Goal: Task Accomplishment & Management: Use online tool/utility

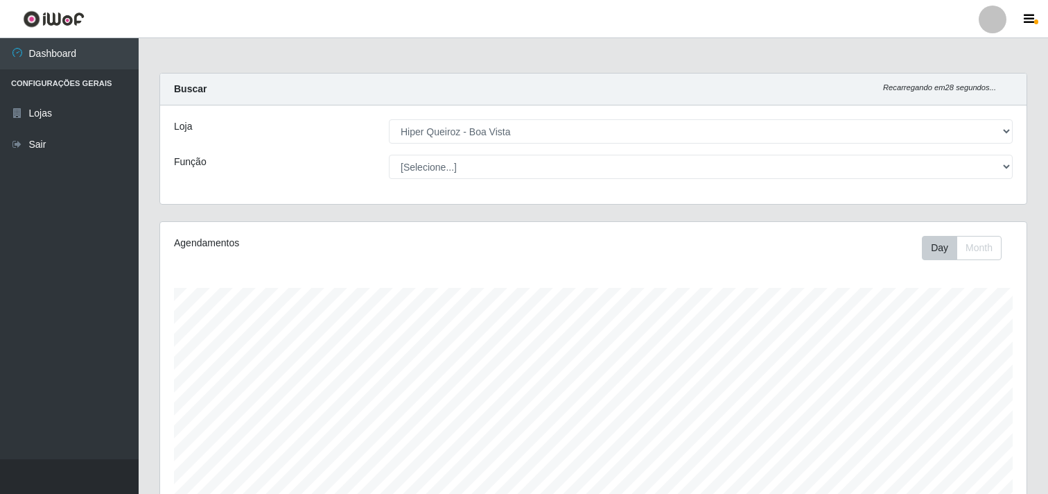
select select "514"
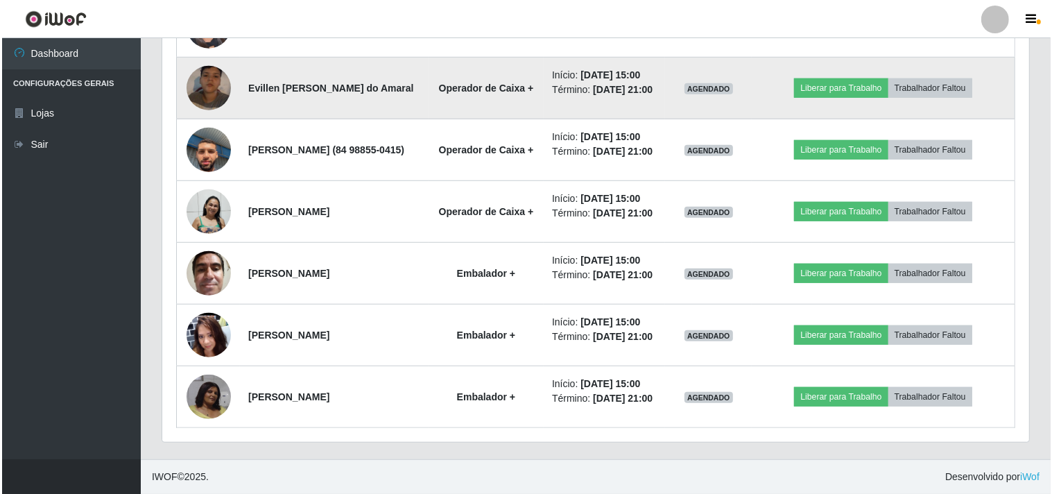
scroll to position [969, 0]
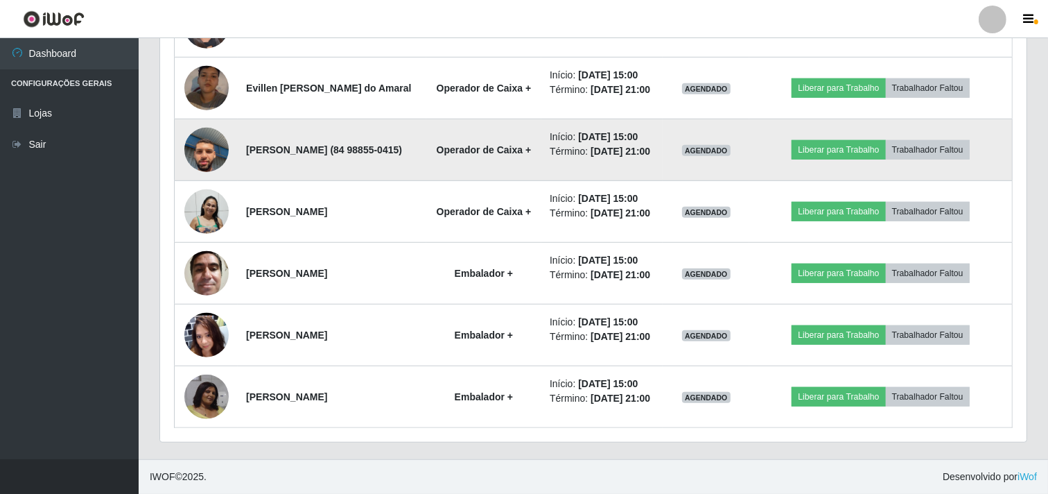
click at [214, 176] on img at bounding box center [206, 149] width 44 height 79
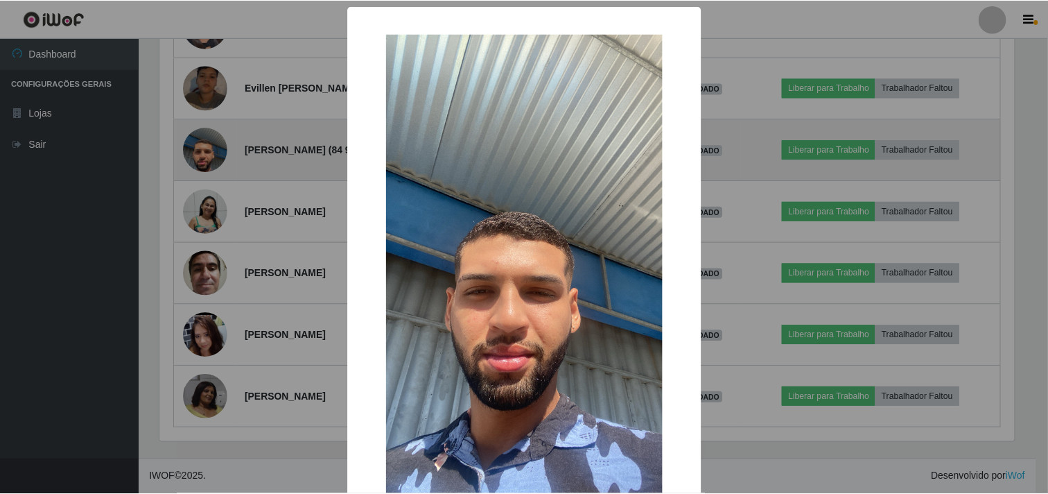
scroll to position [287, 858]
click at [214, 176] on div "× OK Cancel" at bounding box center [526, 247] width 1052 height 494
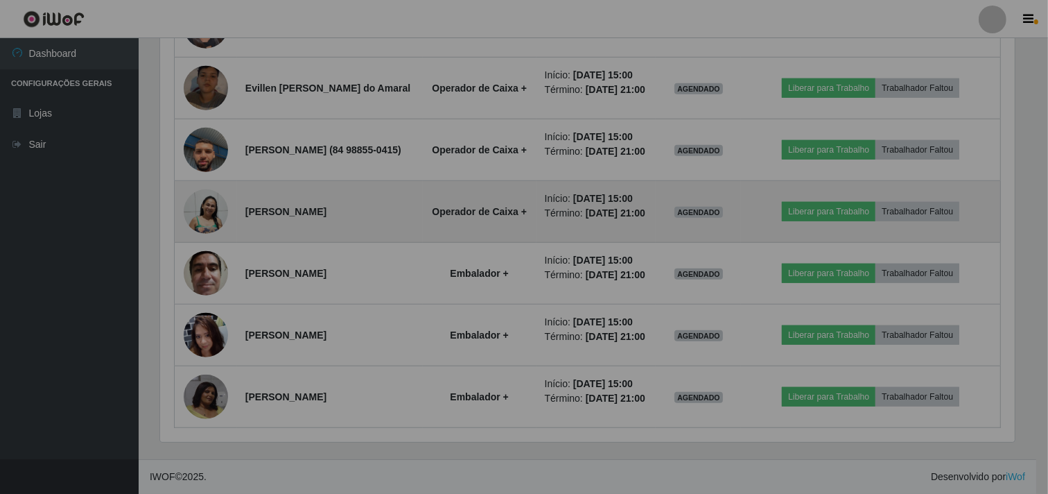
scroll to position [287, 867]
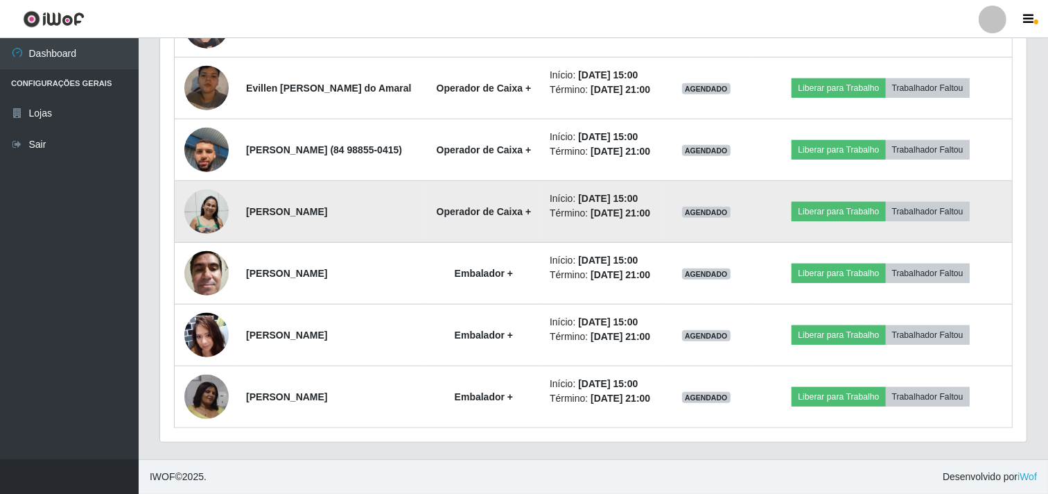
click at [198, 234] on img at bounding box center [206, 212] width 44 height 46
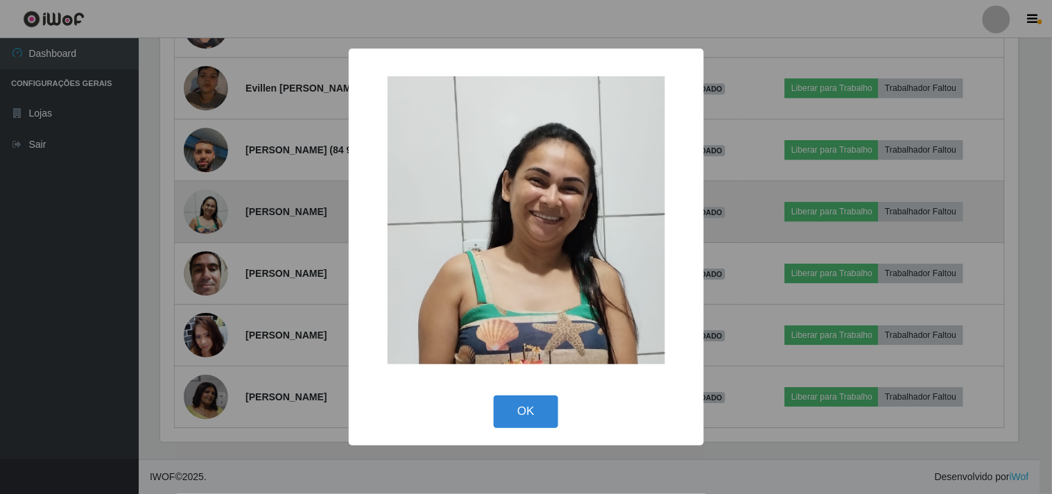
click at [198, 262] on div "× OK Cancel" at bounding box center [526, 247] width 1052 height 494
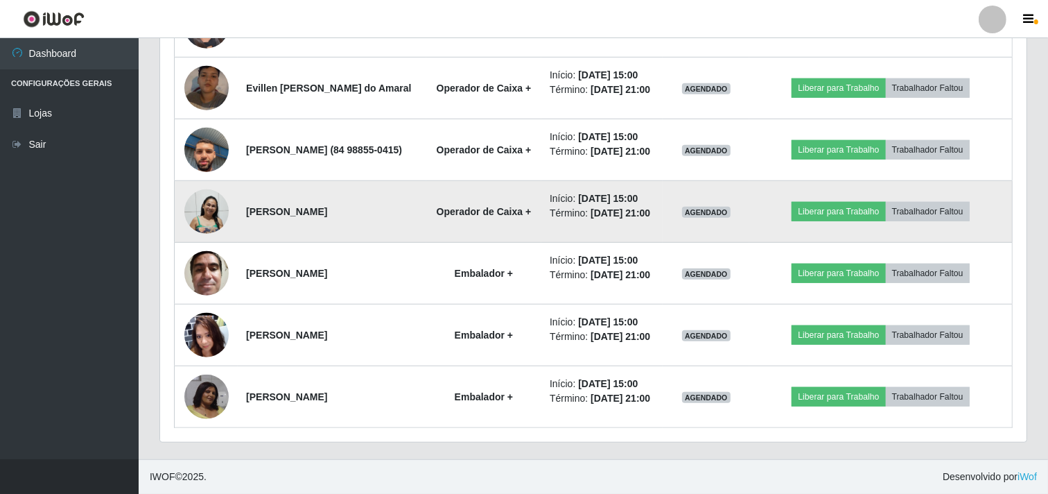
scroll to position [1046, 0]
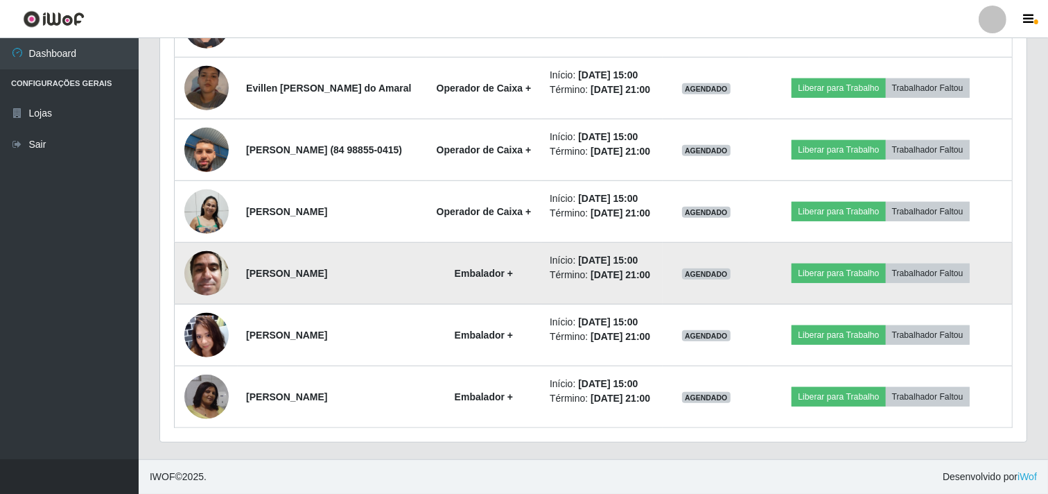
click at [213, 243] on img at bounding box center [206, 272] width 44 height 59
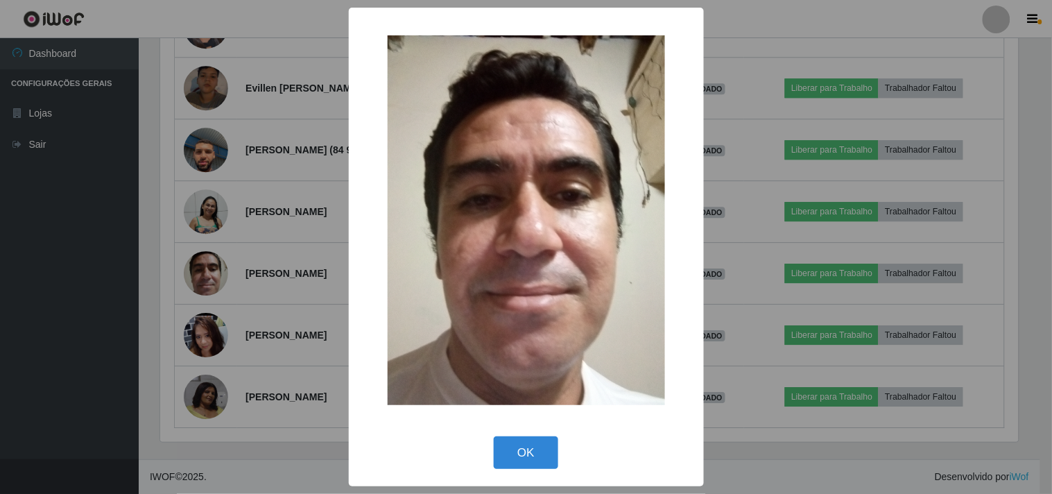
click at [253, 276] on div "× OK Cancel" at bounding box center [526, 247] width 1052 height 494
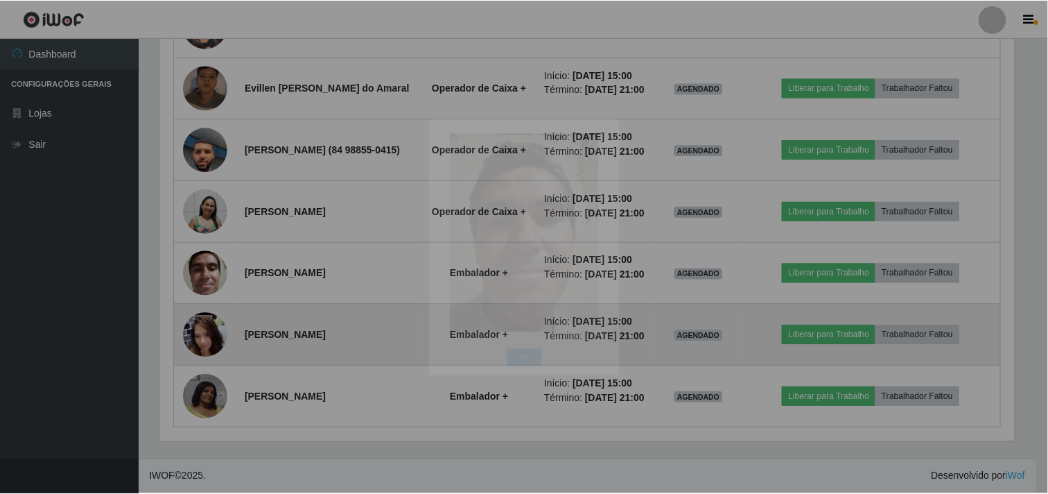
scroll to position [287, 867]
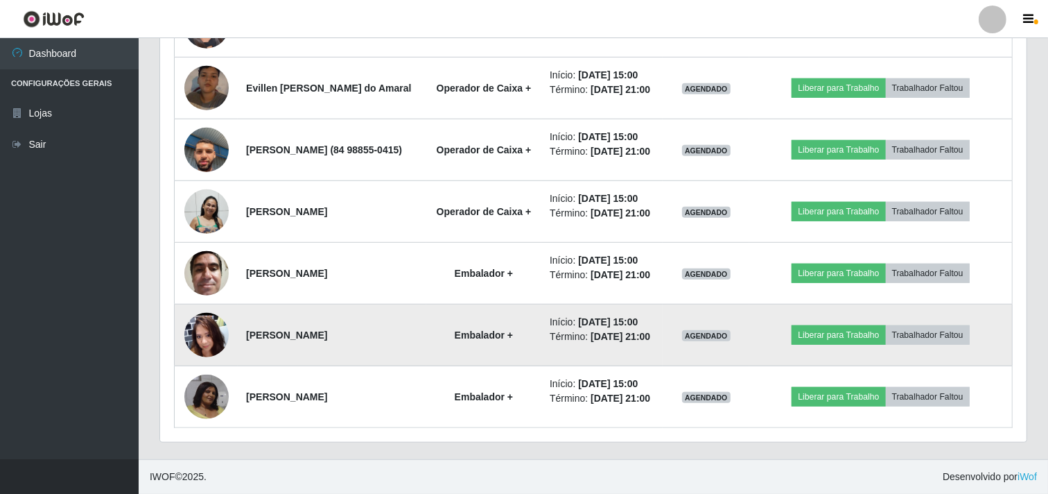
click at [203, 328] on img at bounding box center [206, 334] width 44 height 99
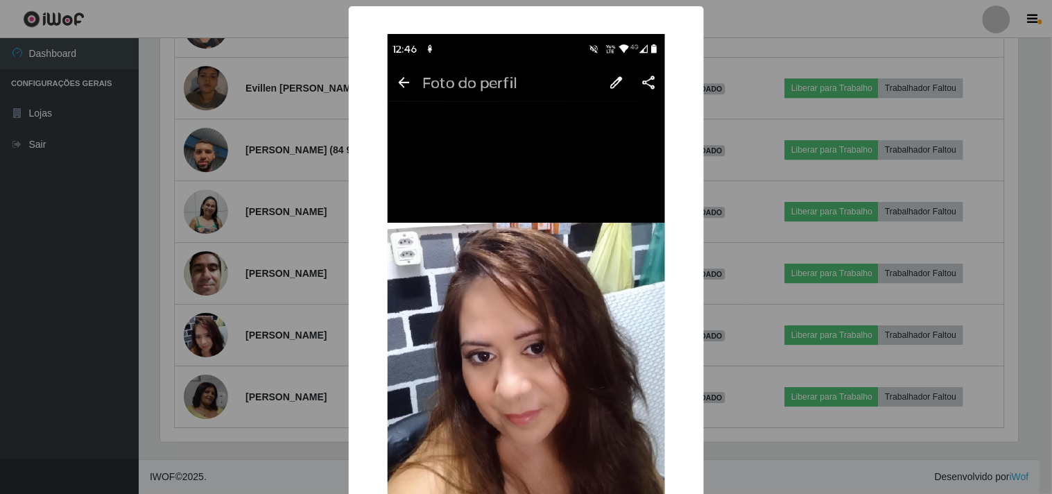
click at [232, 282] on div "× OK Cancel" at bounding box center [526, 247] width 1052 height 494
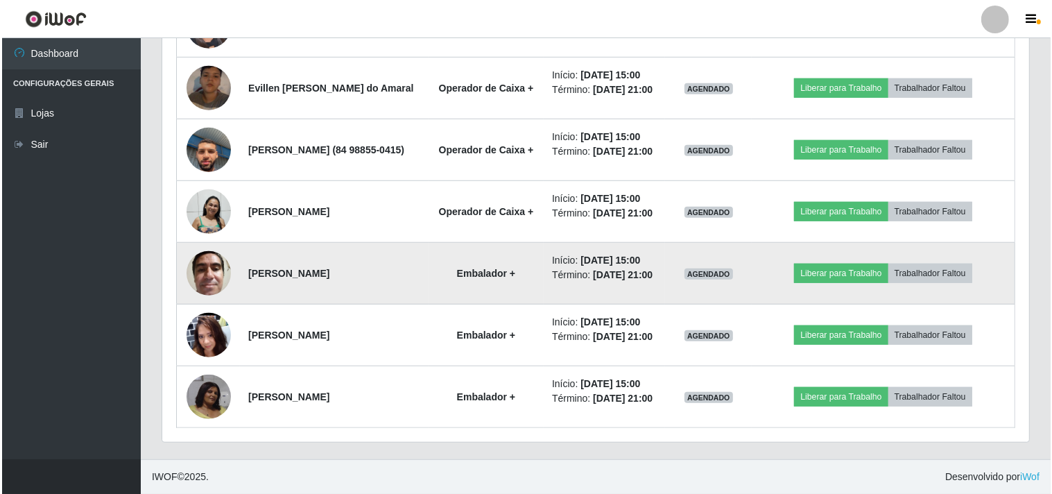
scroll to position [815, 0]
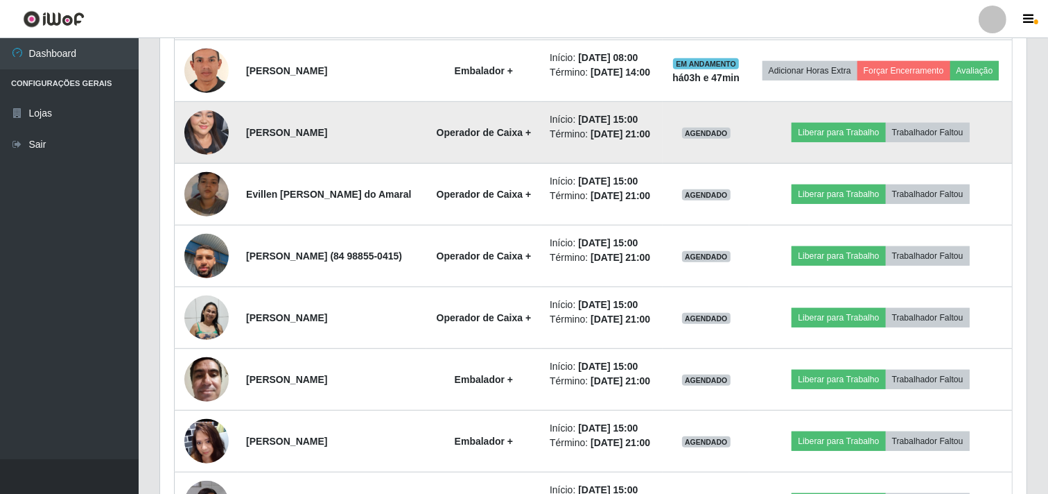
click at [202, 180] on img at bounding box center [206, 133] width 44 height 96
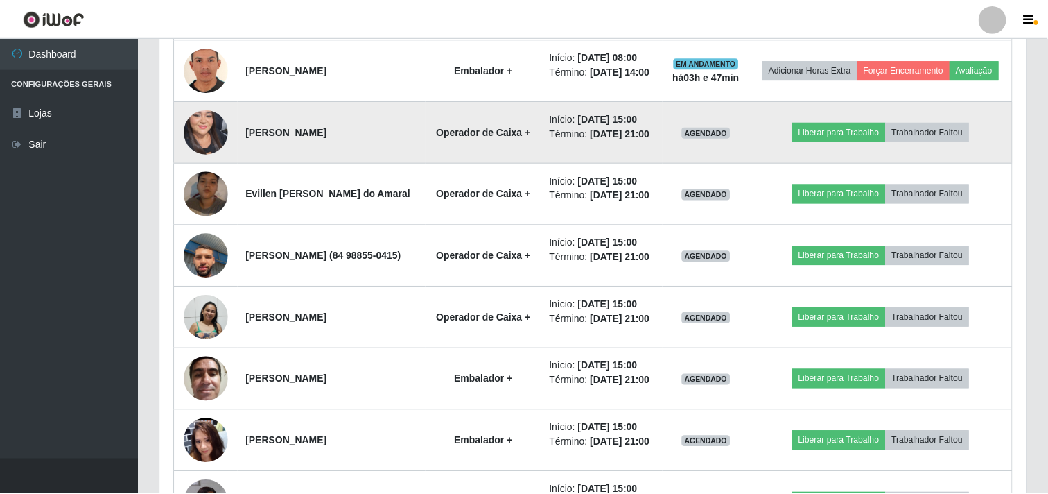
scroll to position [287, 858]
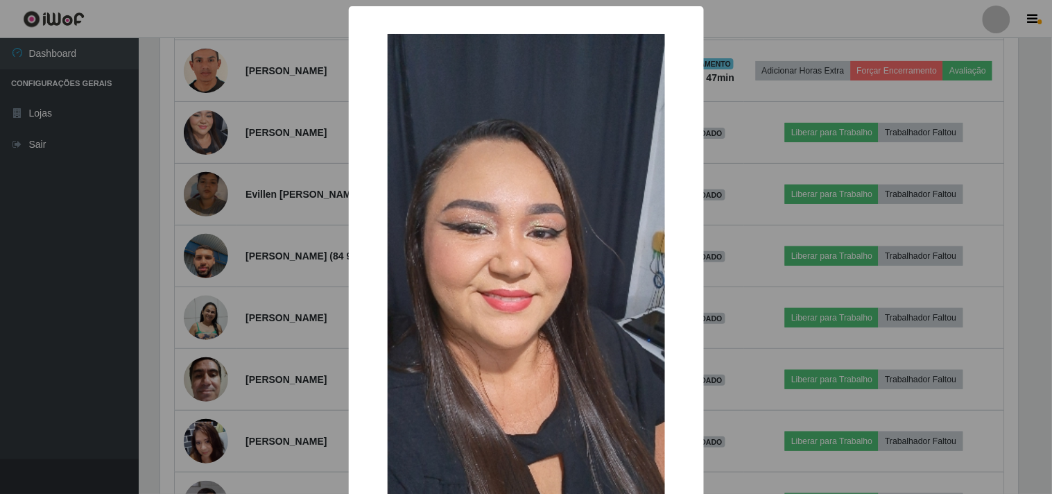
click at [205, 191] on div "× OK Cancel" at bounding box center [526, 247] width 1052 height 494
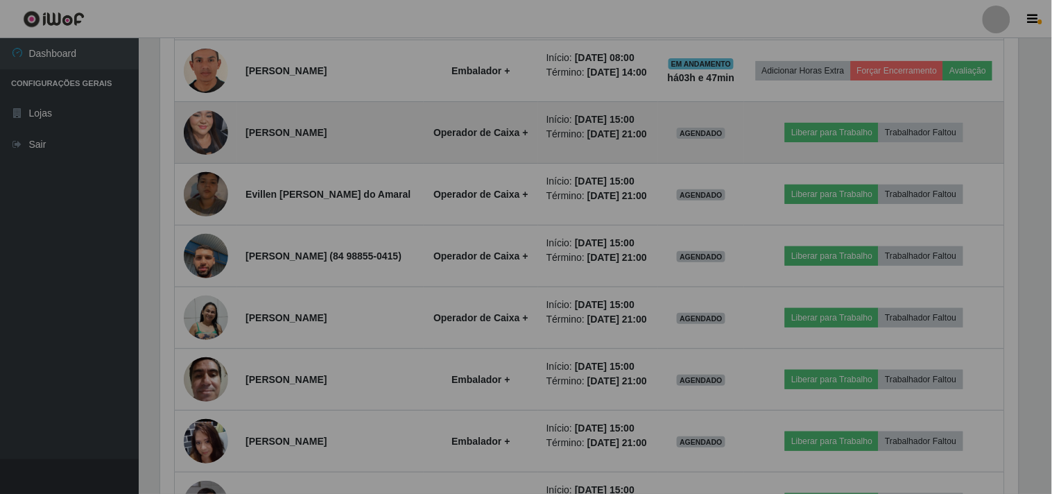
scroll to position [287, 867]
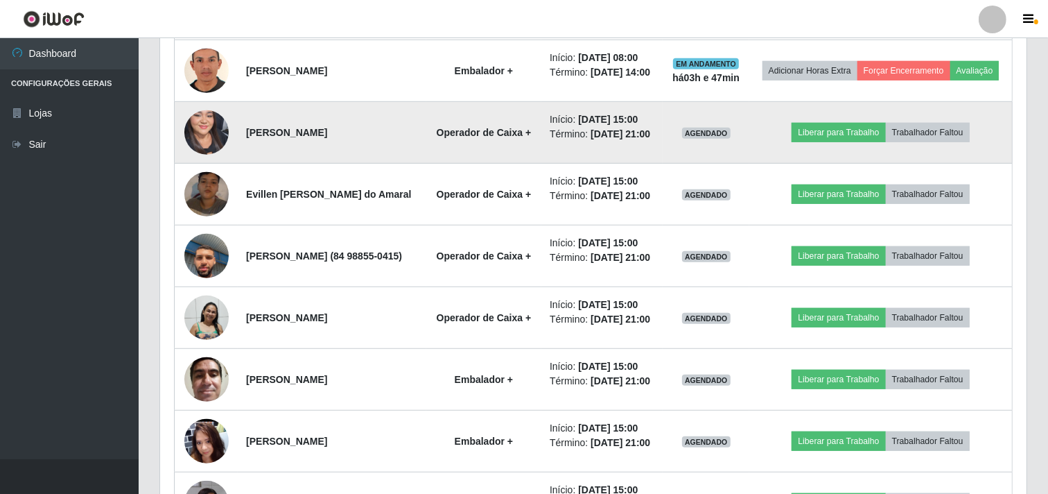
click at [210, 180] on img at bounding box center [206, 133] width 44 height 96
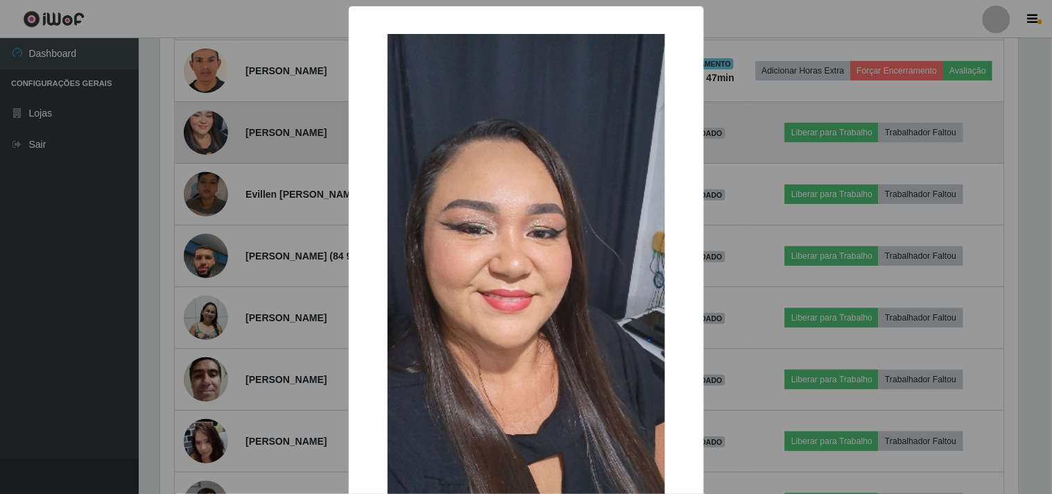
scroll to position [0, 0]
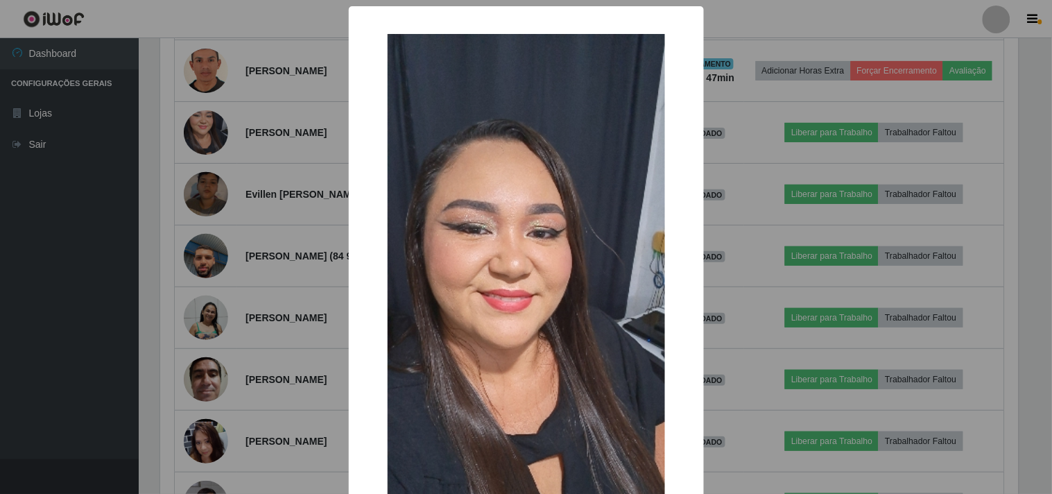
click at [210, 208] on div "× OK Cancel" at bounding box center [526, 247] width 1052 height 494
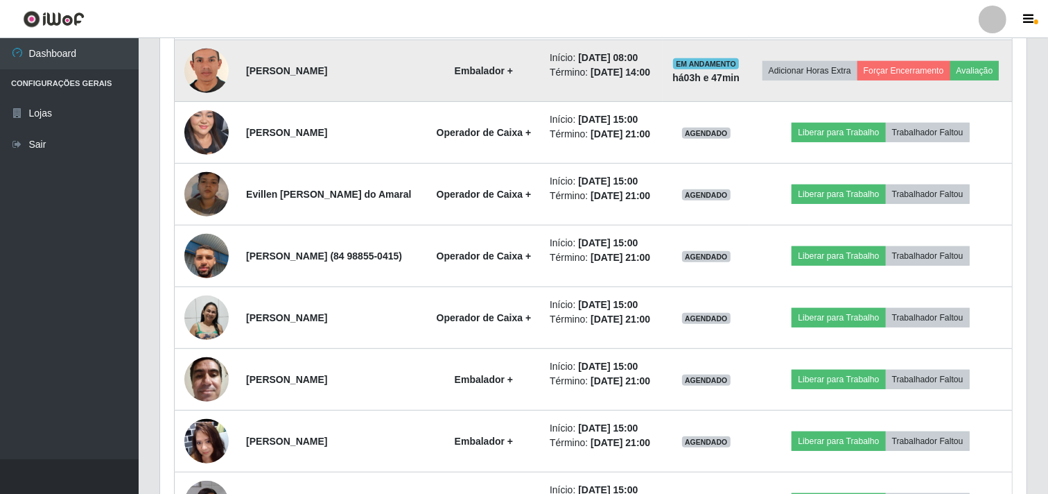
click at [214, 103] on img at bounding box center [206, 71] width 44 height 64
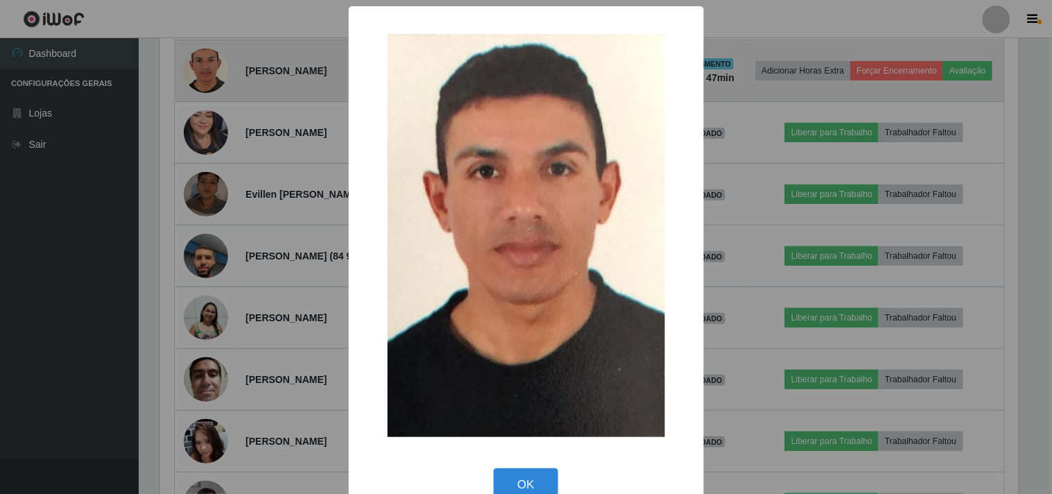
click at [214, 116] on div "× OK Cancel" at bounding box center [526, 247] width 1052 height 494
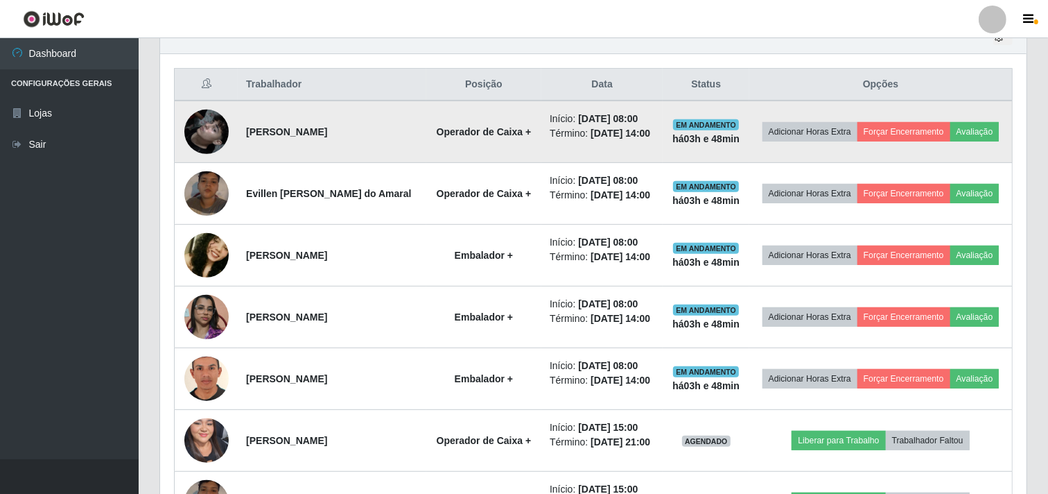
click at [216, 125] on img at bounding box center [206, 131] width 44 height 79
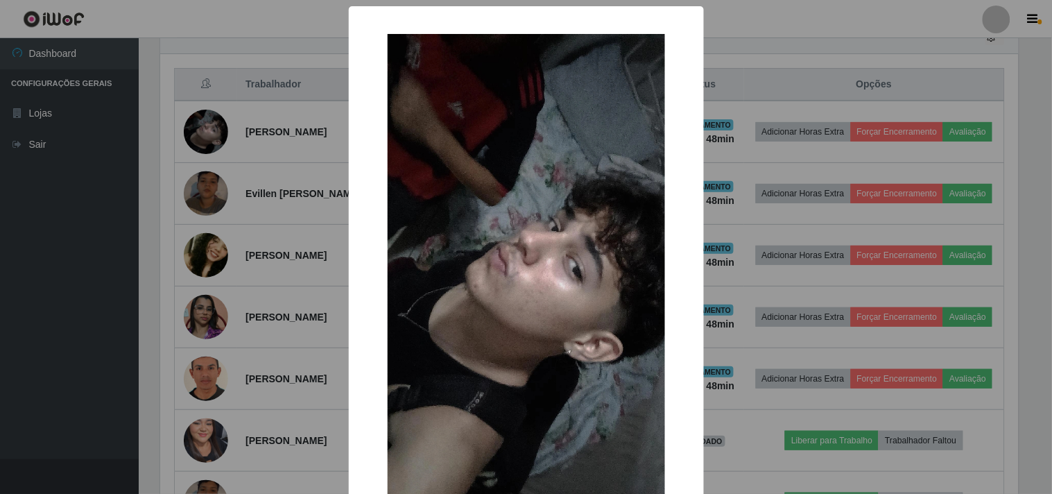
click at [218, 146] on div "× OK Cancel" at bounding box center [526, 247] width 1052 height 494
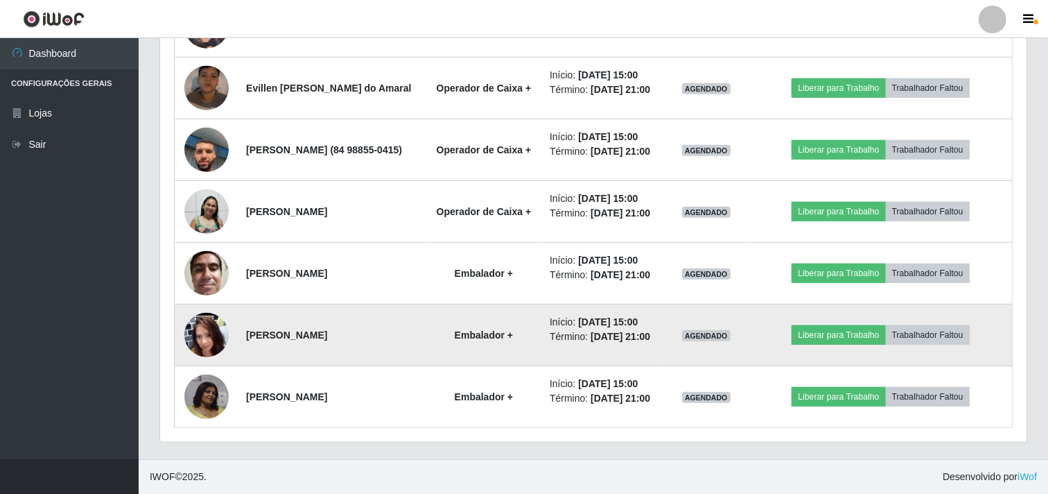
click at [203, 318] on img at bounding box center [206, 334] width 44 height 99
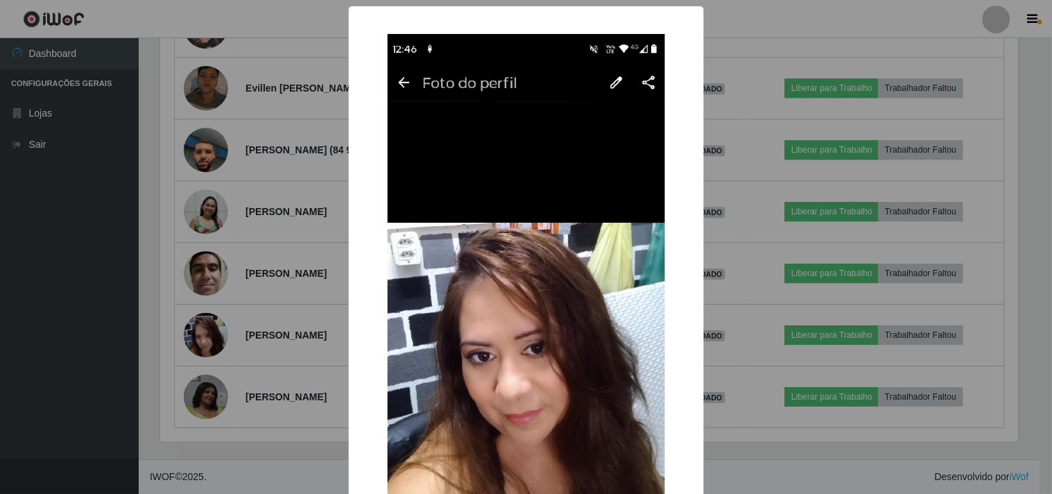
click at [208, 317] on div "× OK Cancel" at bounding box center [526, 247] width 1052 height 494
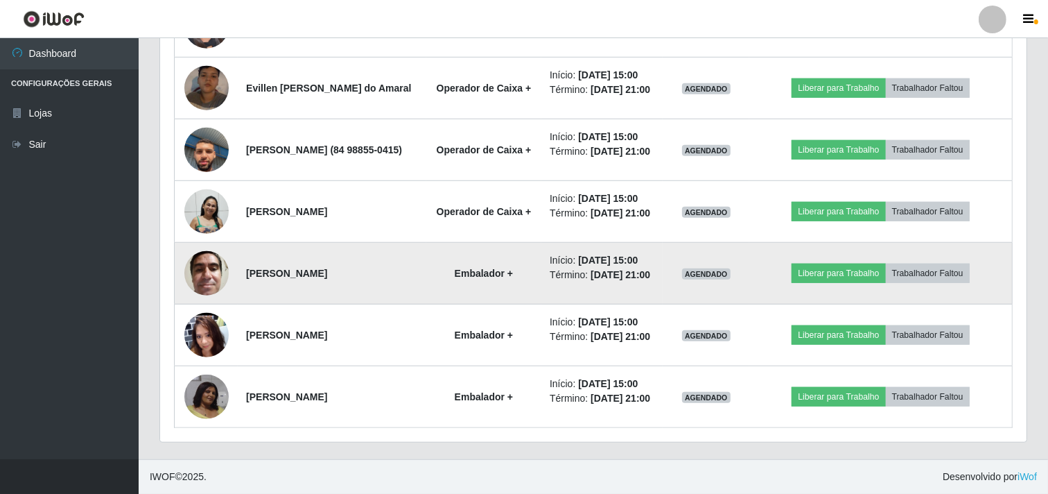
scroll to position [1046, 0]
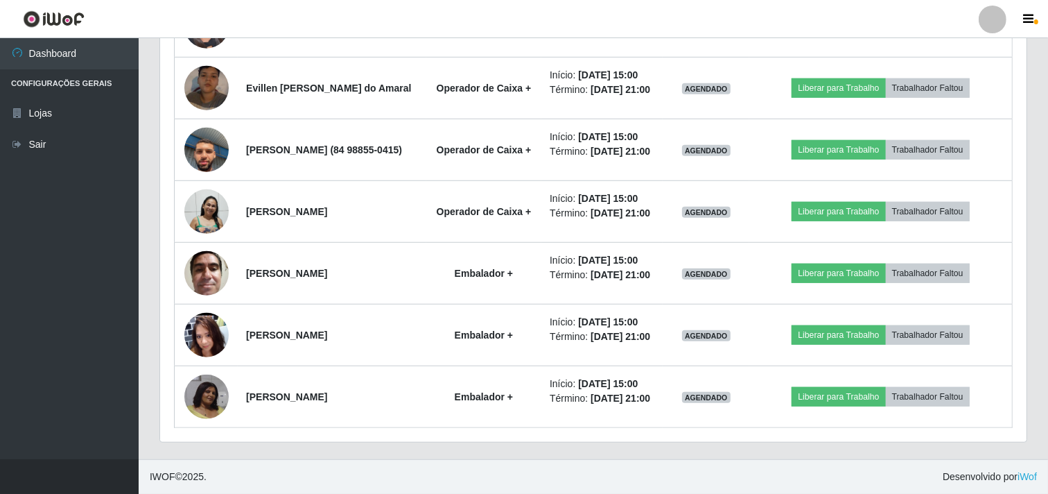
click at [157, 92] on div "Hoje 1 dia 3 dias 1 Semana Não encerrados Trabalhador Posição Data Status Opçõe…" at bounding box center [593, 32] width 889 height 853
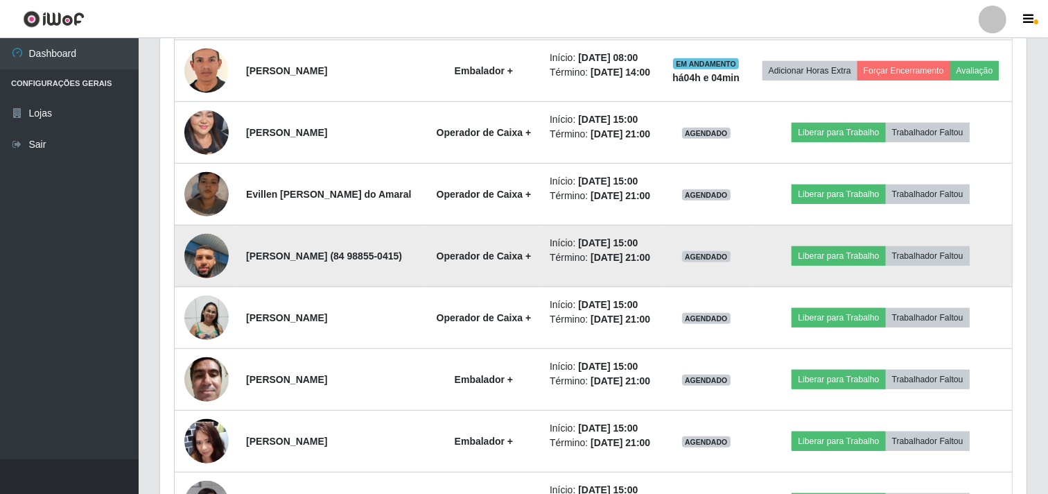
scroll to position [892, 0]
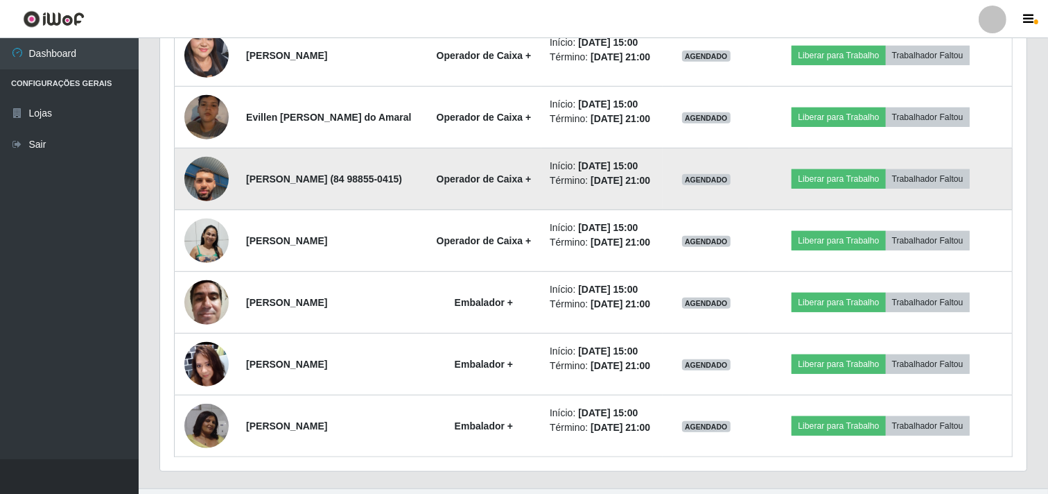
click at [206, 263] on img at bounding box center [206, 241] width 44 height 46
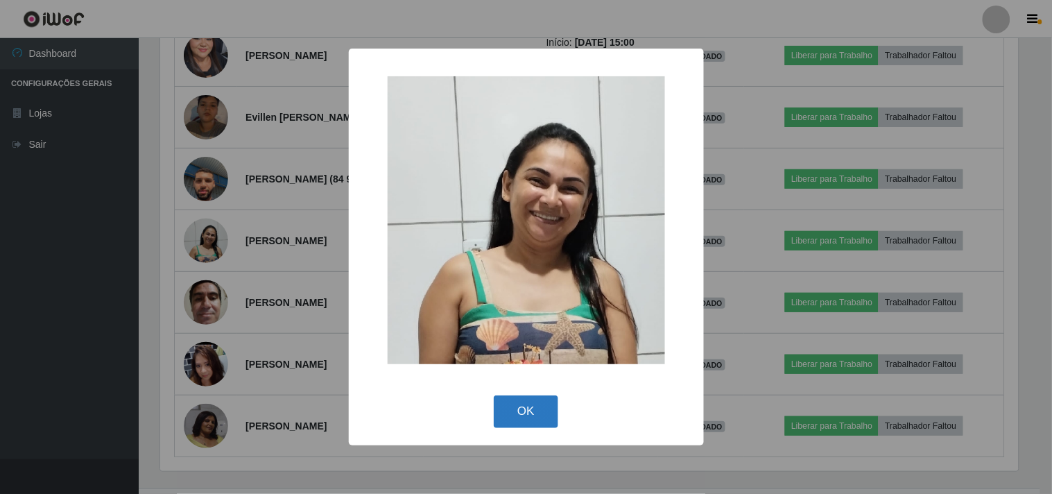
click at [534, 403] on button "OK" at bounding box center [526, 411] width 64 height 33
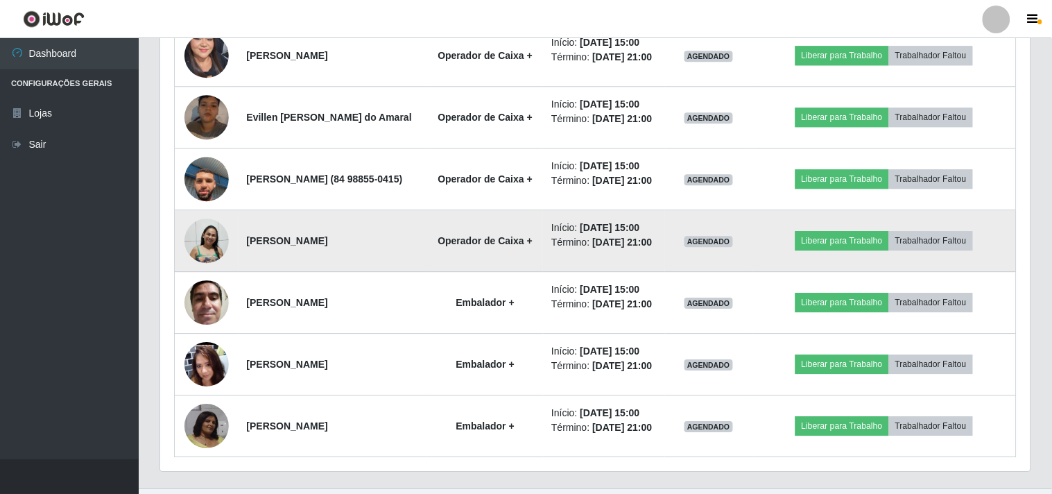
scroll to position [287, 867]
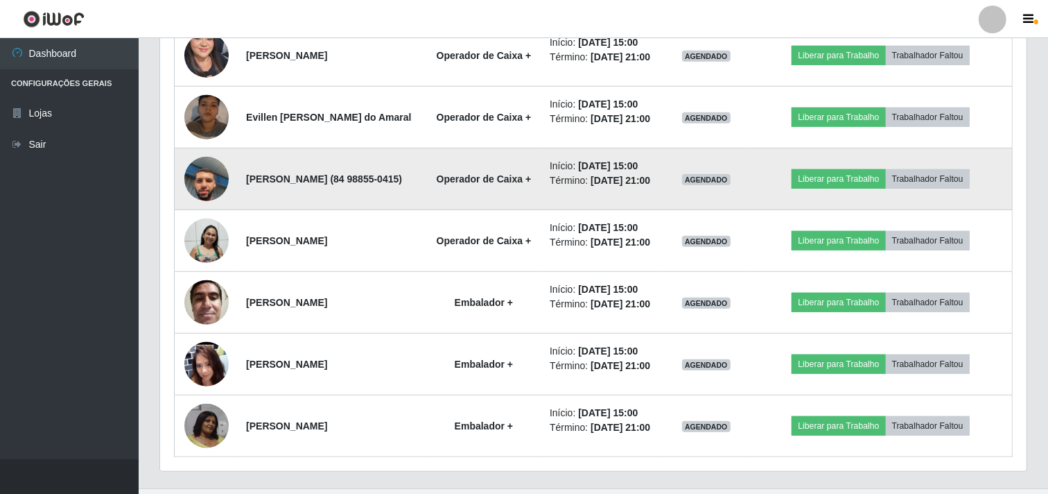
click at [199, 218] on img at bounding box center [206, 178] width 44 height 79
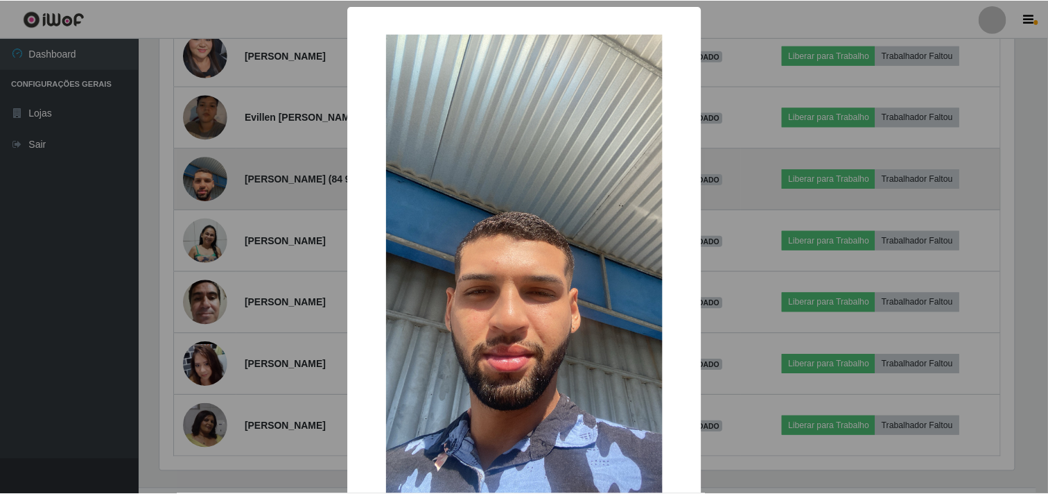
scroll to position [287, 858]
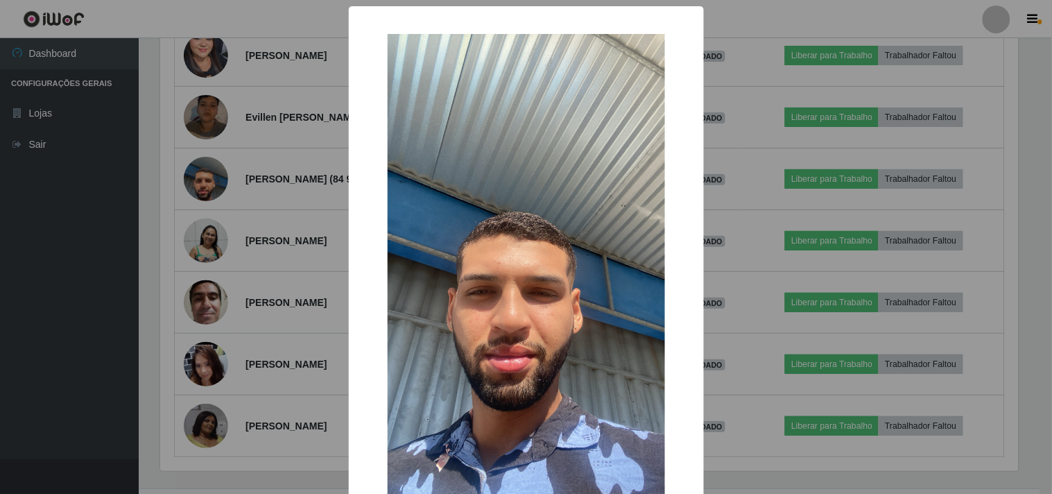
click at [93, 252] on div "× OK Cancel" at bounding box center [526, 247] width 1052 height 494
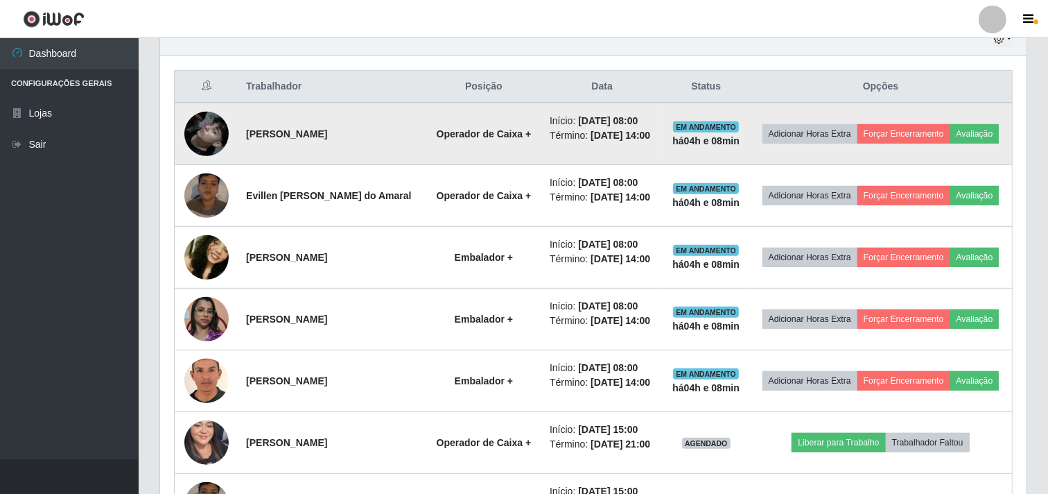
scroll to position [507, 0]
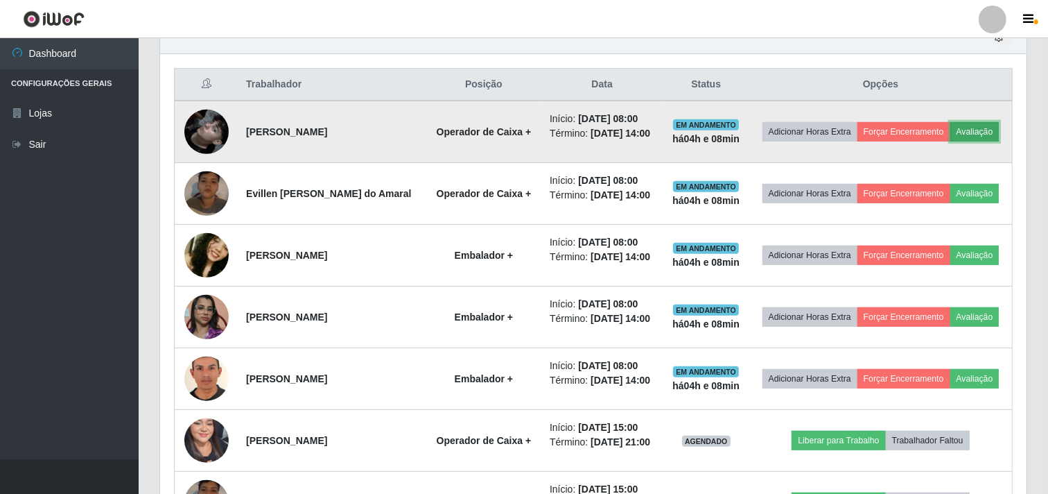
click at [951, 141] on button "Avaliação" at bounding box center [975, 131] width 49 height 19
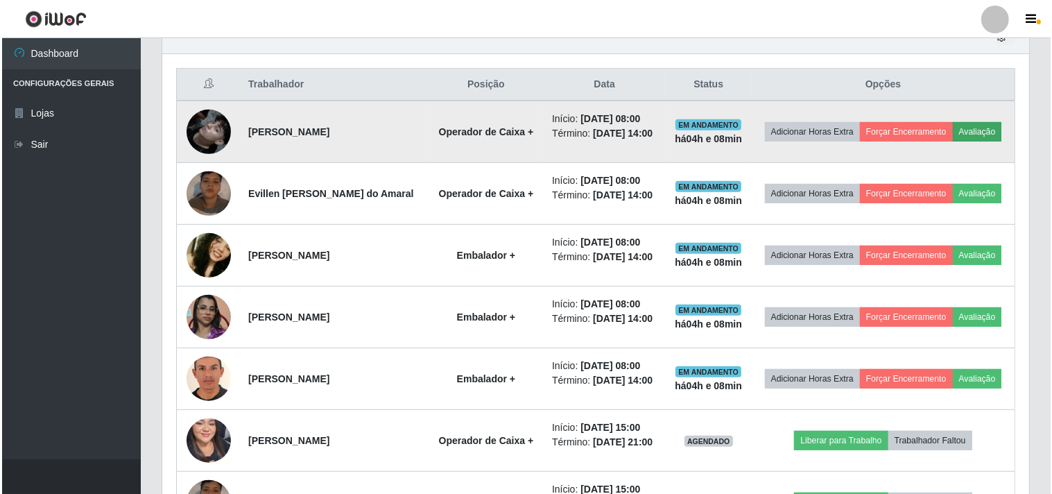
scroll to position [287, 858]
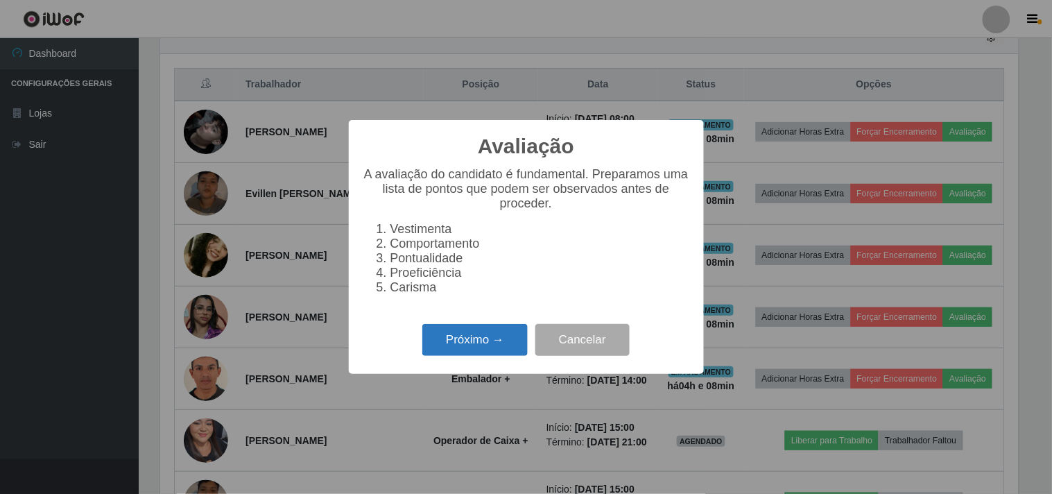
click at [503, 356] on button "Próximo →" at bounding box center [474, 340] width 105 height 33
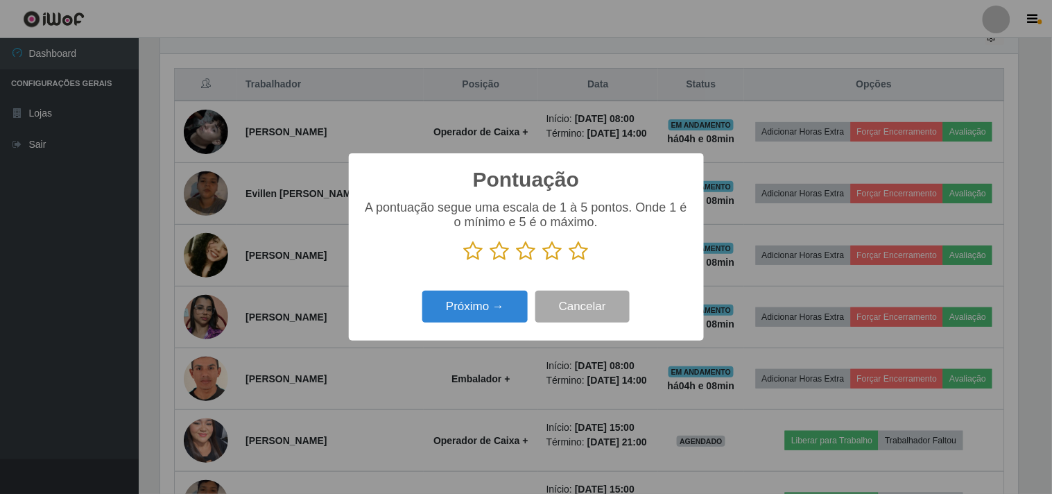
click at [581, 250] on icon at bounding box center [578, 251] width 19 height 21
click at [569, 261] on input "radio" at bounding box center [569, 261] width 0 height 0
click at [525, 297] on button "Próximo →" at bounding box center [474, 306] width 105 height 33
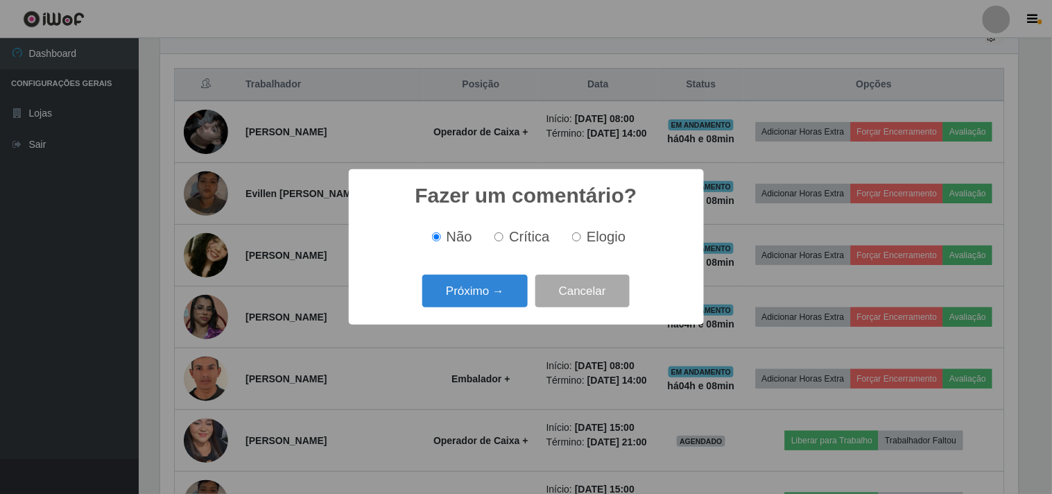
click at [585, 238] on label "Elogio" at bounding box center [595, 237] width 59 height 16
click at [581, 238] on input "Elogio" at bounding box center [576, 236] width 9 height 9
radio input "true"
click at [500, 291] on button "Próximo →" at bounding box center [474, 291] width 105 height 33
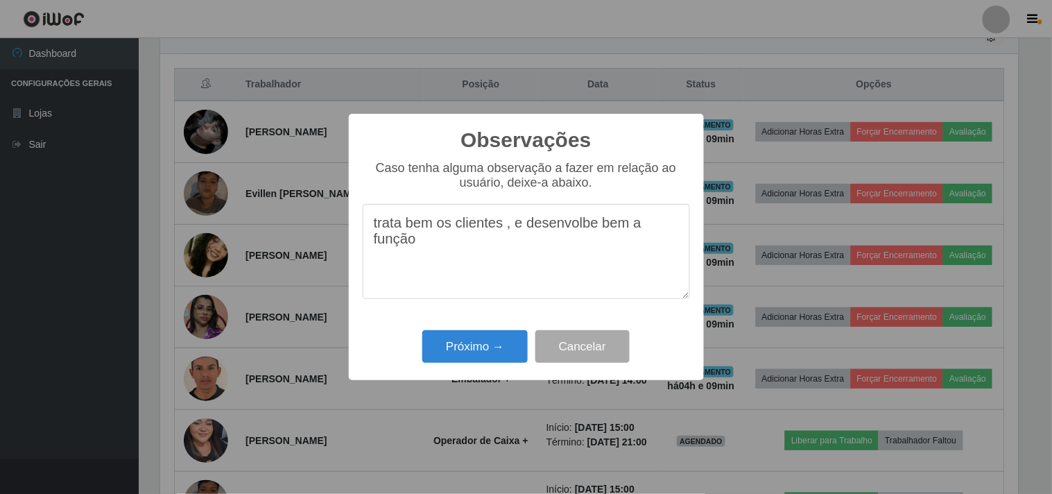
click at [585, 225] on textarea "trata bem os clientes , e desenvolbe bem a função" at bounding box center [526, 251] width 327 height 95
type textarea "trata bem os clientes , e desenvolve bem a função"
click at [451, 356] on button "Próximo →" at bounding box center [474, 346] width 105 height 33
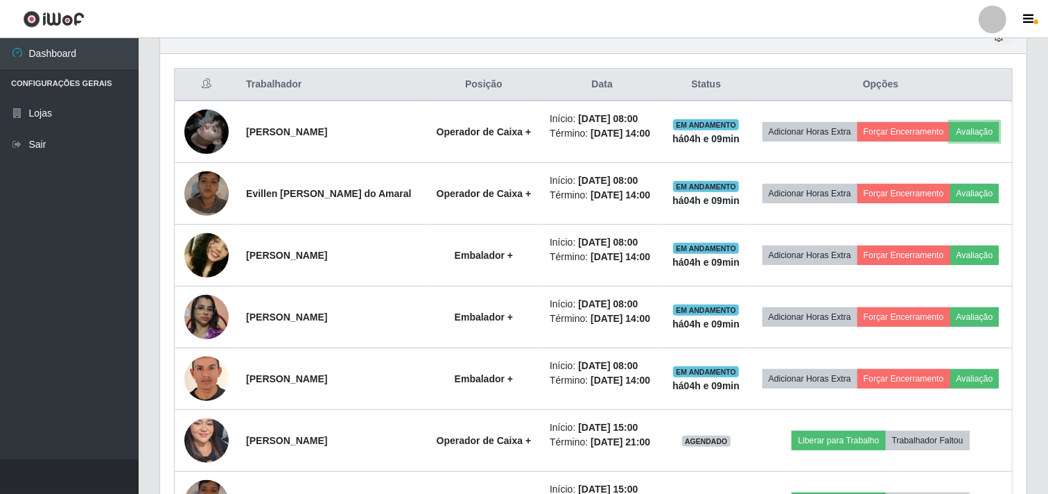
scroll to position [287, 867]
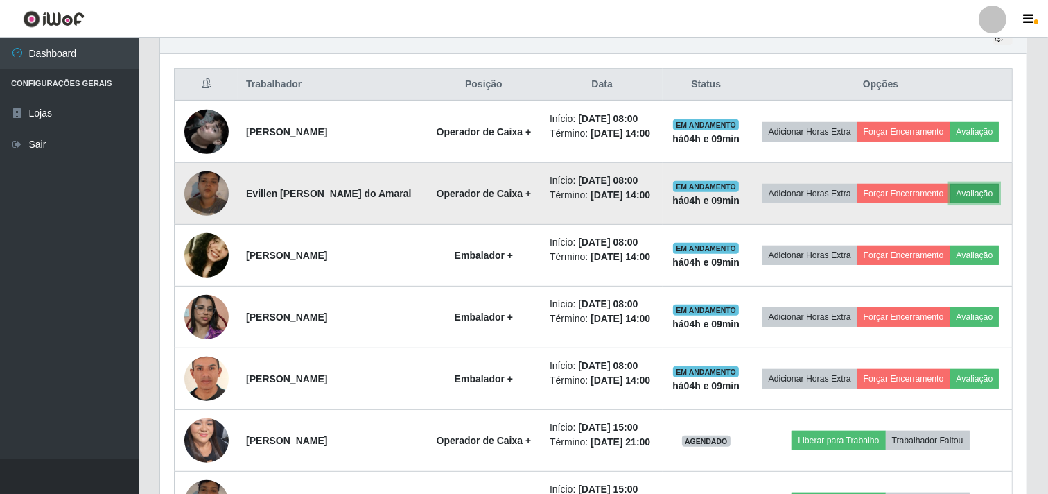
click at [951, 203] on button "Avaliação" at bounding box center [975, 193] width 49 height 19
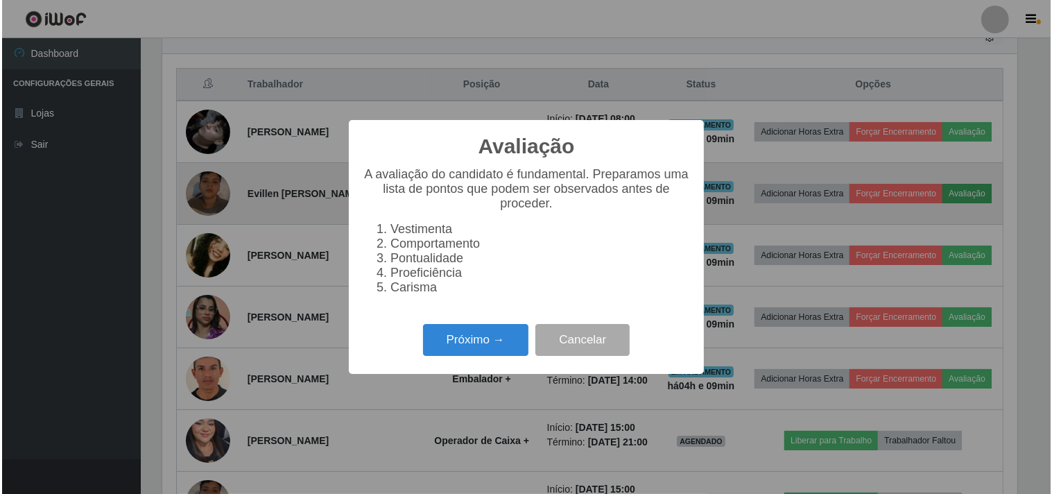
scroll to position [287, 858]
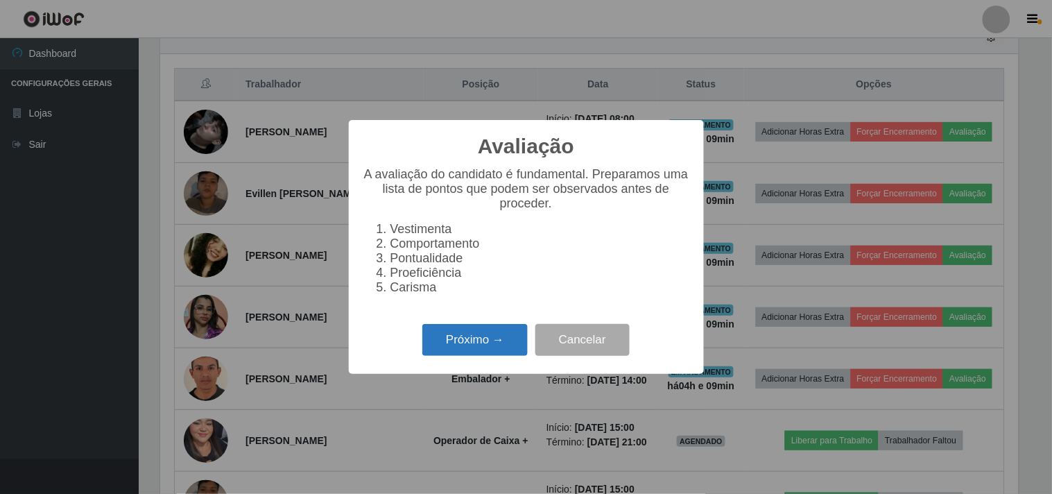
click at [501, 352] on button "Próximo →" at bounding box center [474, 340] width 105 height 33
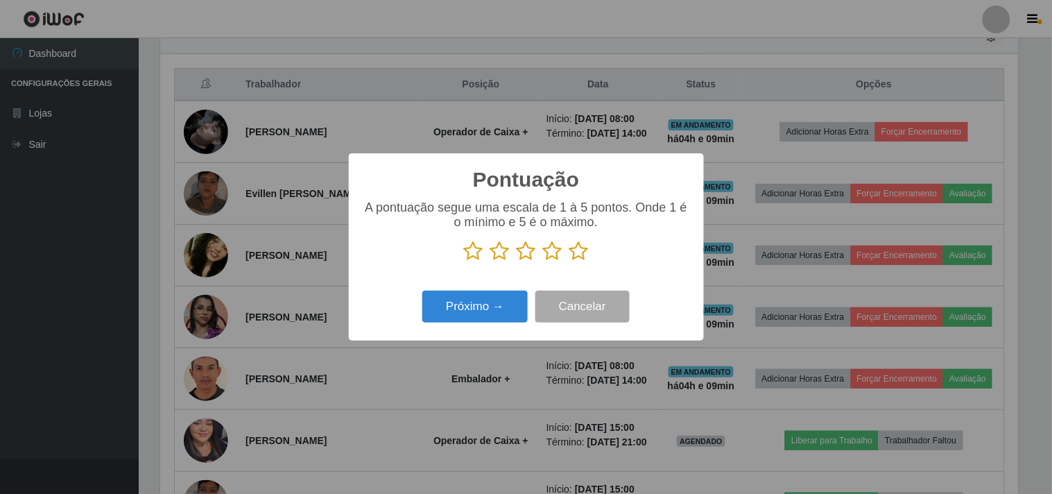
click at [589, 250] on p at bounding box center [526, 251] width 327 height 21
click at [585, 251] on icon at bounding box center [578, 251] width 19 height 21
click at [569, 261] on input "radio" at bounding box center [569, 261] width 0 height 0
click at [484, 307] on button "Próximo →" at bounding box center [474, 306] width 105 height 33
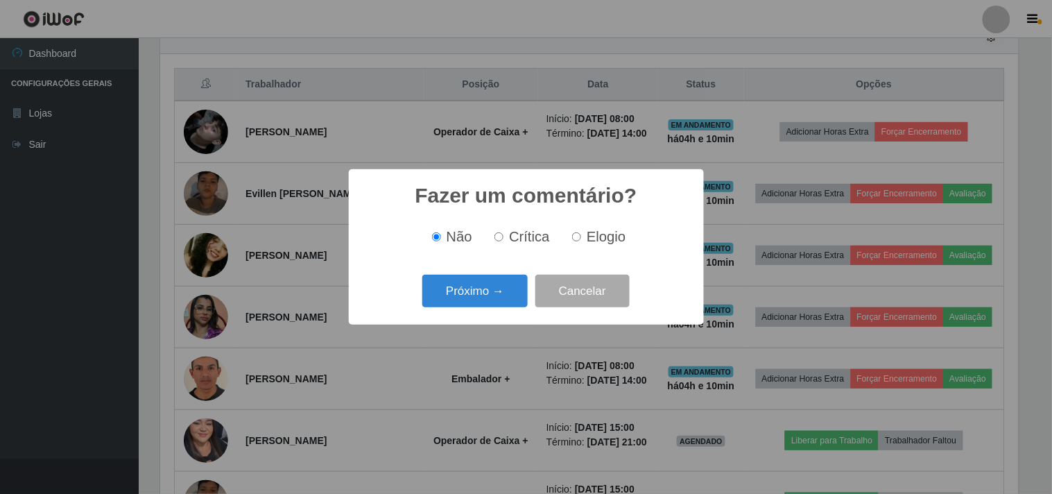
click at [521, 238] on span "Crítica" at bounding box center [529, 236] width 41 height 15
click at [503, 238] on input "Crítica" at bounding box center [498, 236] width 9 height 9
radio input "true"
click at [483, 294] on button "Próximo →" at bounding box center [474, 291] width 105 height 33
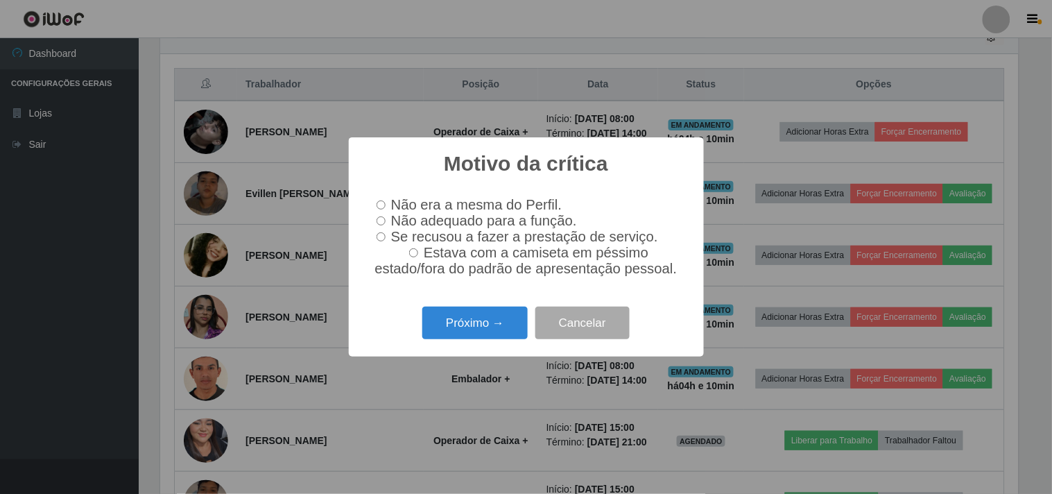
click at [389, 229] on label "Se recusou a fazer a prestação de serviço." at bounding box center [514, 237] width 287 height 16
click at [385, 232] on input "Se recusou a fazer a prestação de serviço." at bounding box center [380, 236] width 9 height 9
radio input "true"
click at [398, 229] on span "Se recusou a fazer a prestação de serviço." at bounding box center [524, 236] width 267 height 15
click at [385, 232] on input "Se recusou a fazer a prestação de serviço." at bounding box center [380, 236] width 9 height 9
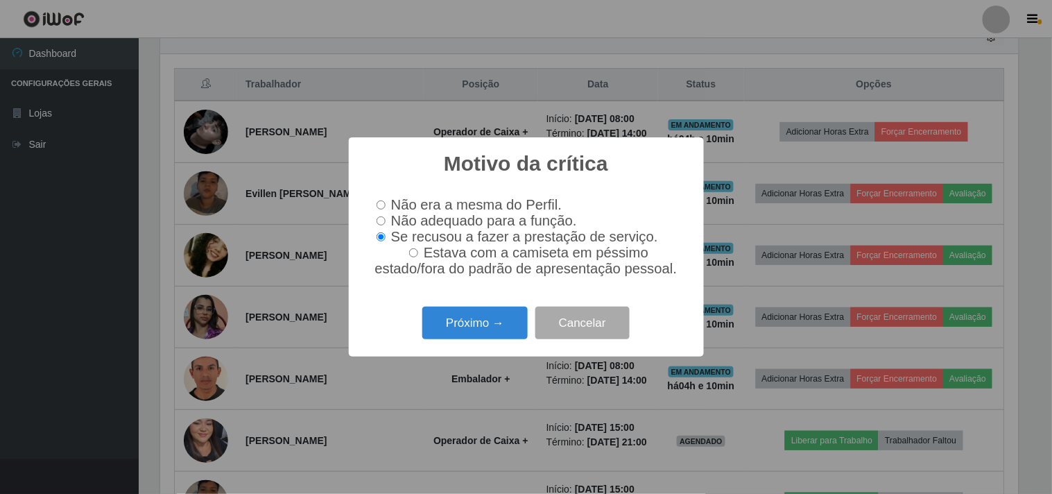
click at [391, 213] on span "Não adequado para a função." at bounding box center [484, 220] width 186 height 15
click at [385, 216] on input "Não adequado para a função." at bounding box center [380, 220] width 9 height 9
radio input "true"
click at [499, 322] on button "Próximo →" at bounding box center [474, 322] width 105 height 33
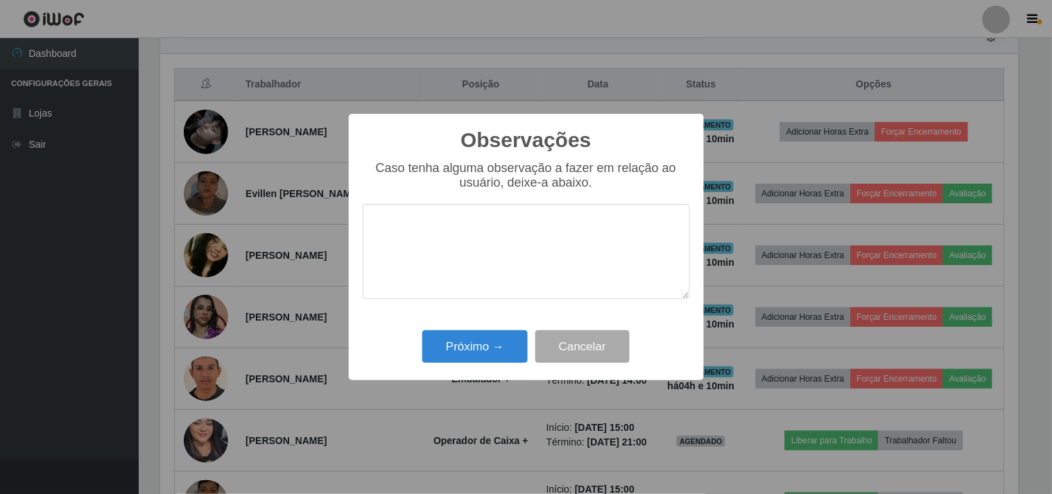
click at [477, 259] on textarea at bounding box center [526, 251] width 327 height 95
type textarea "n"
click at [539, 225] on textarea "unica observação a fazer nao quer embalar , quando esteve no" at bounding box center [526, 251] width 327 height 95
click at [541, 226] on textarea "unica observação a fazer nao quer embalar , quando esteve no" at bounding box center [526, 251] width 327 height 95
click at [383, 220] on textarea "unica observação a fazer não quer embalar , quando esteve no" at bounding box center [526, 251] width 327 height 95
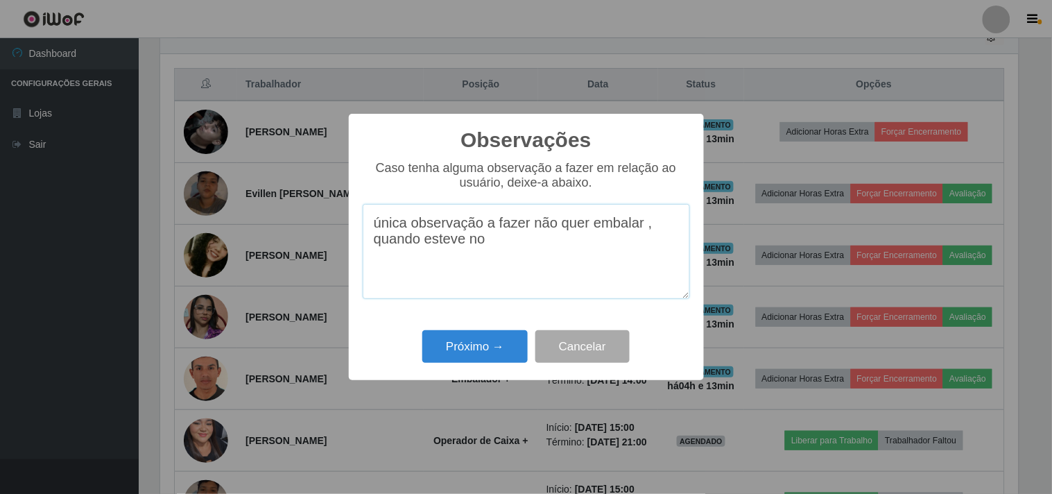
click at [421, 220] on textarea "única observação a fazer não quer embalar , quando esteve no" at bounding box center [526, 251] width 327 height 95
click at [411, 227] on textarea "única observação a fazer não quer embalar , quando esteve no" at bounding box center [526, 251] width 327 height 95
click at [410, 227] on textarea "única observação a fazer não quer embalar , quando esteve no" at bounding box center [526, 251] width 327 height 95
click at [448, 245] on textarea "observação a fazer não quer embalar , quando esteve no" at bounding box center [526, 251] width 327 height 95
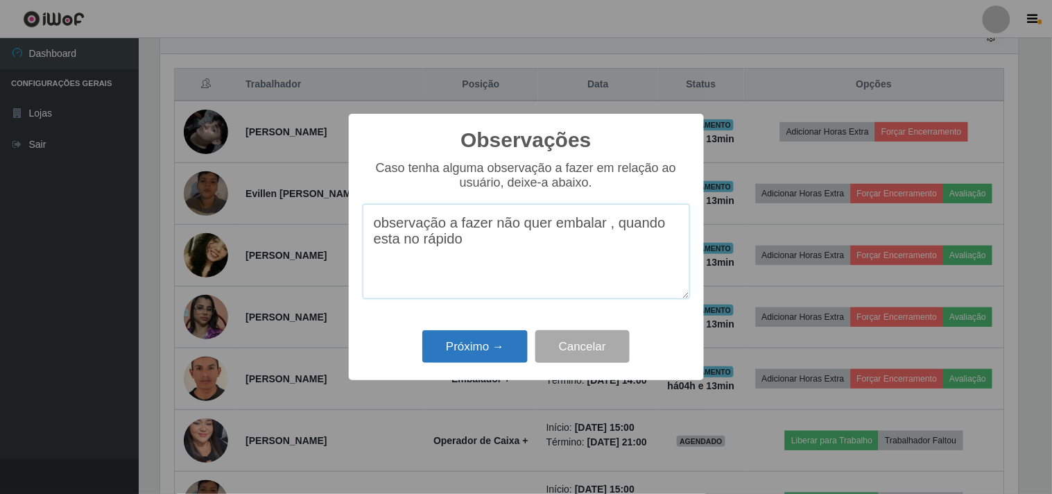
type textarea "observação a fazer não quer embalar , quando esta no rápido"
click at [469, 358] on button "Próximo →" at bounding box center [474, 346] width 105 height 33
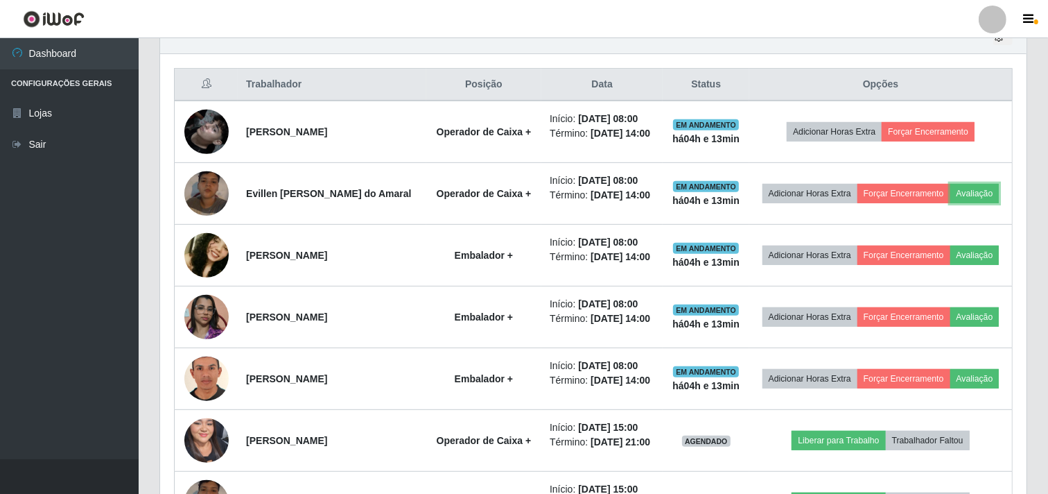
scroll to position [287, 867]
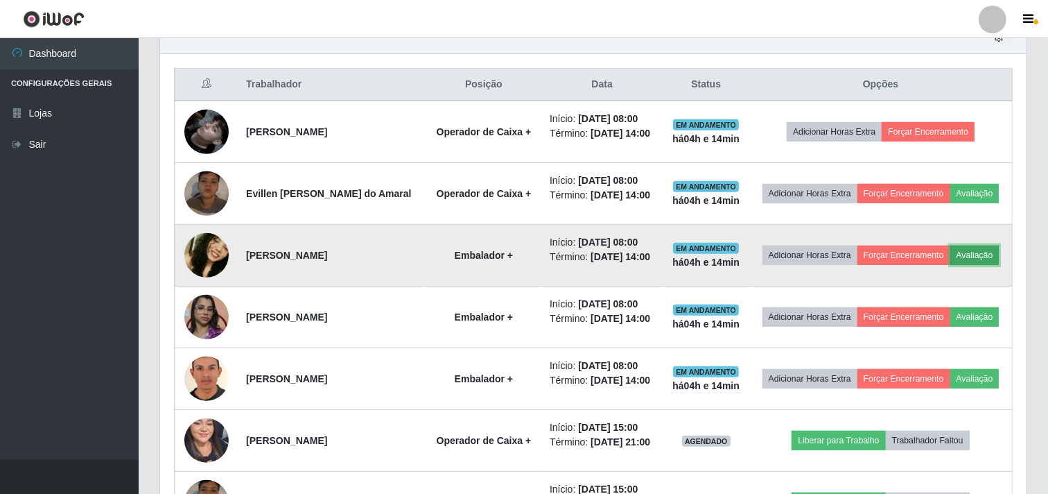
click at [951, 265] on button "Avaliação" at bounding box center [975, 254] width 49 height 19
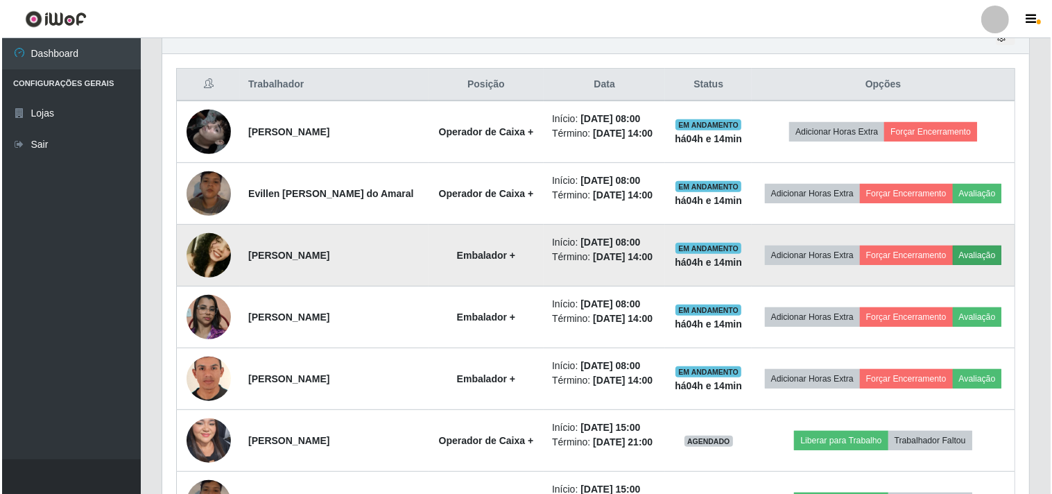
scroll to position [287, 858]
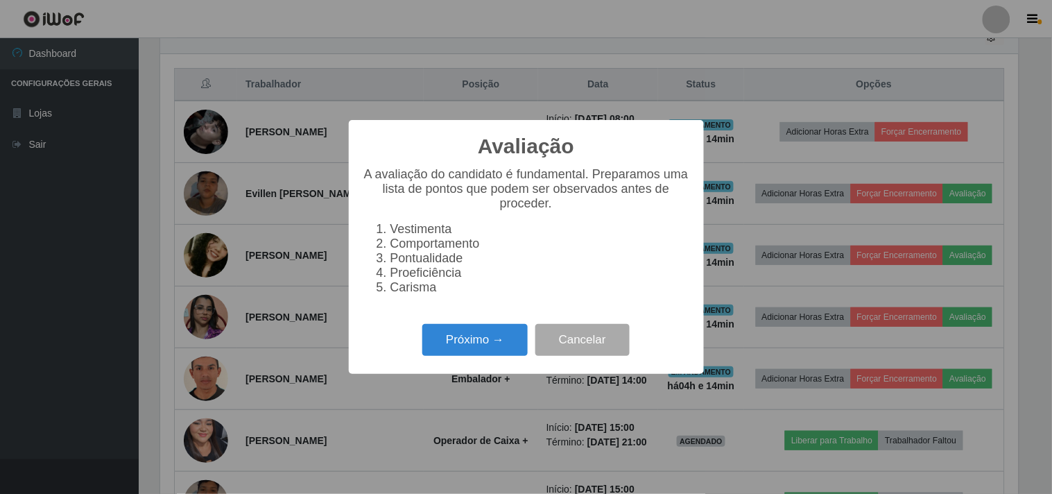
drag, startPoint x: 462, startPoint y: 329, endPoint x: 473, endPoint y: 324, distance: 11.8
click at [466, 327] on div "Próximo → Cancelar" at bounding box center [526, 340] width 327 height 40
click at [494, 331] on button "Próximo →" at bounding box center [474, 340] width 105 height 33
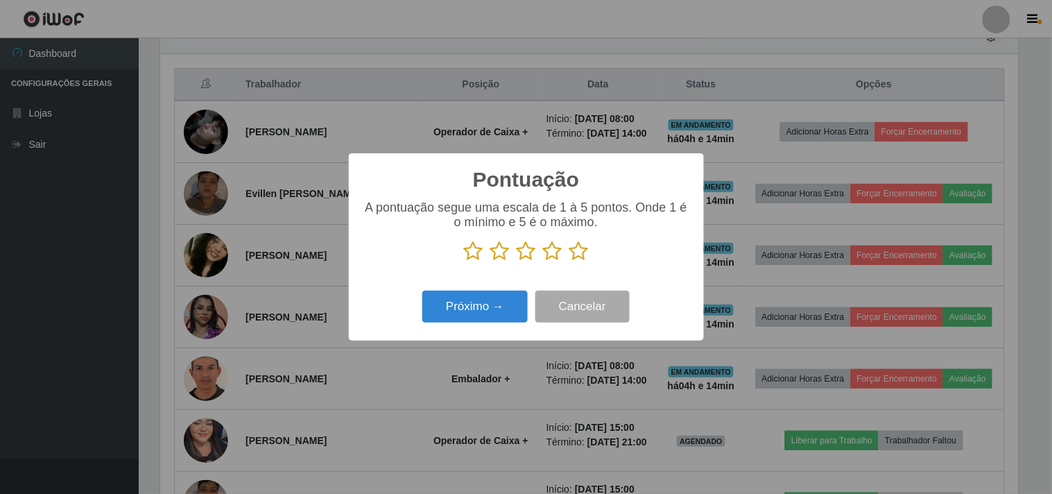
scroll to position [693015, 692444]
click at [575, 257] on icon at bounding box center [578, 251] width 19 height 21
click at [569, 261] on input "radio" at bounding box center [569, 261] width 0 height 0
click at [467, 300] on button "Próximo →" at bounding box center [474, 306] width 105 height 33
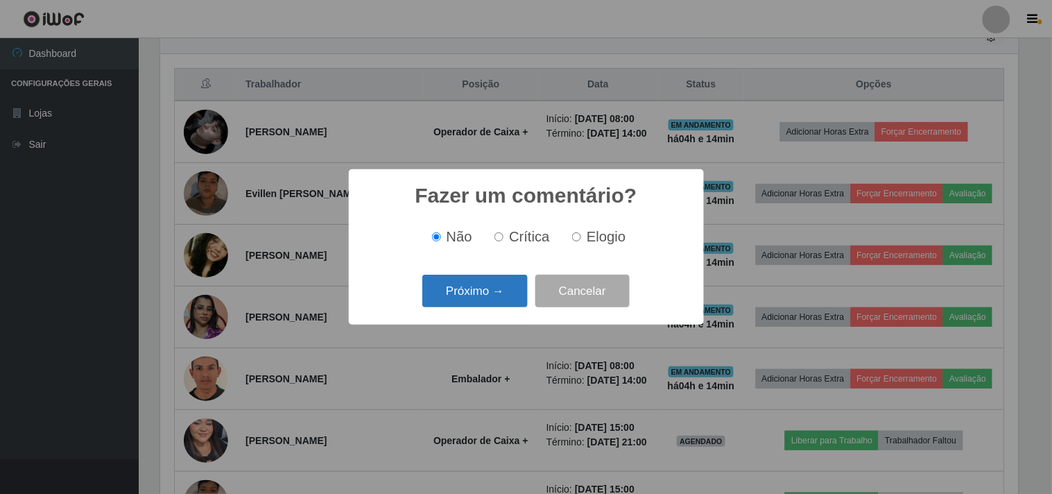
click at [484, 285] on button "Próximo →" at bounding box center [474, 291] width 105 height 33
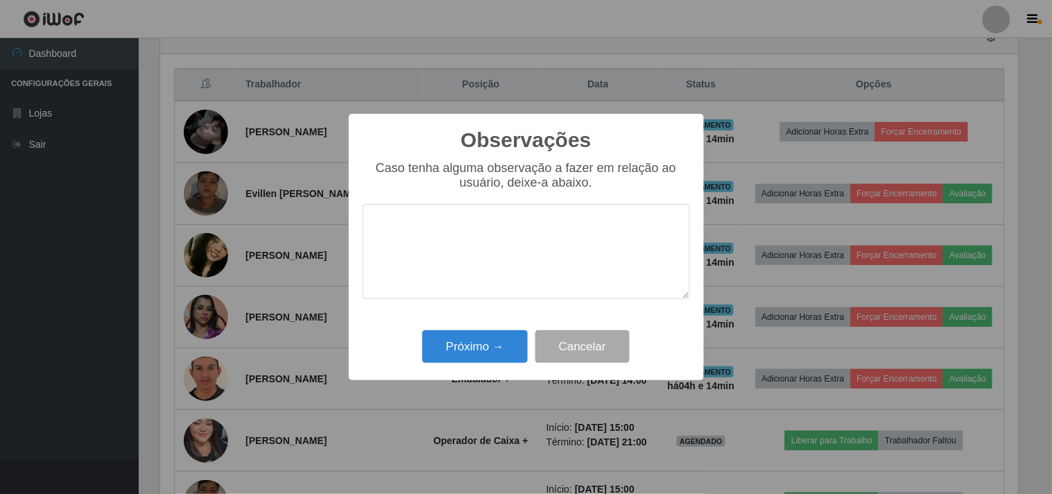
click at [492, 280] on textarea at bounding box center [526, 251] width 327 height 95
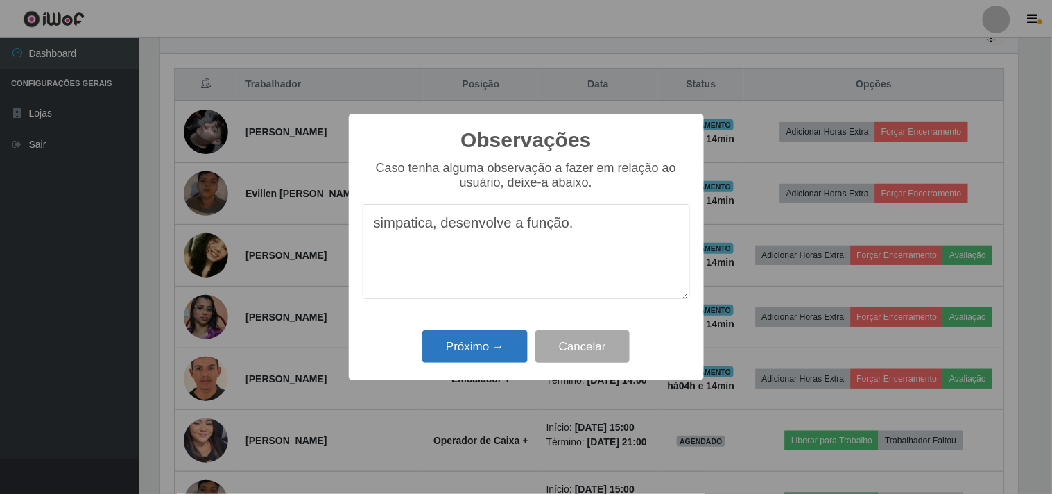
type textarea "simpatica, desenvolve a função."
click at [483, 350] on button "Próximo →" at bounding box center [474, 346] width 105 height 33
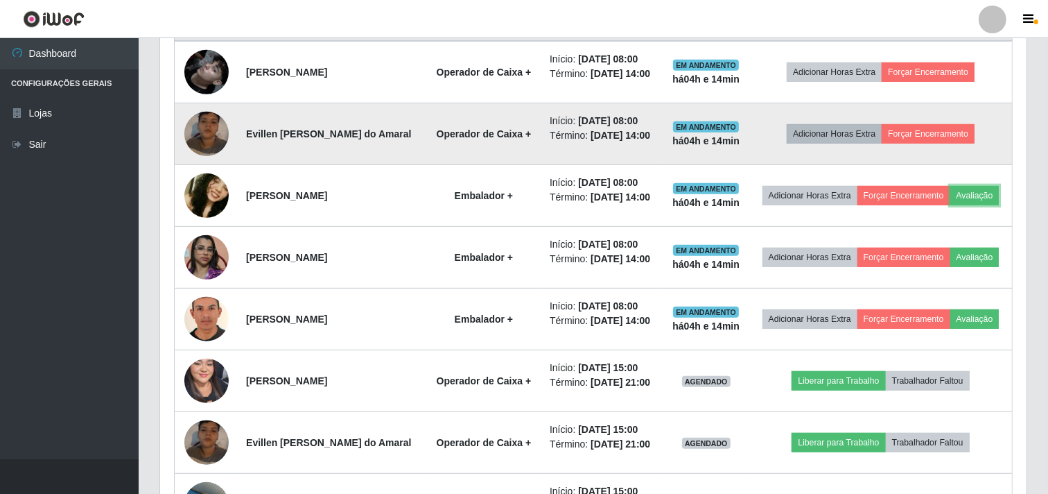
scroll to position [584, 0]
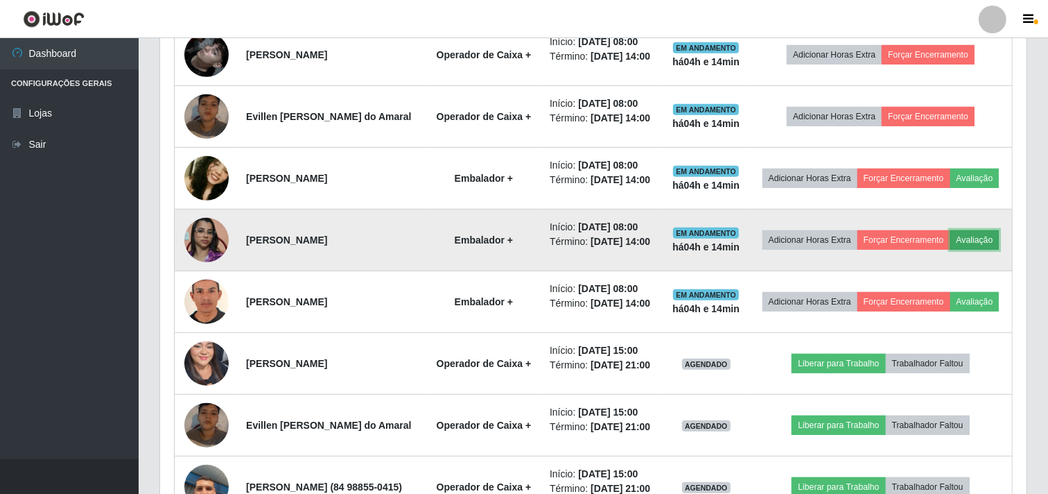
click at [951, 250] on button "Avaliação" at bounding box center [975, 239] width 49 height 19
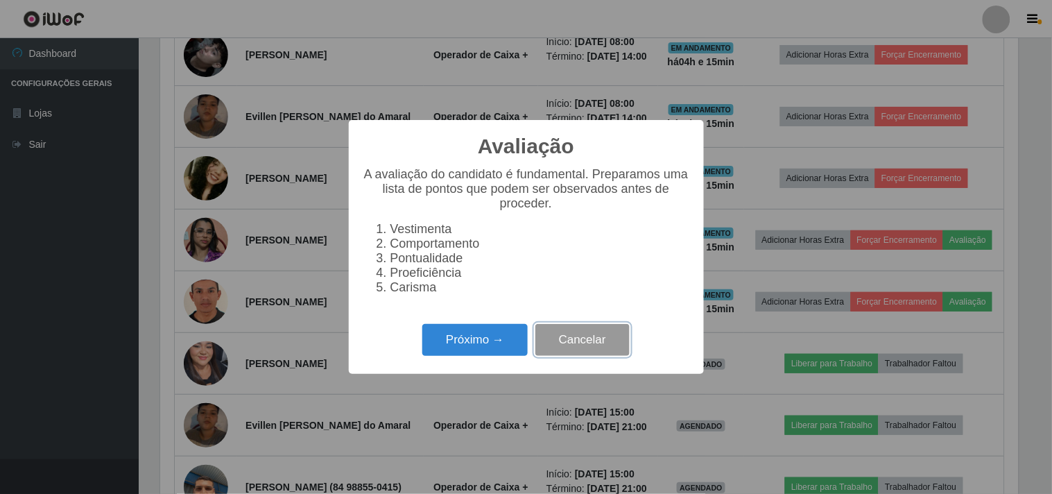
click at [567, 344] on button "Cancelar" at bounding box center [582, 340] width 94 height 33
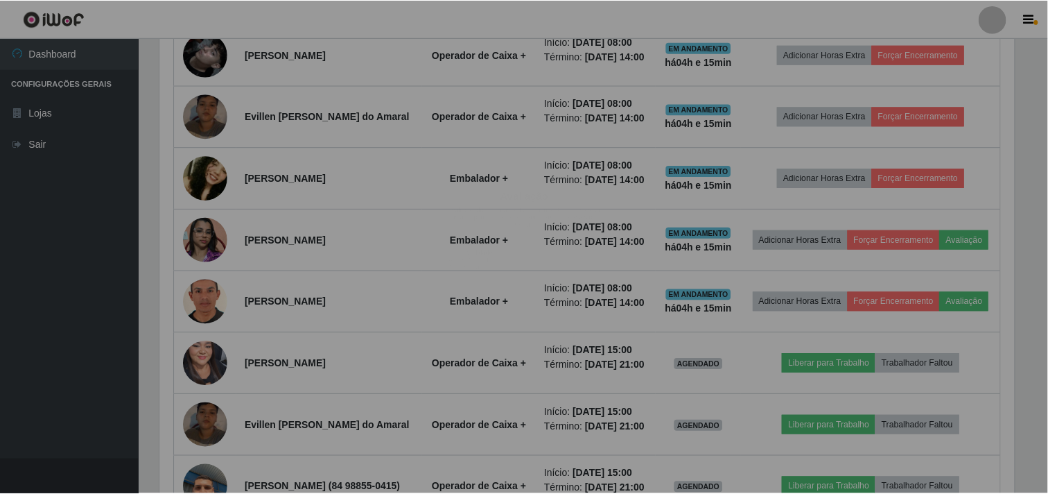
scroll to position [287, 867]
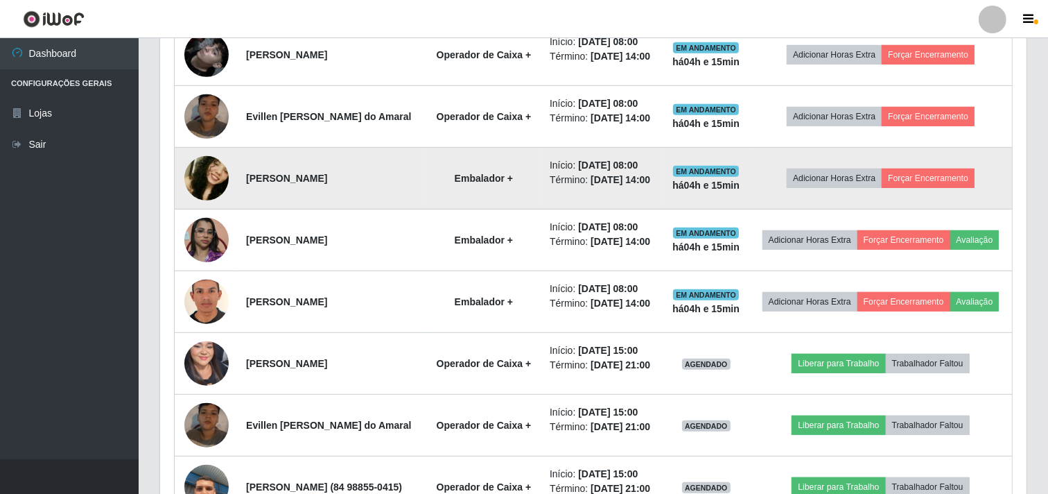
click at [197, 213] on img at bounding box center [206, 178] width 44 height 94
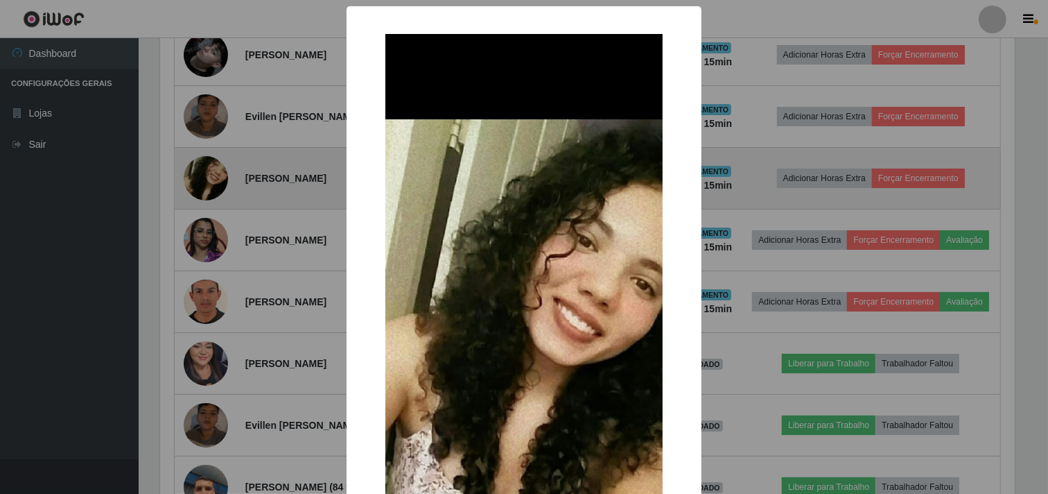
scroll to position [287, 858]
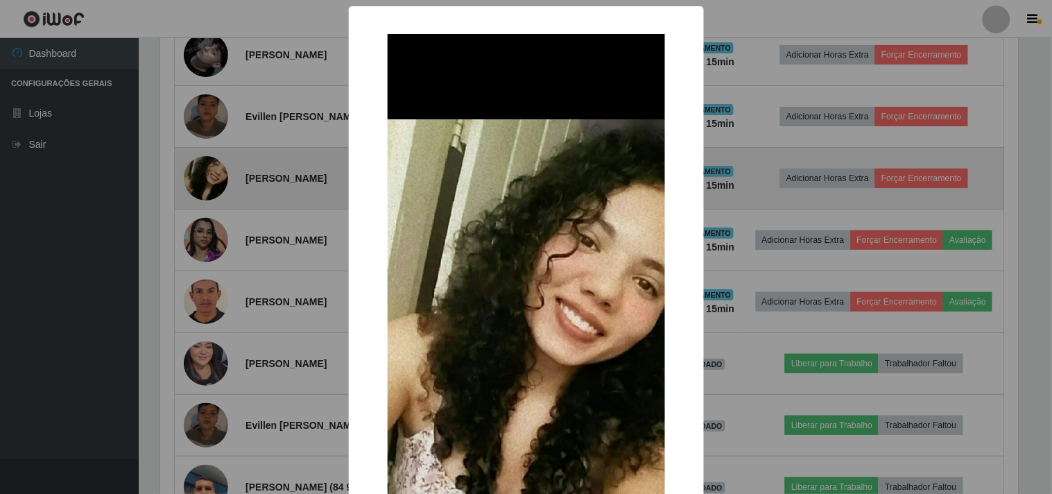
click at [197, 213] on div "× OK Cancel" at bounding box center [526, 247] width 1052 height 494
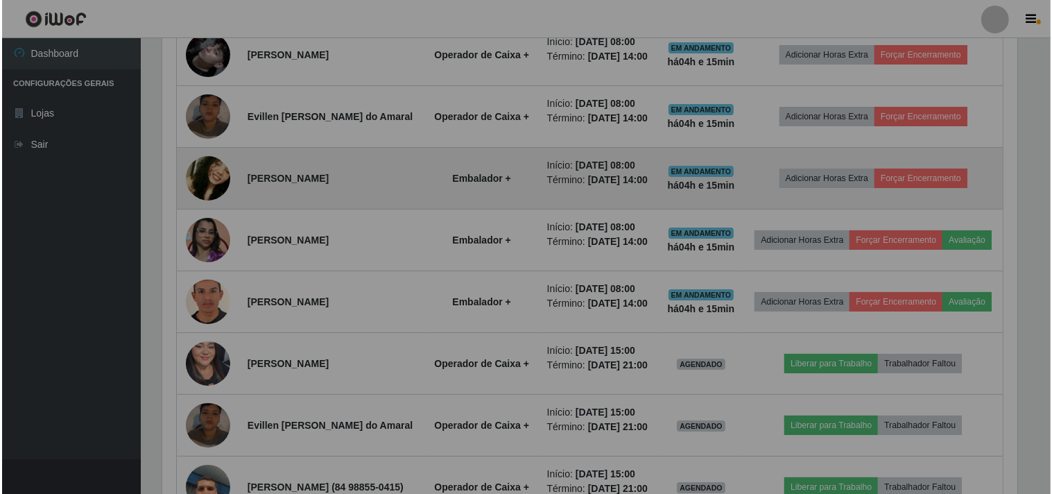
scroll to position [287, 867]
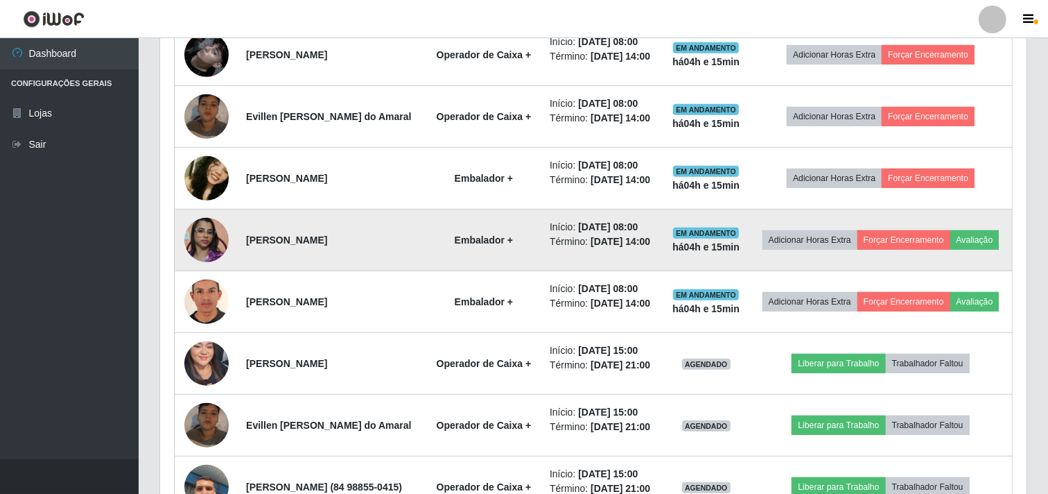
click at [219, 278] on img at bounding box center [206, 239] width 44 height 79
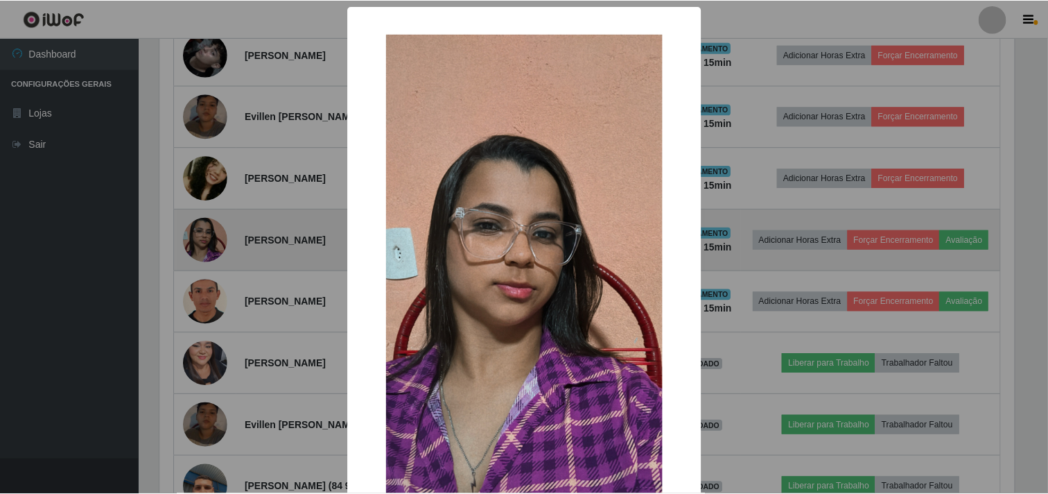
scroll to position [287, 858]
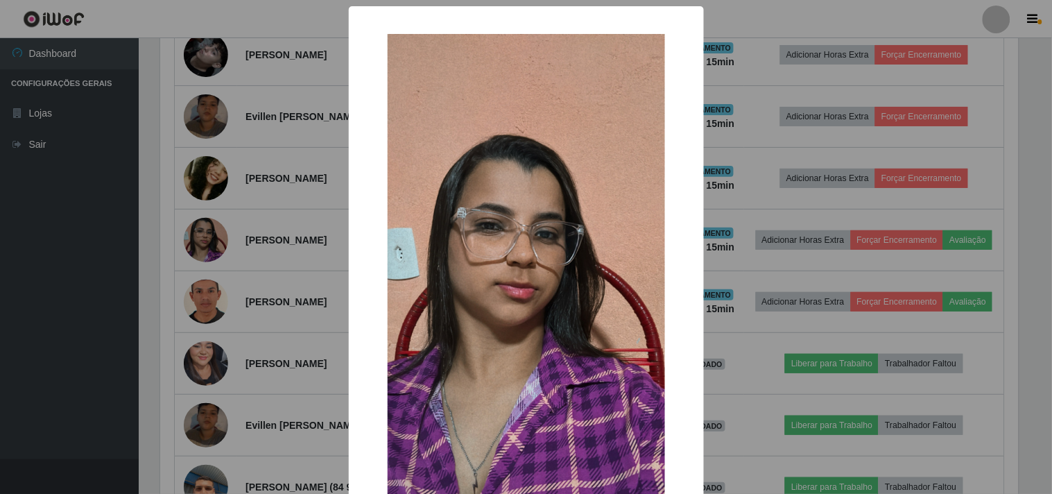
click at [218, 279] on div "× OK Cancel" at bounding box center [526, 247] width 1052 height 494
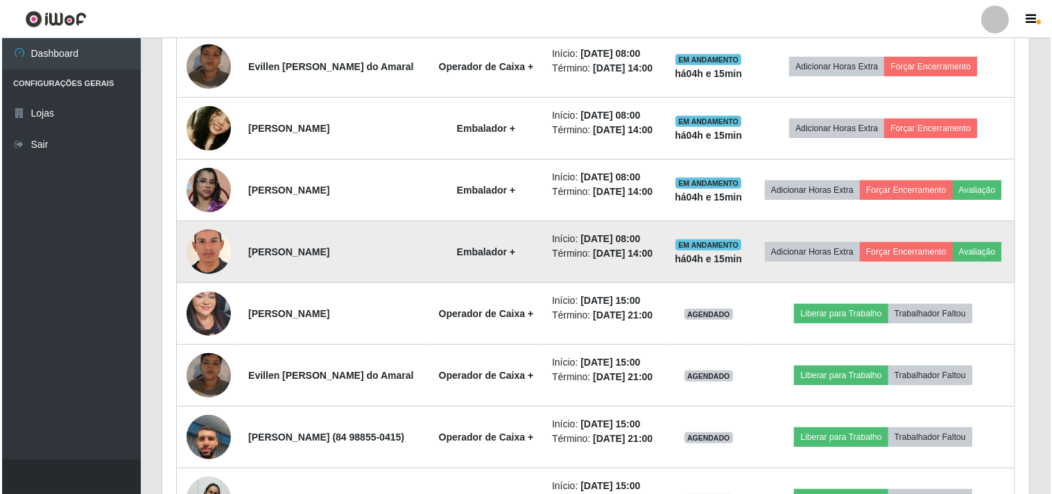
scroll to position [661, 0]
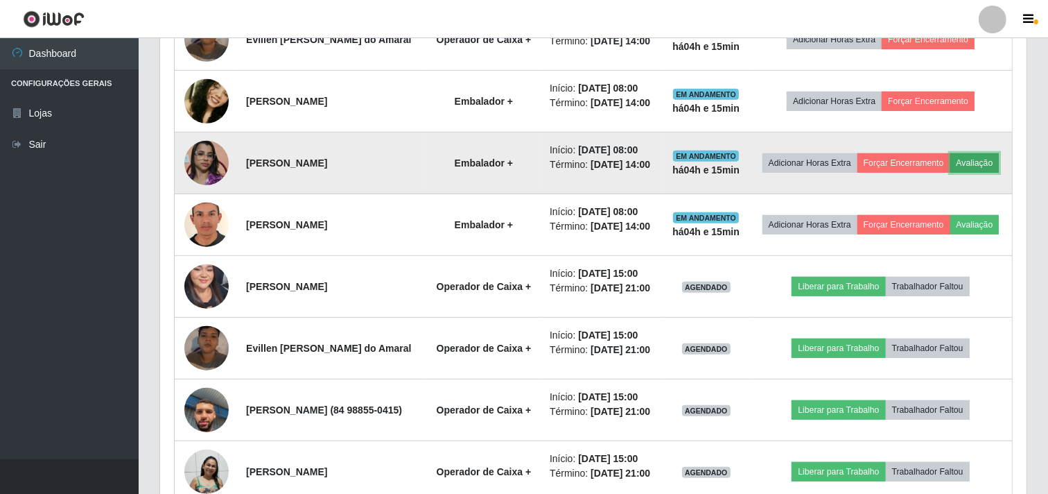
click at [951, 173] on button "Avaliação" at bounding box center [975, 162] width 49 height 19
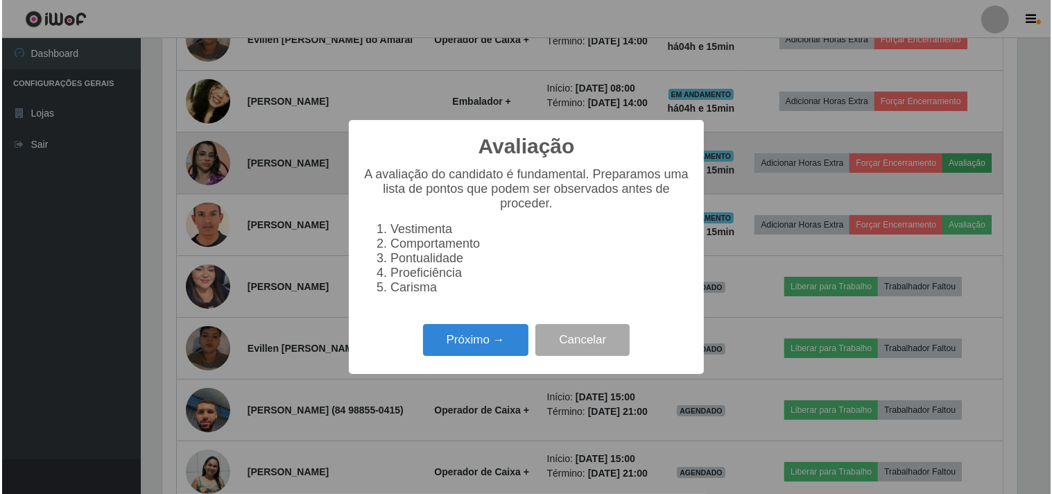
scroll to position [287, 858]
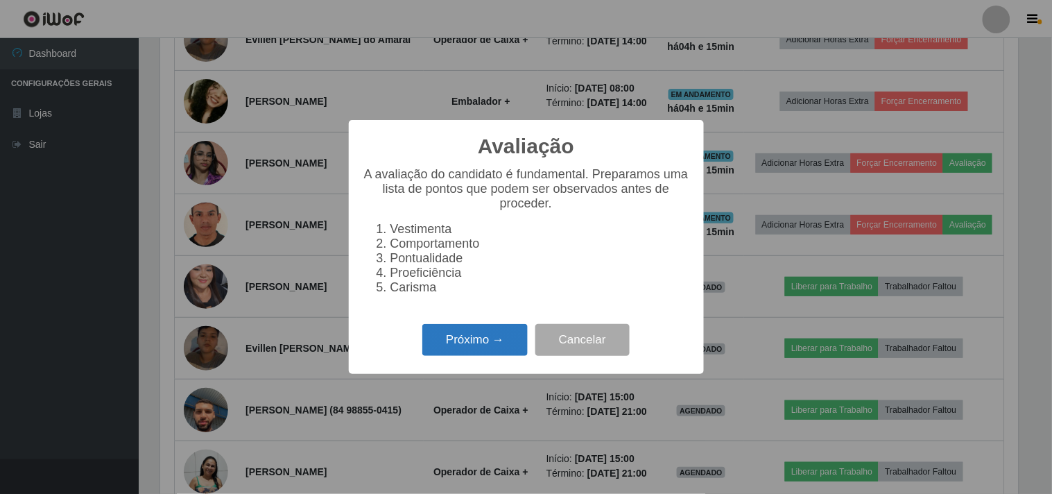
click at [510, 341] on button "Próximo →" at bounding box center [474, 340] width 105 height 33
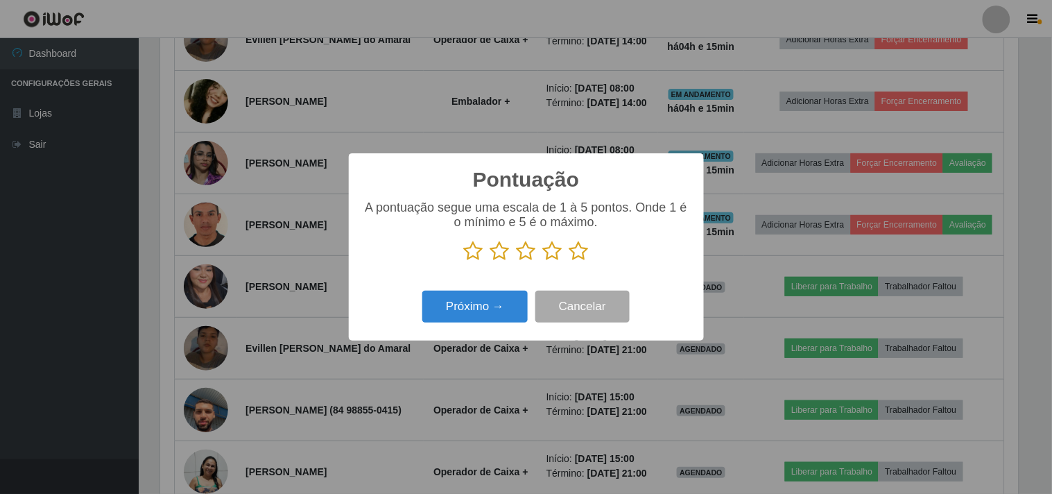
click at [569, 254] on icon at bounding box center [578, 251] width 19 height 21
click at [569, 261] on input "radio" at bounding box center [569, 261] width 0 height 0
click at [455, 292] on button "Próximo →" at bounding box center [474, 306] width 105 height 33
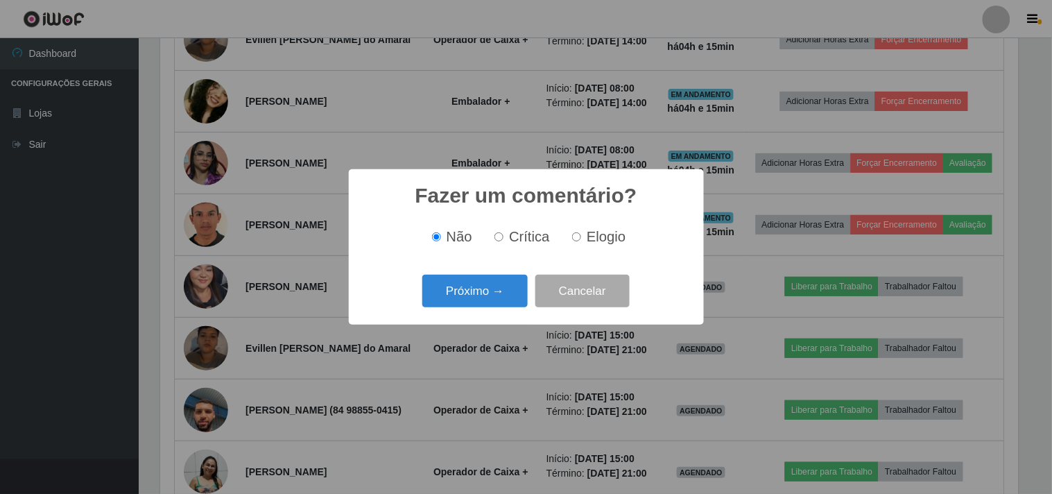
click at [604, 248] on div "Não Crítica Elogio" at bounding box center [526, 236] width 327 height 41
click at [571, 245] on label "Elogio" at bounding box center [595, 237] width 59 height 16
click at [572, 241] on input "Elogio" at bounding box center [576, 236] width 9 height 9
radio input "true"
click at [516, 290] on button "Próximo →" at bounding box center [474, 291] width 105 height 33
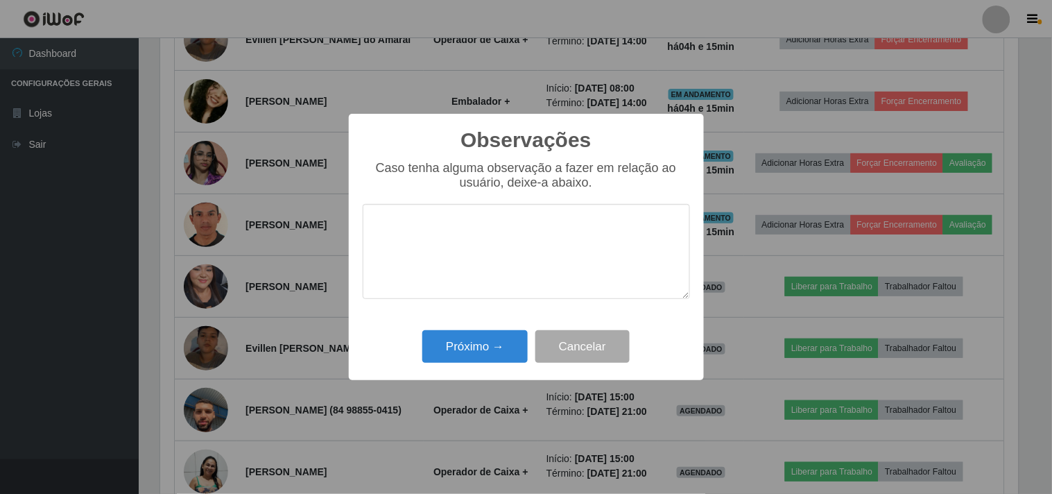
click at [523, 257] on textarea at bounding box center [526, 251] width 327 height 95
type textarea "desenvolve bem a sua função"
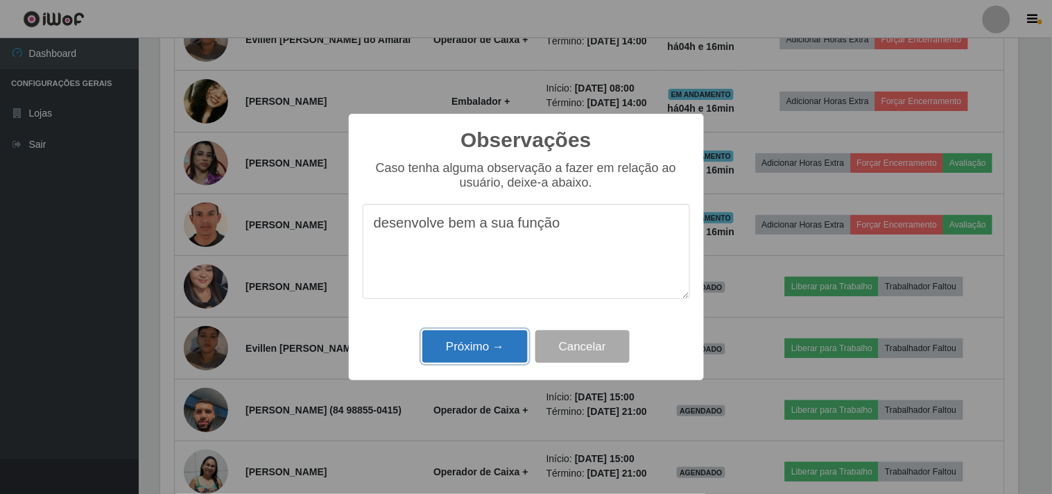
click at [482, 348] on button "Próximo →" at bounding box center [474, 346] width 105 height 33
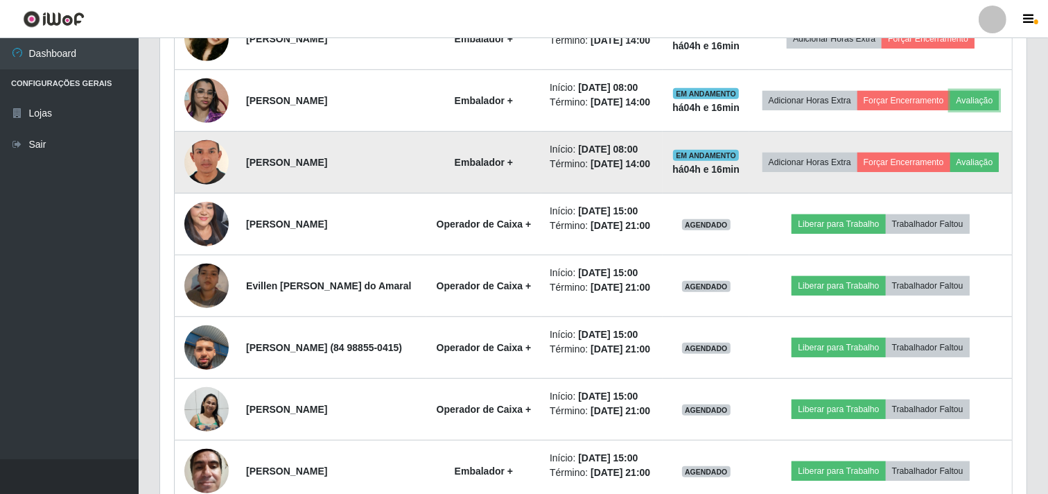
scroll to position [892, 0]
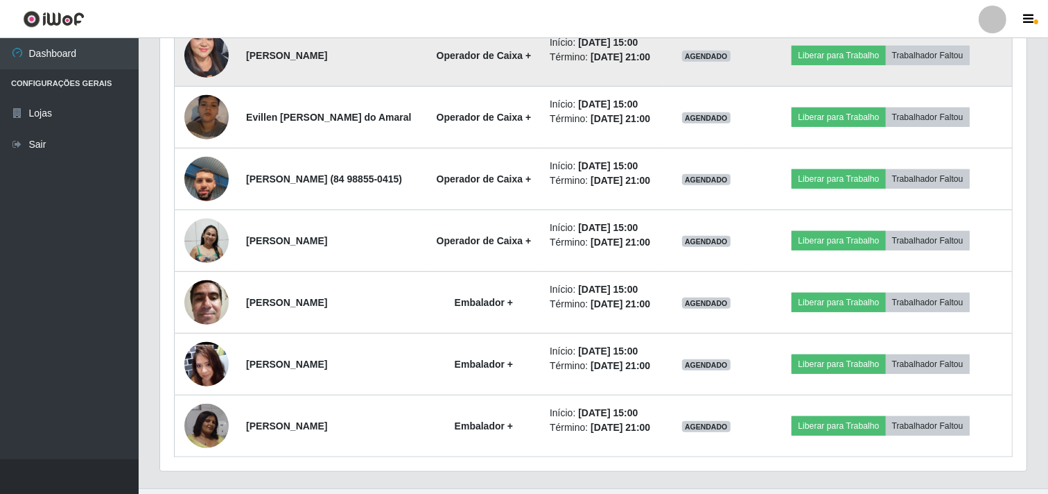
click at [220, 103] on img at bounding box center [206, 56] width 44 height 96
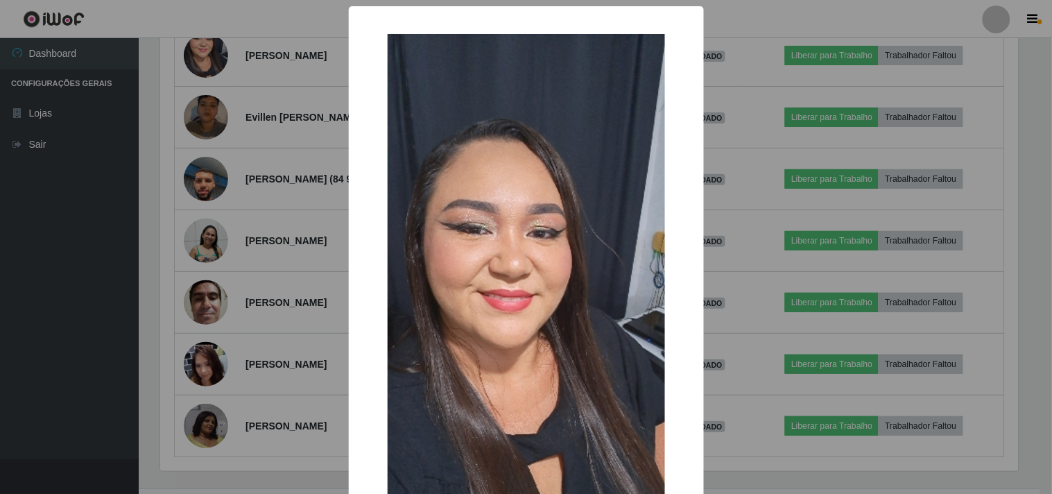
click at [218, 114] on div "× OK Cancel" at bounding box center [526, 247] width 1052 height 494
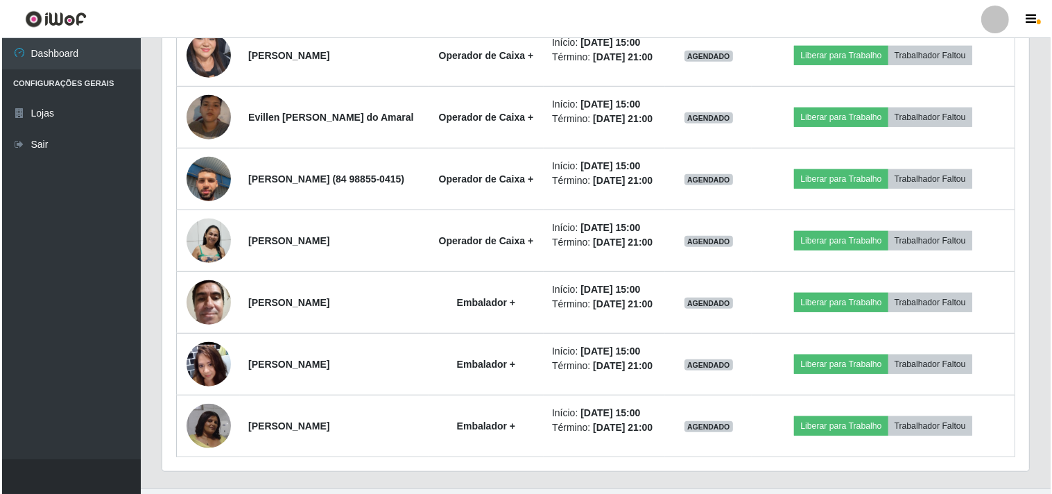
scroll to position [287, 867]
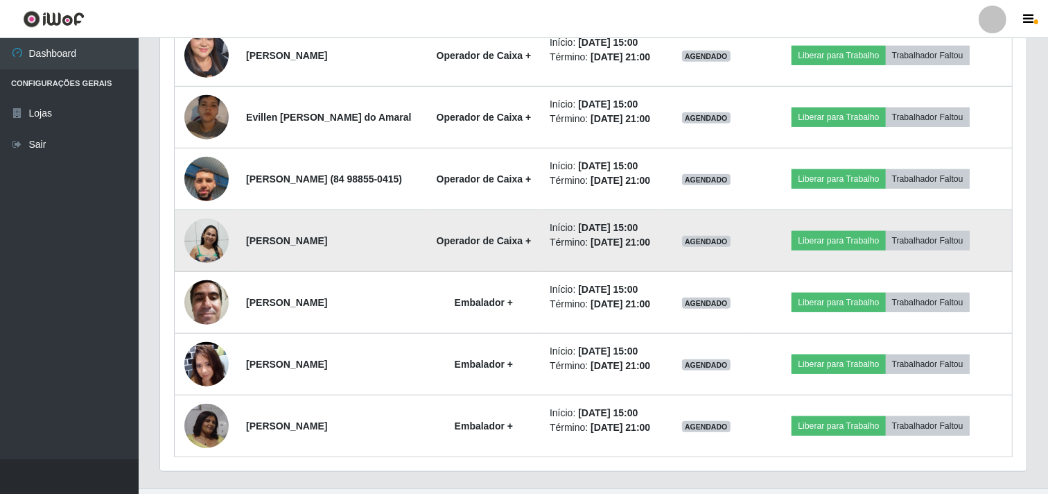
click at [206, 263] on img at bounding box center [206, 241] width 44 height 46
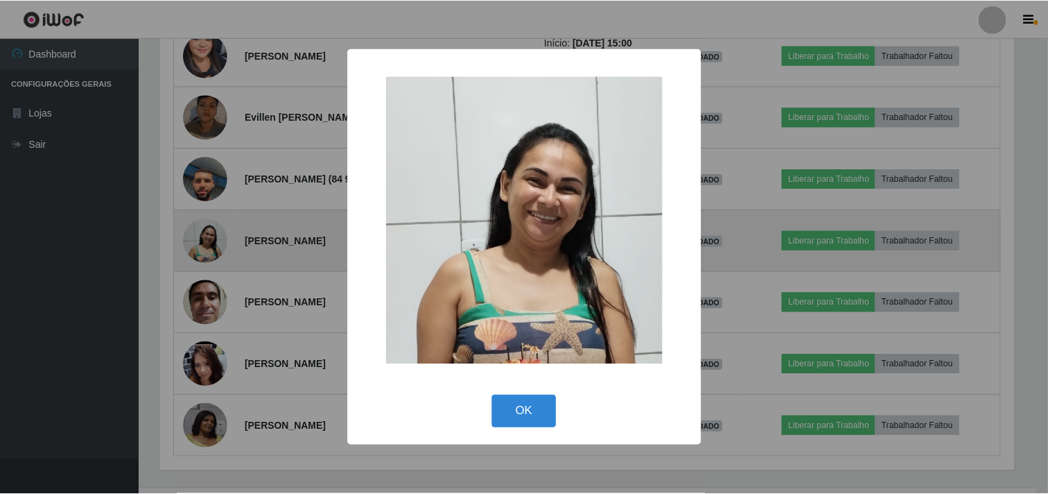
scroll to position [287, 858]
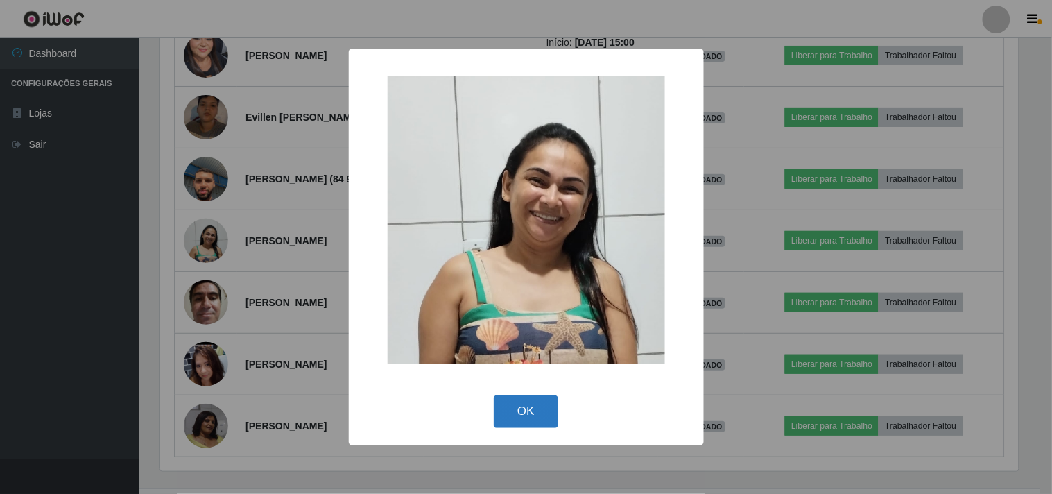
click at [514, 403] on button "OK" at bounding box center [526, 411] width 64 height 33
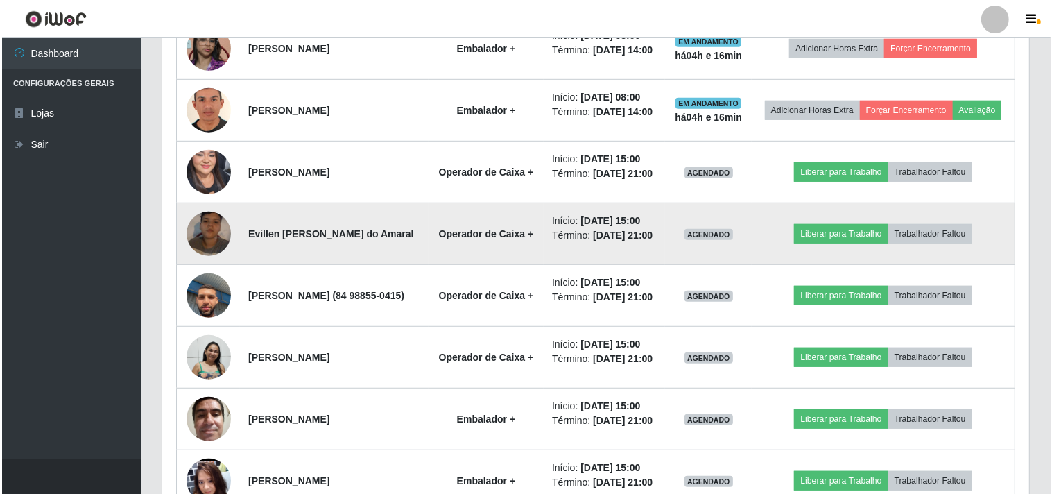
scroll to position [738, 0]
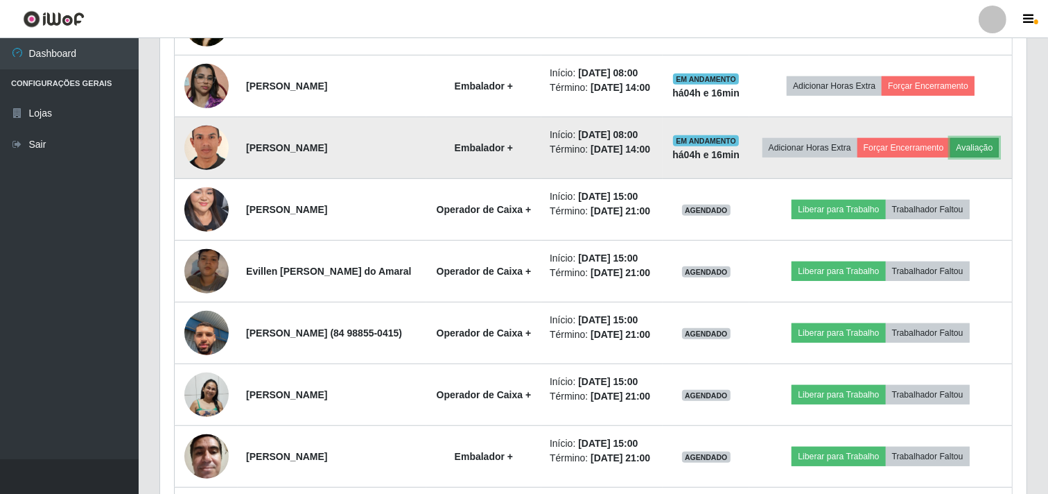
click at [951, 157] on button "Avaliação" at bounding box center [975, 147] width 49 height 19
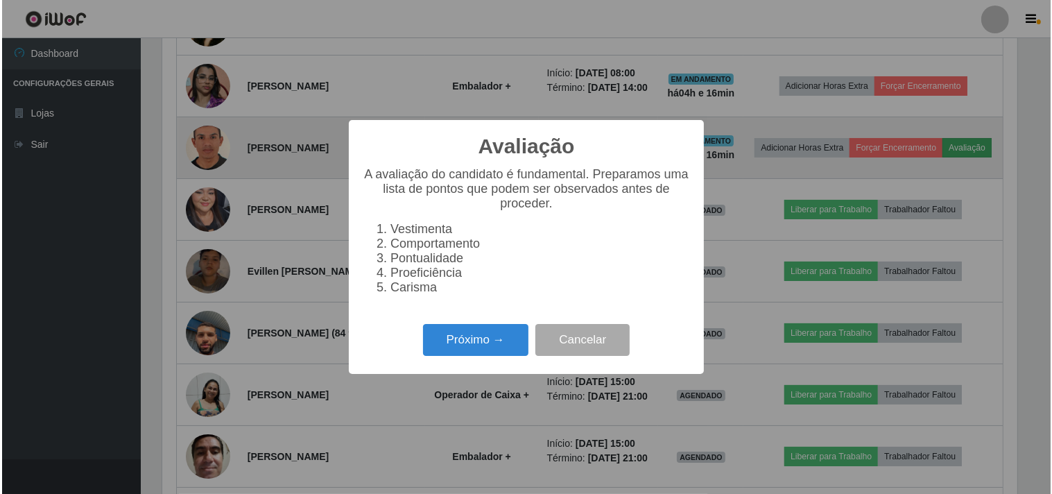
scroll to position [287, 858]
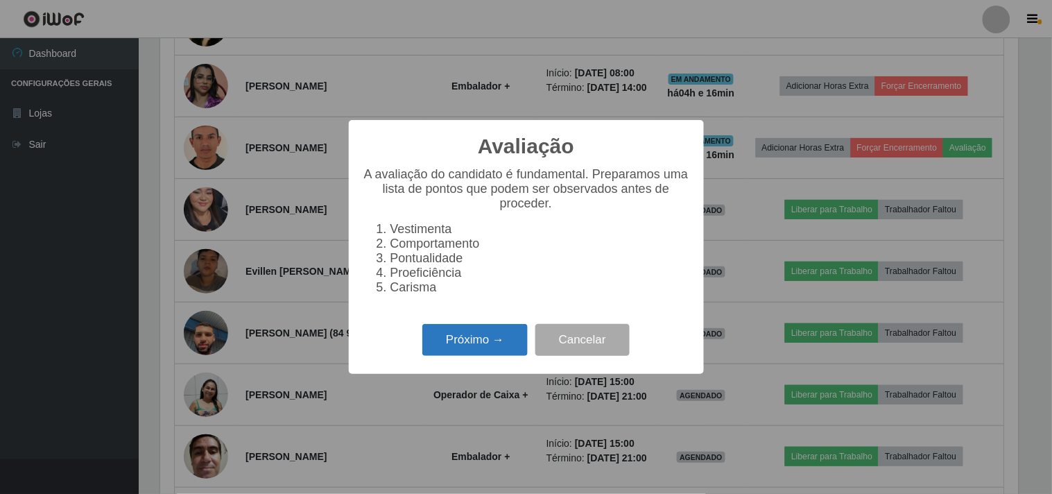
click at [496, 336] on button "Próximo →" at bounding box center [474, 340] width 105 height 33
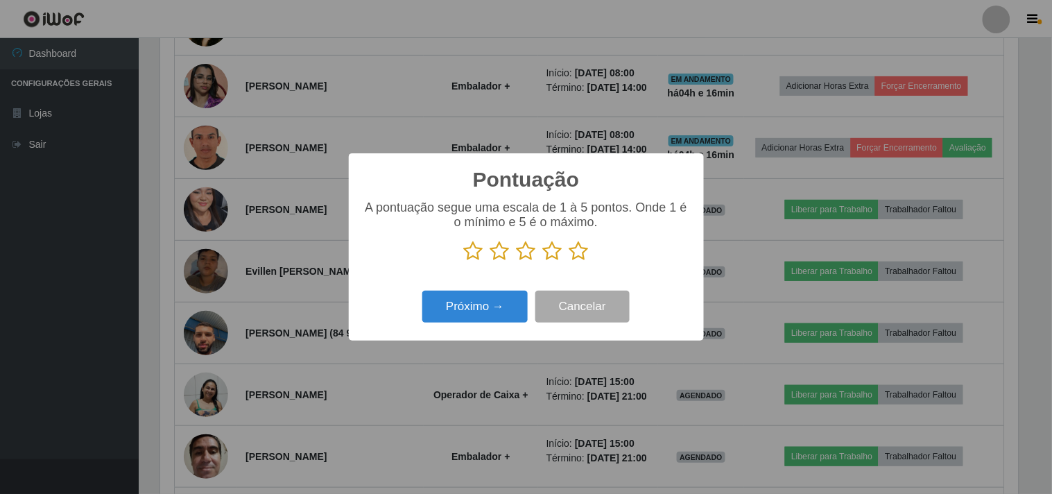
click at [576, 255] on icon at bounding box center [578, 251] width 19 height 21
click at [569, 261] on input "radio" at bounding box center [569, 261] width 0 height 0
click at [476, 316] on button "Próximo →" at bounding box center [474, 306] width 105 height 33
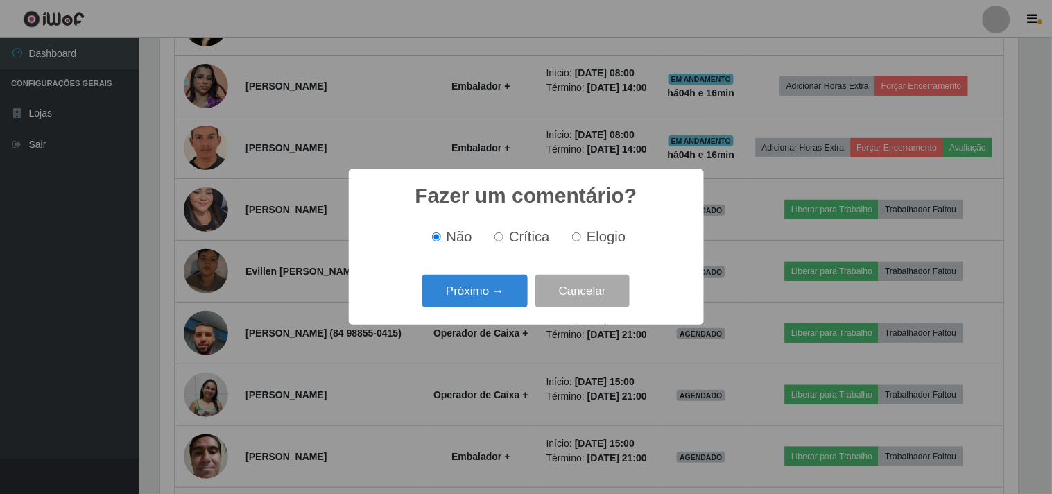
click at [582, 241] on label "Elogio" at bounding box center [595, 237] width 59 height 16
click at [581, 241] on input "Elogio" at bounding box center [576, 236] width 9 height 9
radio input "true"
click at [469, 289] on button "Próximo →" at bounding box center [474, 291] width 105 height 33
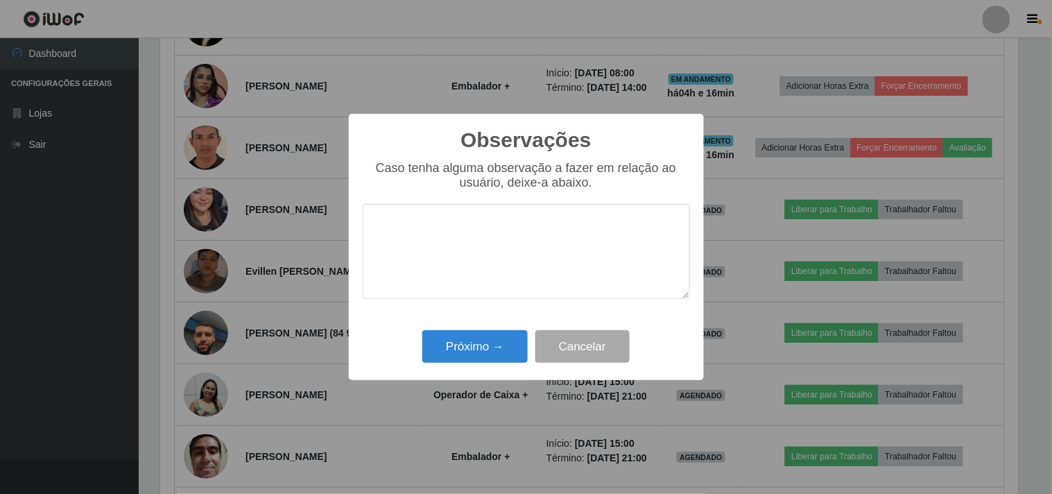
drag, startPoint x: 499, startPoint y: 238, endPoint x: 496, endPoint y: 248, distance: 9.4
click at [496, 248] on textarea at bounding box center [526, 251] width 327 height 95
type textarea "prestativo e simpatico"
click at [480, 329] on div "Próximo → Cancelar" at bounding box center [526, 347] width 327 height 40
click at [481, 338] on button "Próximo →" at bounding box center [474, 346] width 105 height 33
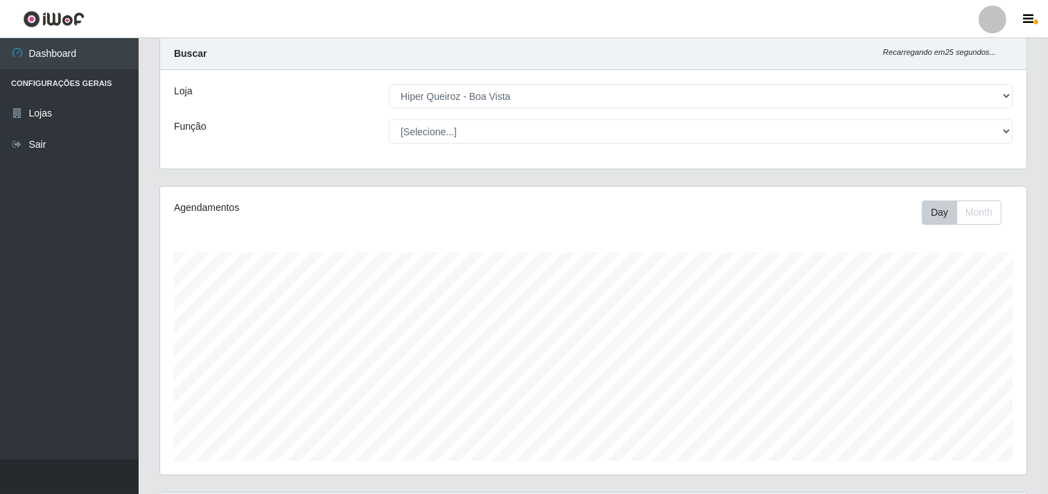
scroll to position [0, 0]
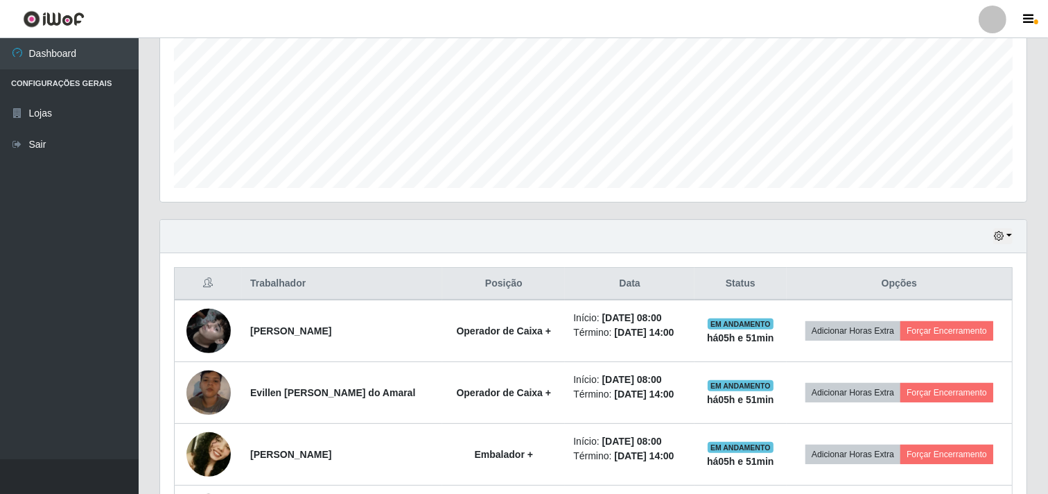
scroll to position [462, 0]
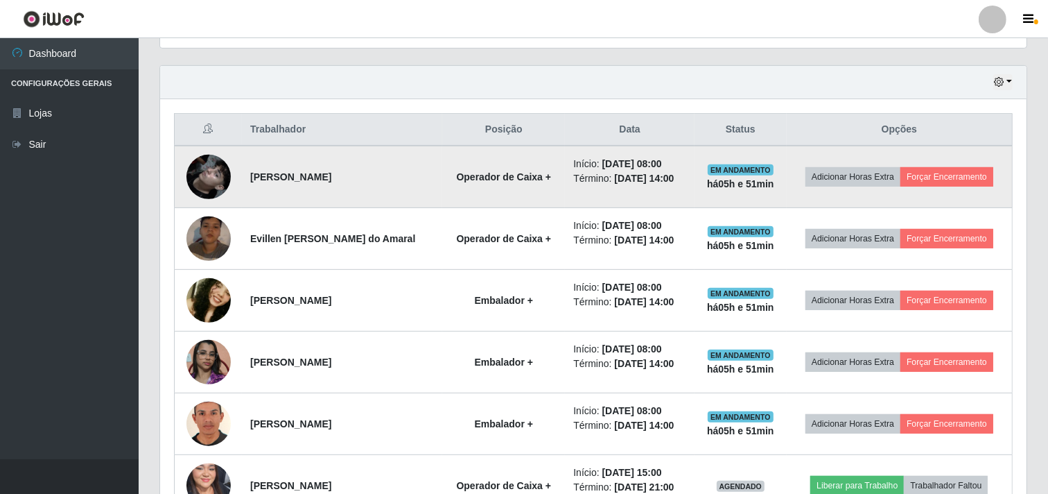
click at [207, 181] on img at bounding box center [208, 176] width 44 height 79
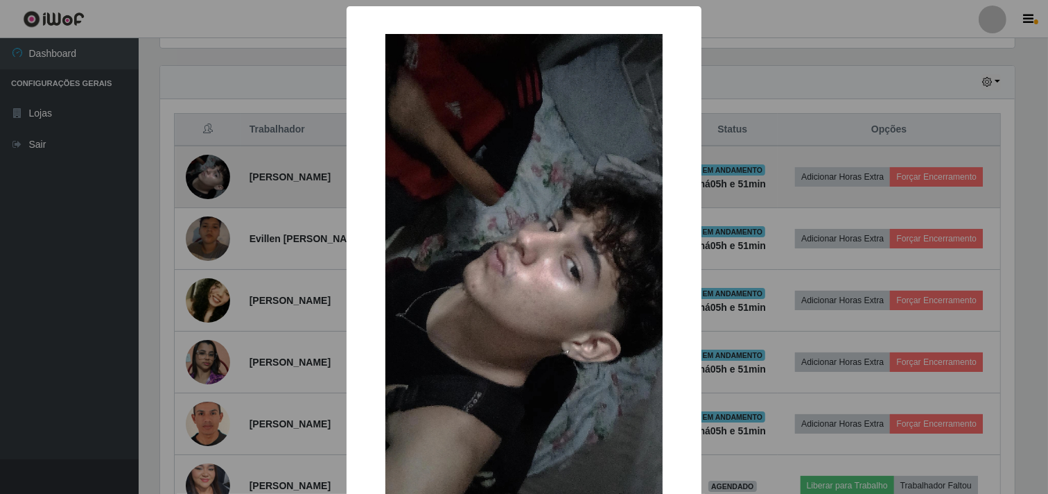
scroll to position [287, 858]
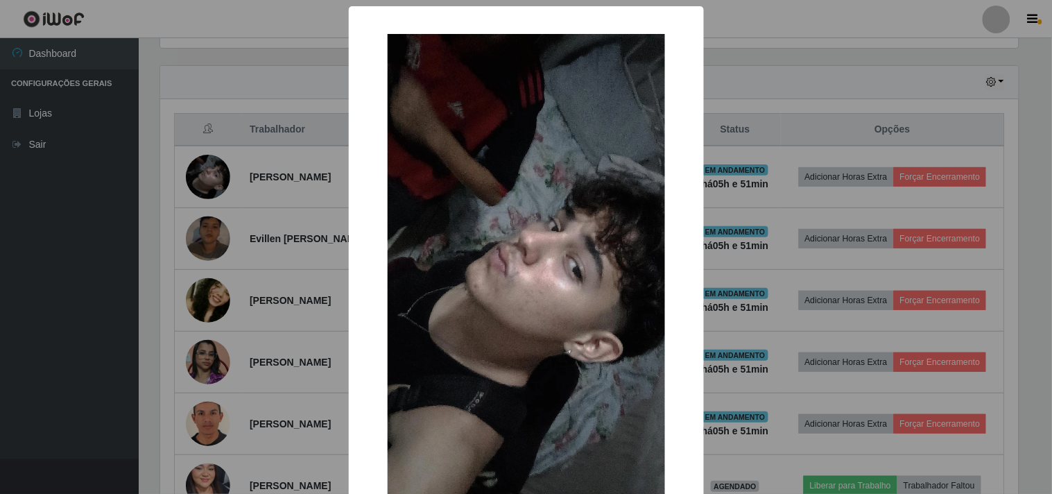
click at [324, 241] on div "× OK Cancel" at bounding box center [526, 247] width 1052 height 494
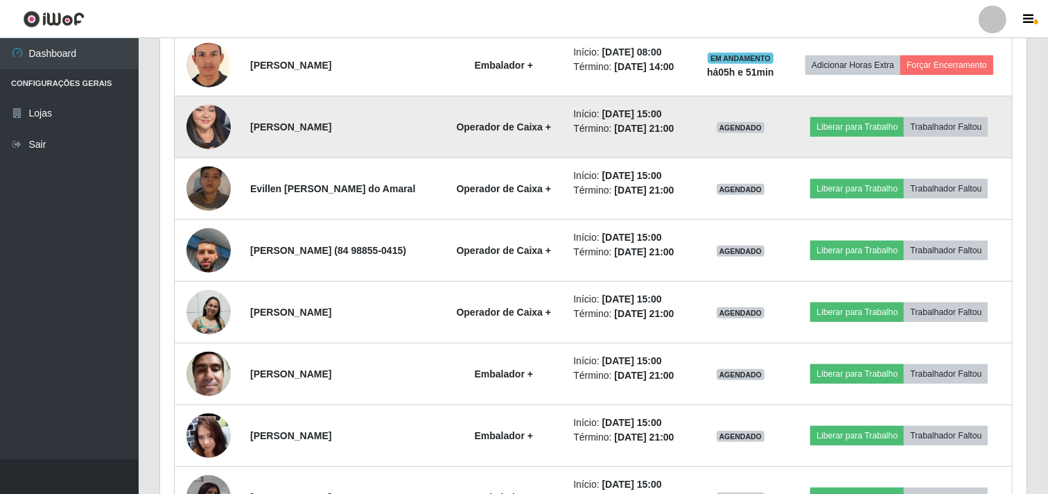
scroll to position [847, 0]
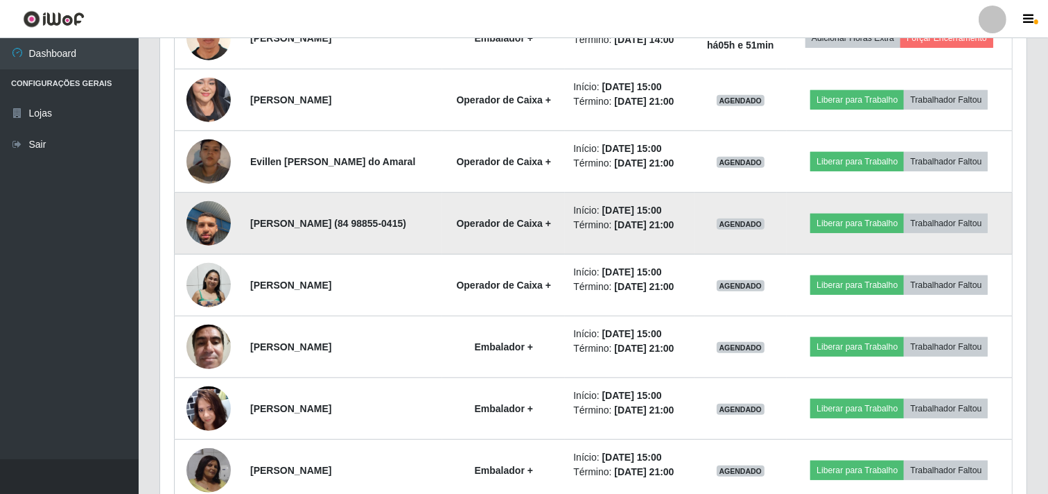
click at [201, 263] on img at bounding box center [208, 223] width 44 height 79
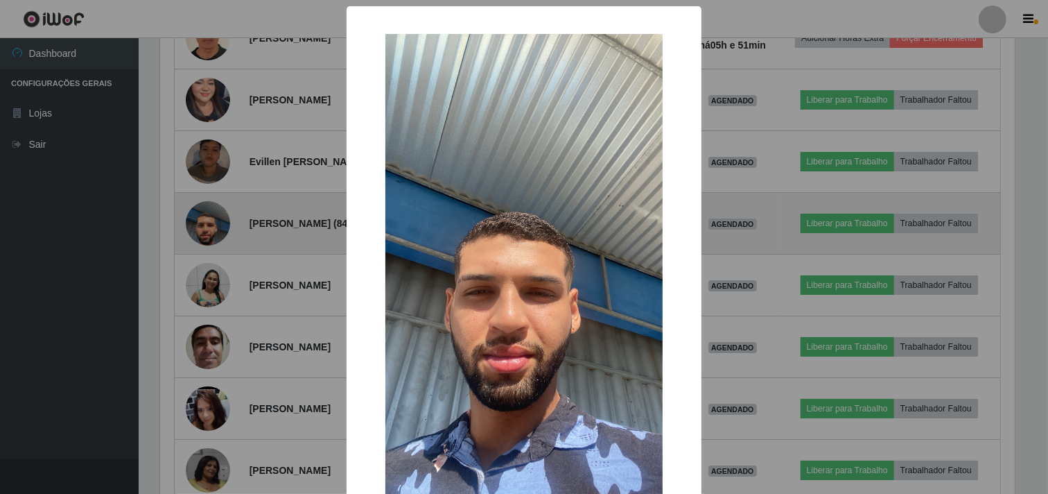
scroll to position [287, 858]
click at [201, 308] on div "× OK Cancel" at bounding box center [526, 247] width 1052 height 494
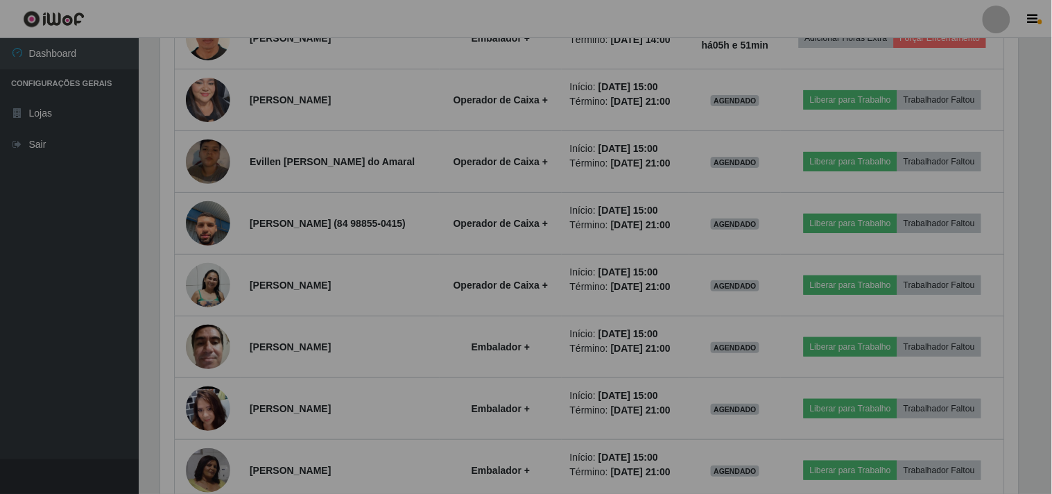
scroll to position [287, 867]
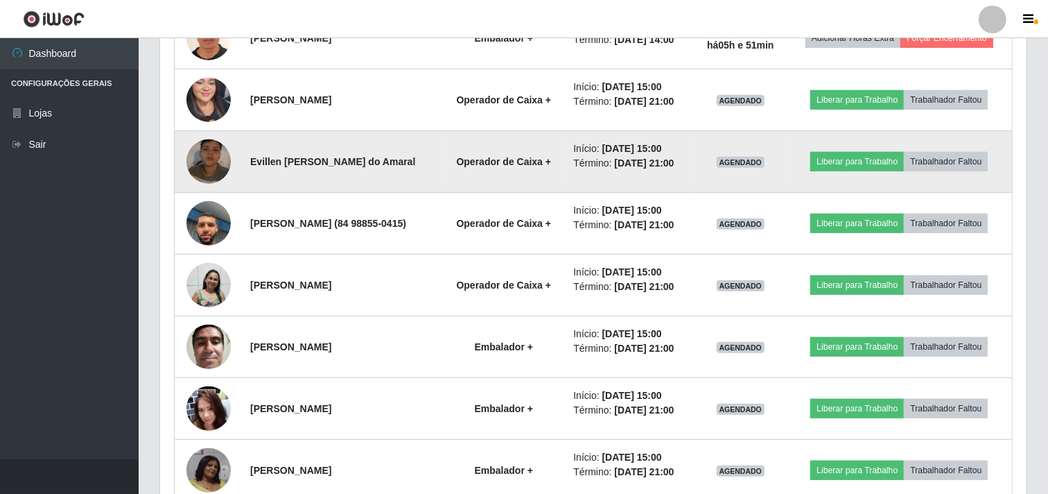
click at [195, 201] on img at bounding box center [208, 161] width 44 height 79
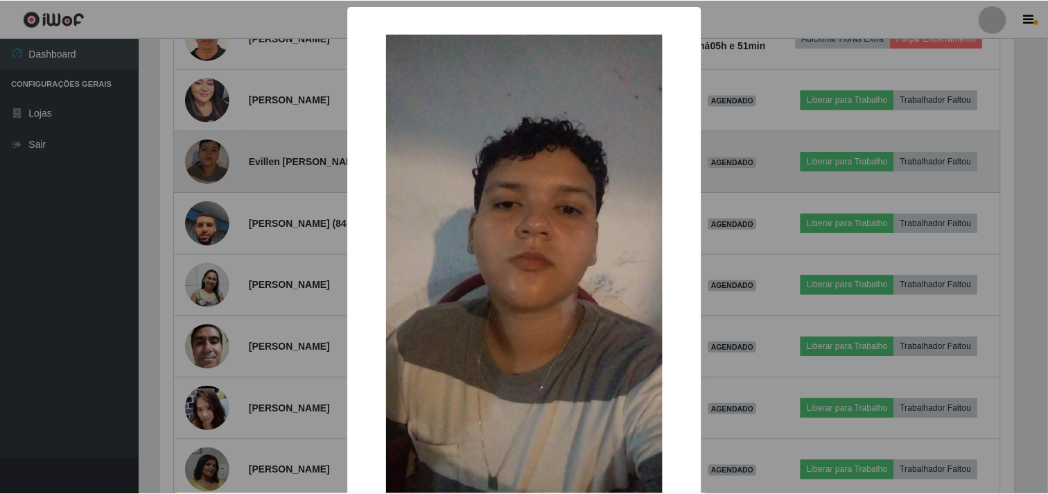
scroll to position [287, 858]
click at [195, 247] on div "× OK Cancel" at bounding box center [526, 247] width 1052 height 494
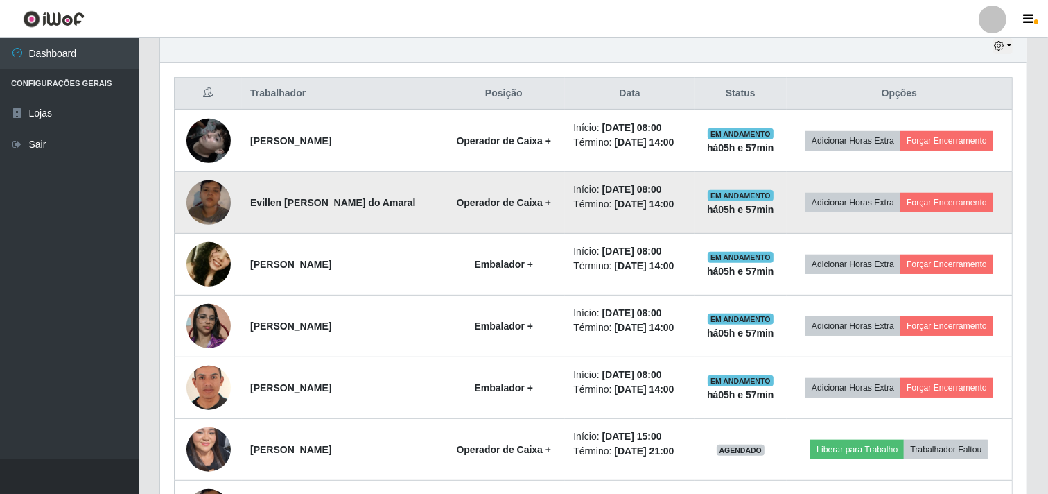
scroll to position [462, 0]
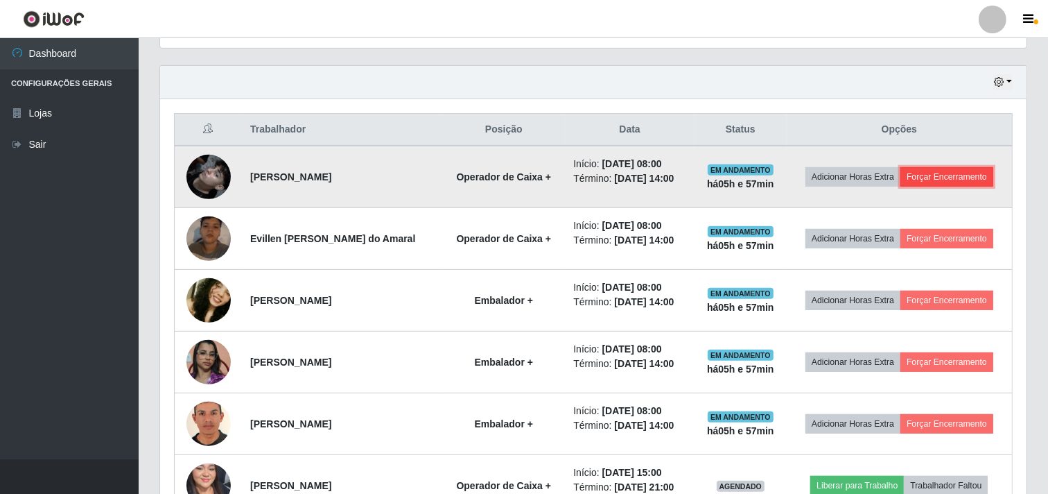
click at [919, 186] on button "Forçar Encerramento" at bounding box center [947, 176] width 93 height 19
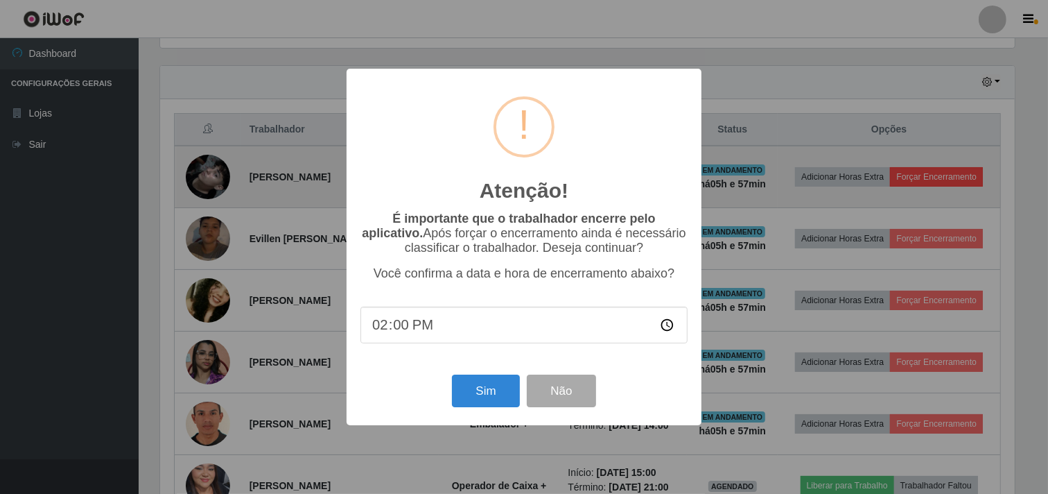
scroll to position [287, 858]
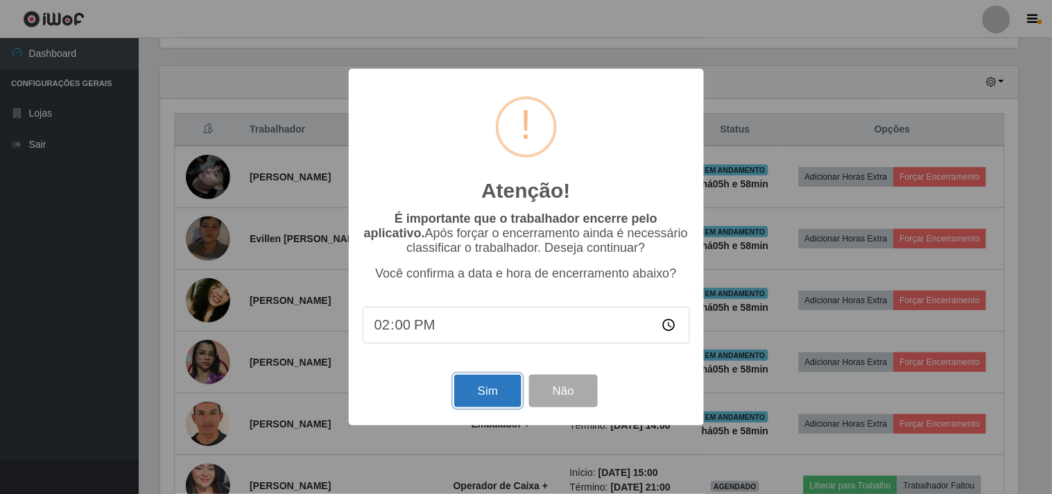
click at [476, 392] on button "Sim" at bounding box center [487, 390] width 67 height 33
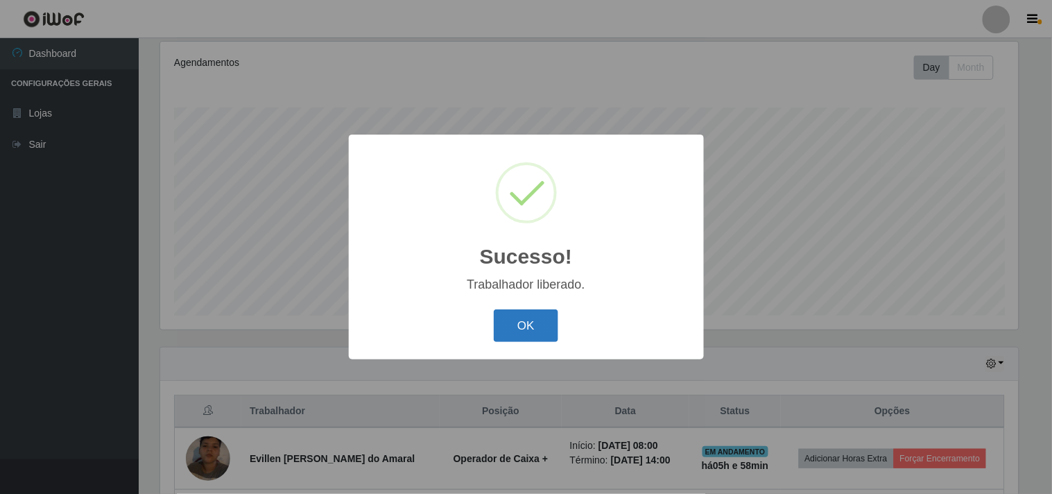
click at [537, 330] on button "OK" at bounding box center [526, 325] width 64 height 33
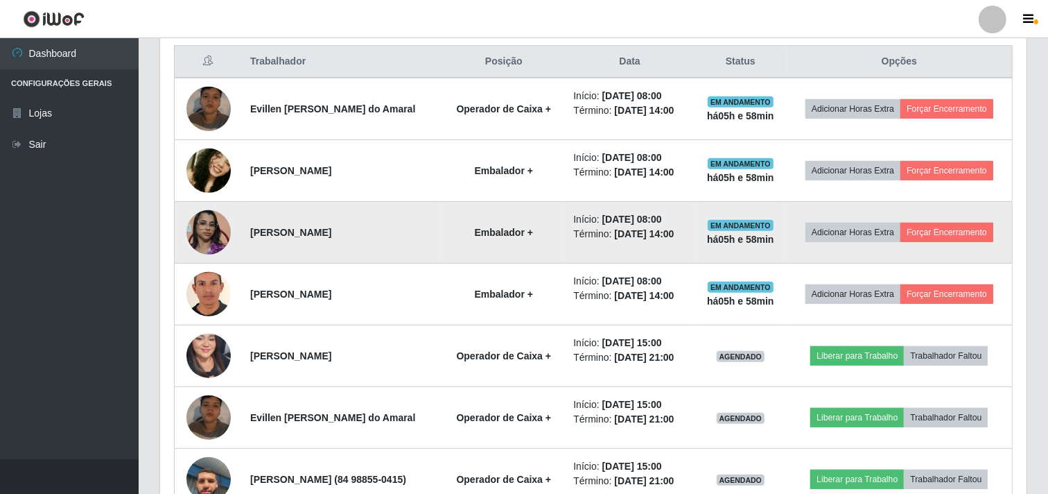
scroll to position [565, 0]
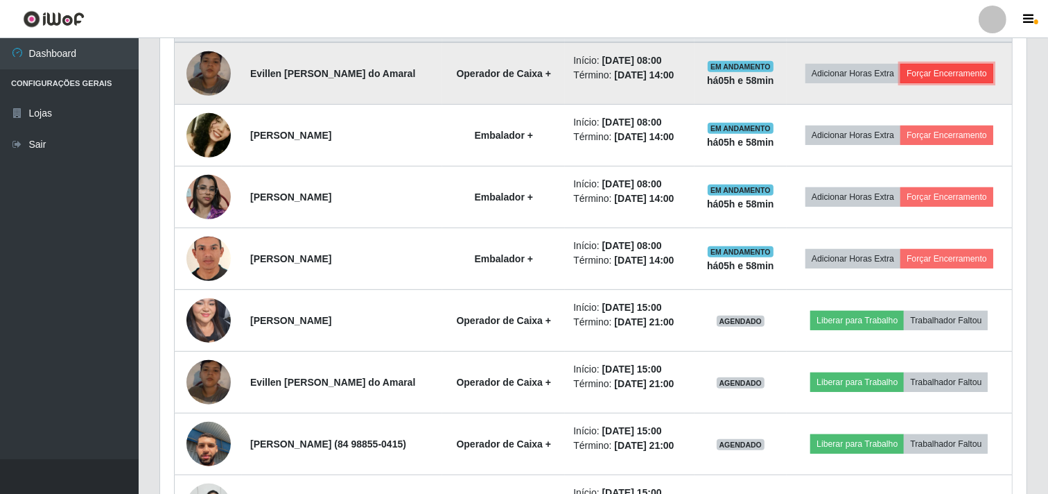
click at [903, 83] on button "Forçar Encerramento" at bounding box center [947, 73] width 93 height 19
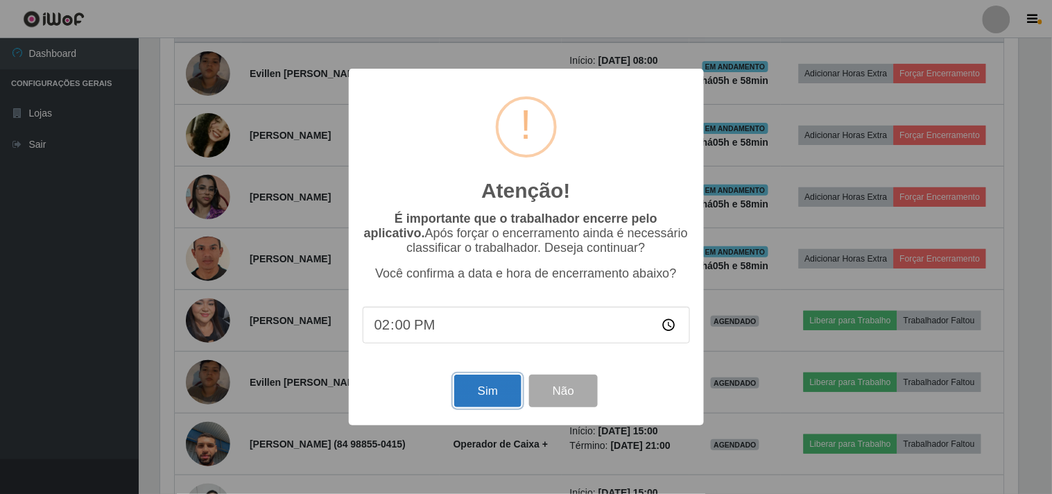
click at [483, 401] on button "Sim" at bounding box center [487, 390] width 67 height 33
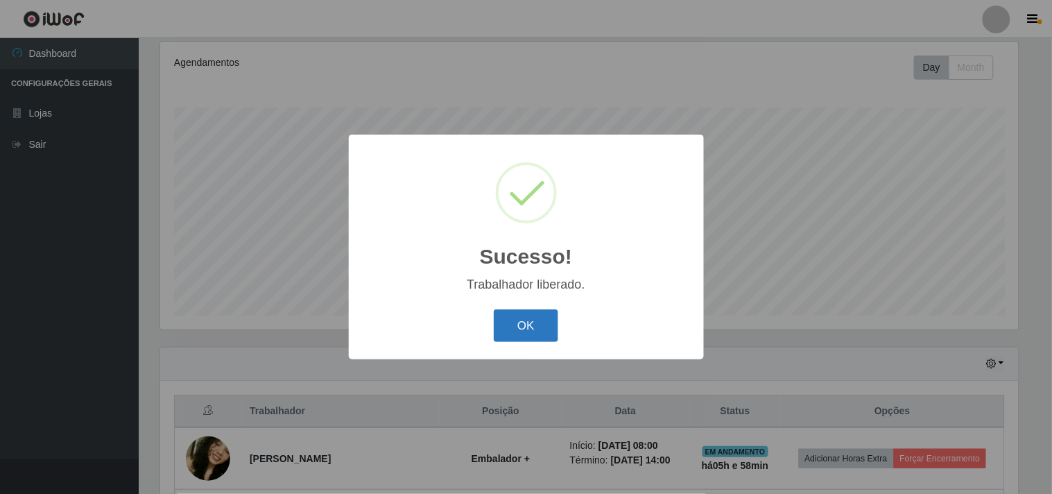
click at [544, 314] on button "OK" at bounding box center [526, 325] width 64 height 33
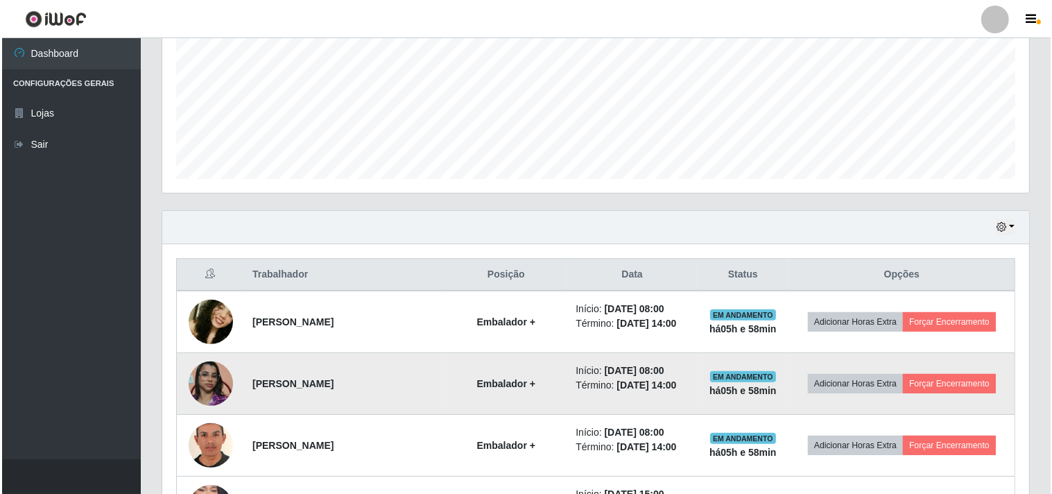
scroll to position [334, 0]
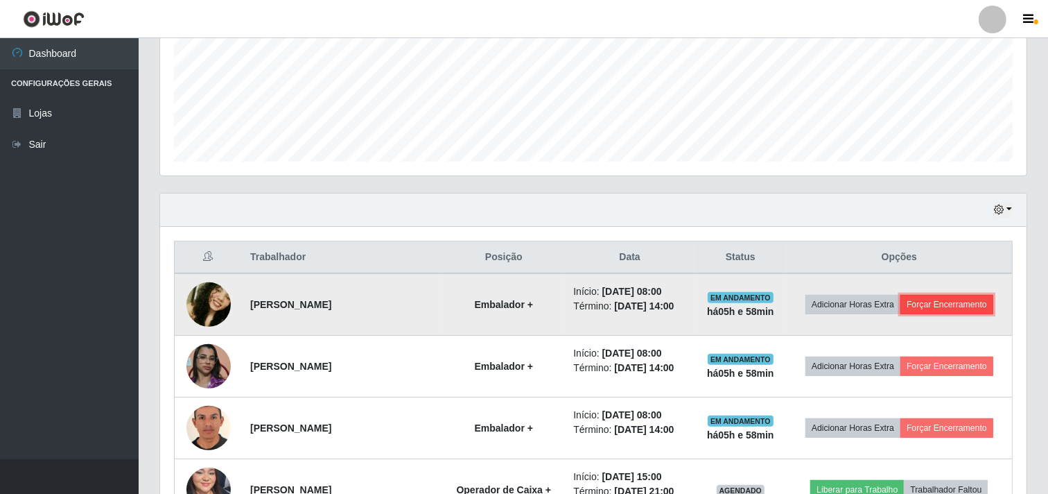
click at [928, 314] on button "Forçar Encerramento" at bounding box center [947, 304] width 93 height 19
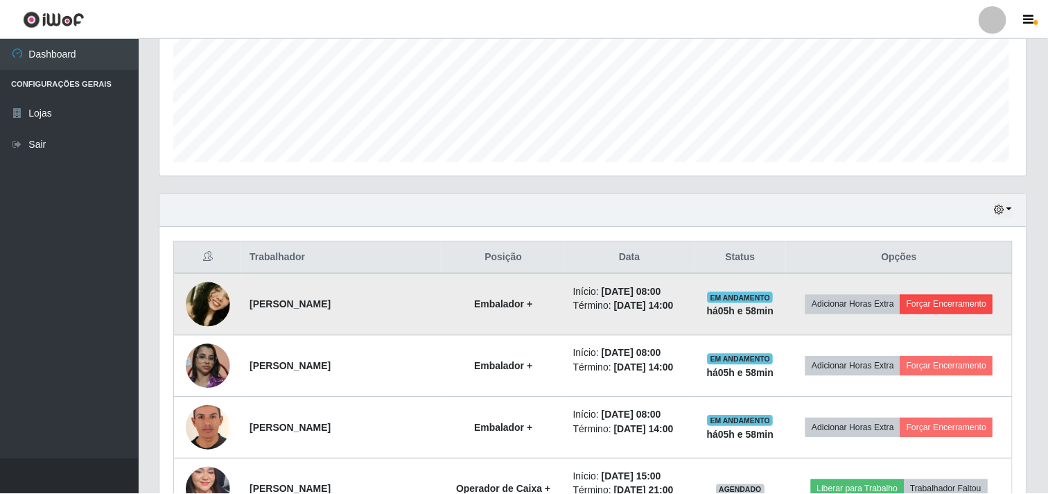
scroll to position [287, 858]
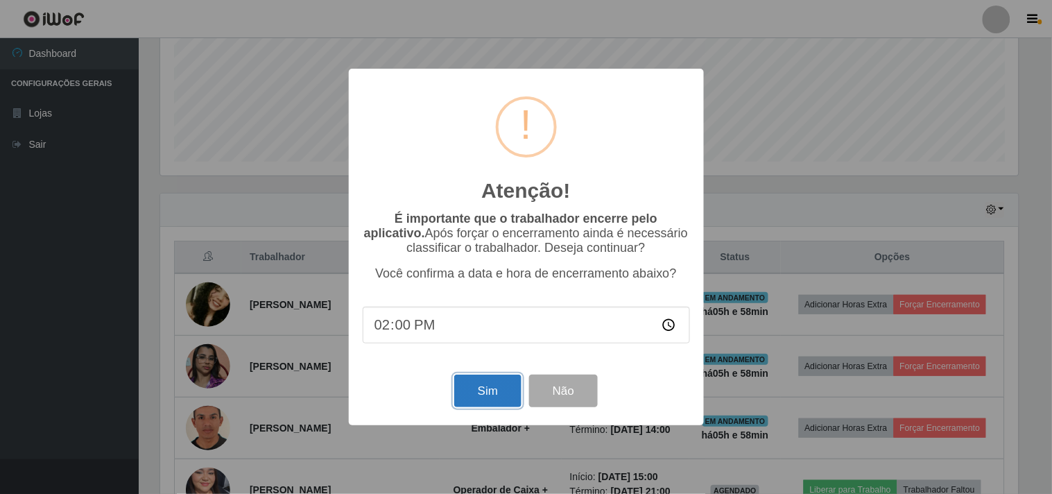
click at [494, 392] on button "Sim" at bounding box center [487, 390] width 67 height 33
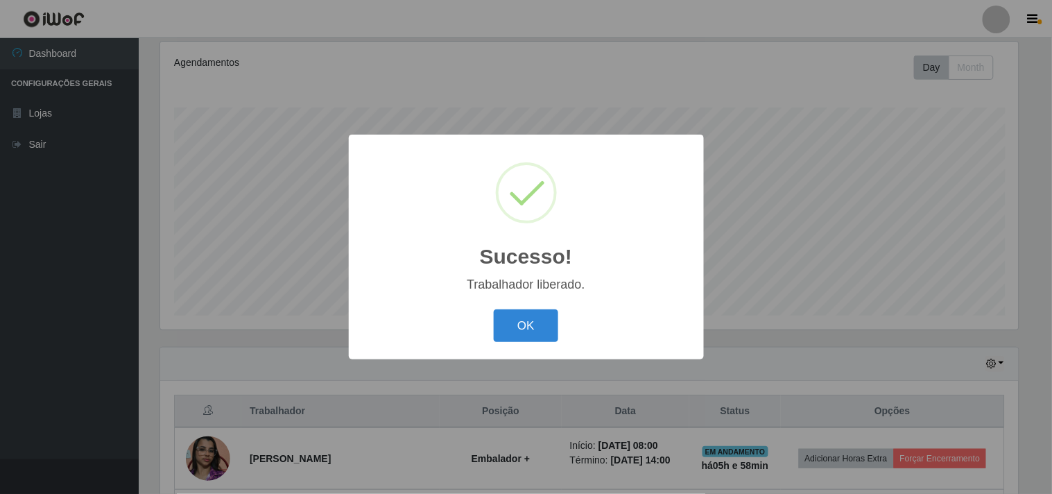
click at [536, 343] on div "OK Cancel" at bounding box center [526, 326] width 327 height 40
click at [538, 321] on button "OK" at bounding box center [526, 325] width 64 height 33
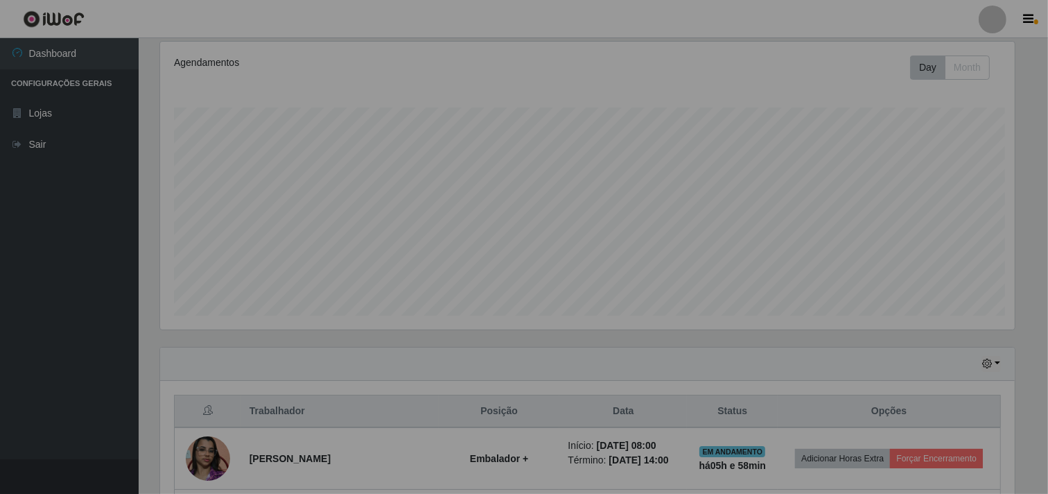
scroll to position [693015, 692437]
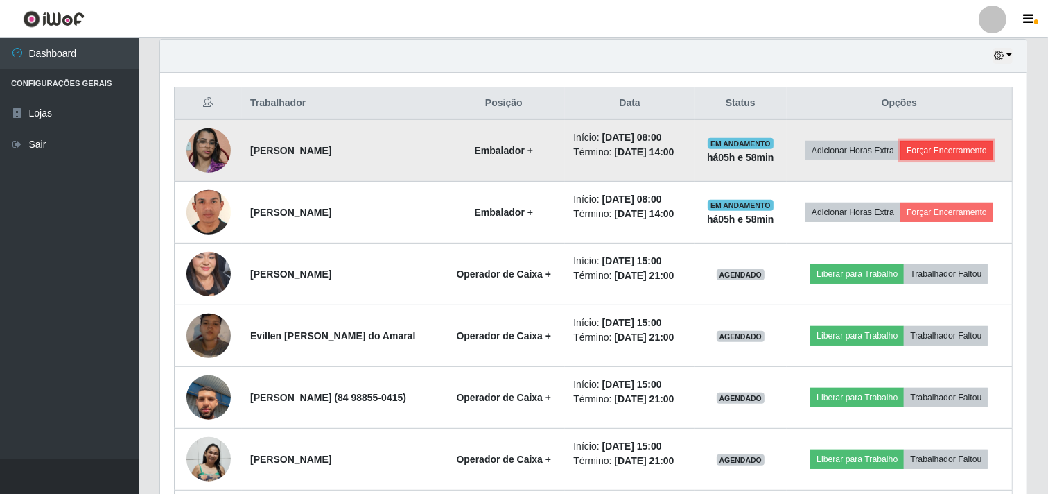
click at [901, 160] on button "Forçar Encerramento" at bounding box center [947, 150] width 93 height 19
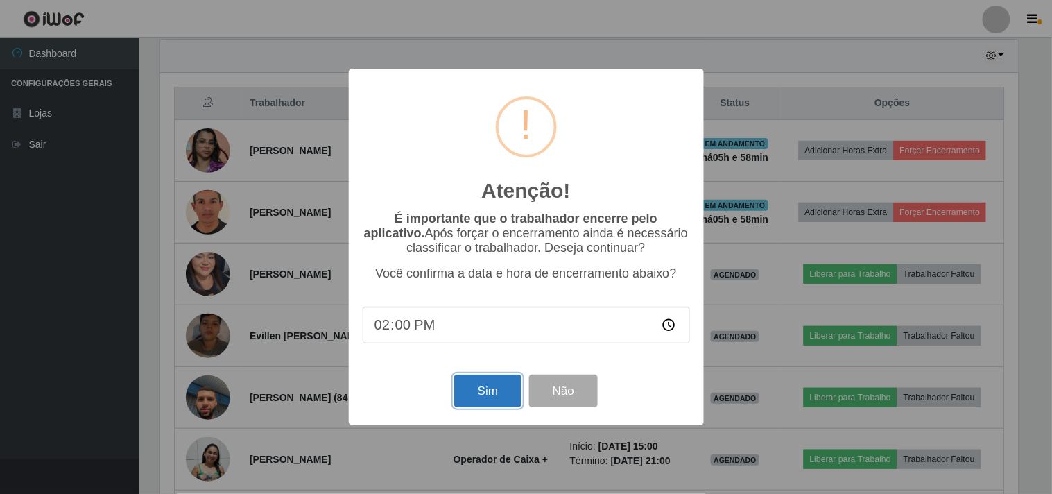
click at [474, 389] on button "Sim" at bounding box center [487, 390] width 67 height 33
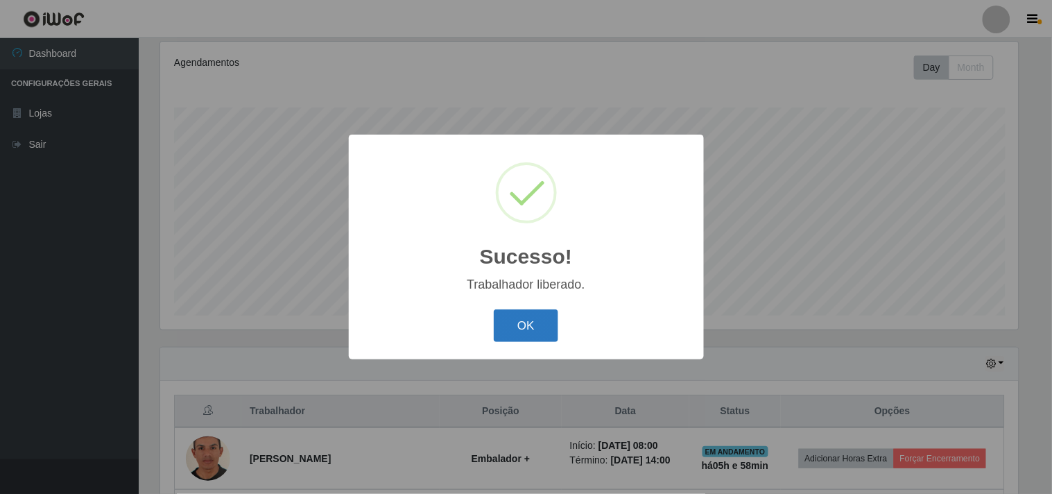
click at [523, 328] on button "OK" at bounding box center [526, 325] width 64 height 33
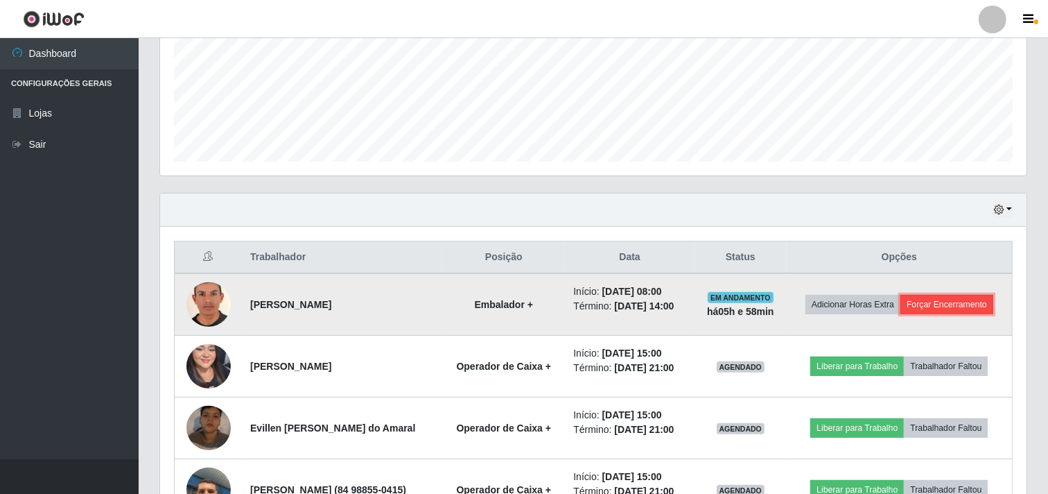
click at [918, 311] on button "Forçar Encerramento" at bounding box center [947, 304] width 93 height 19
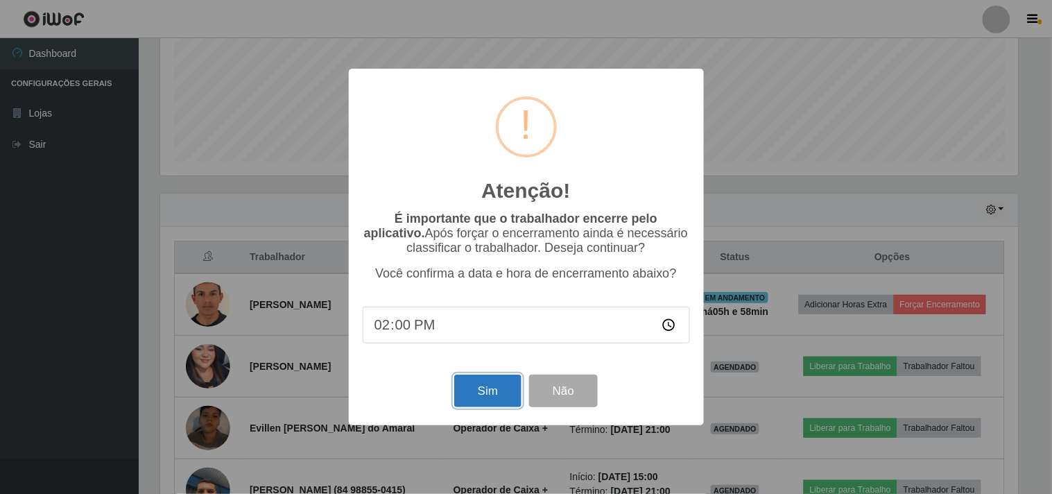
click at [492, 397] on button "Sim" at bounding box center [487, 390] width 67 height 33
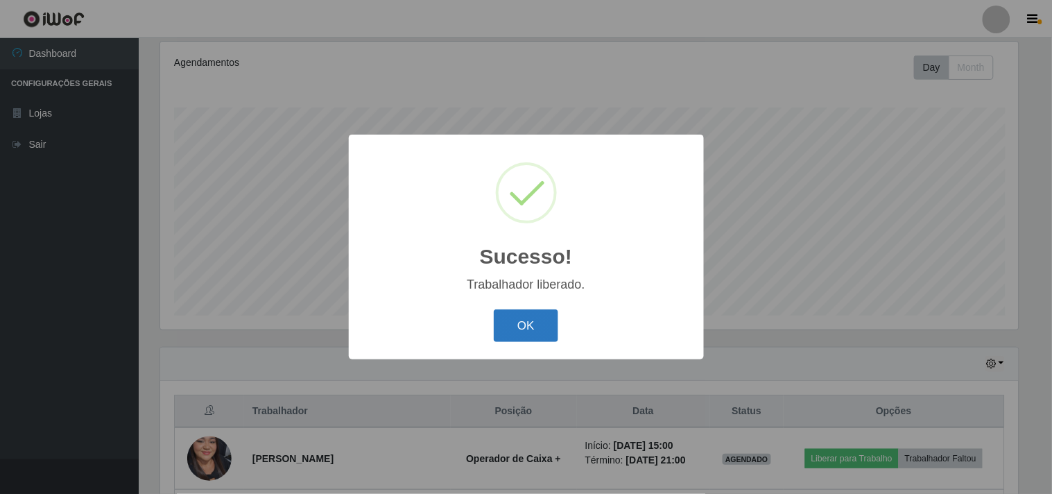
click at [521, 327] on button "OK" at bounding box center [526, 325] width 64 height 33
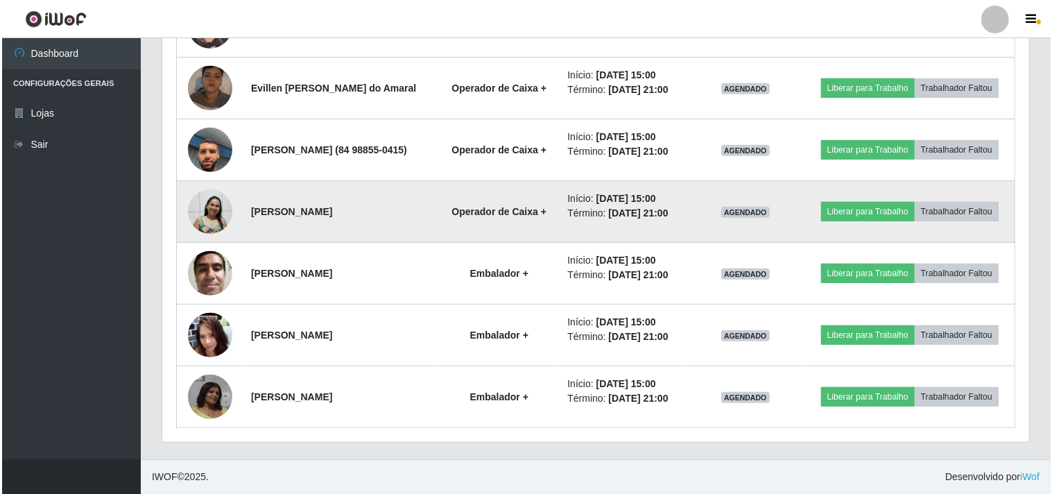
scroll to position [685, 0]
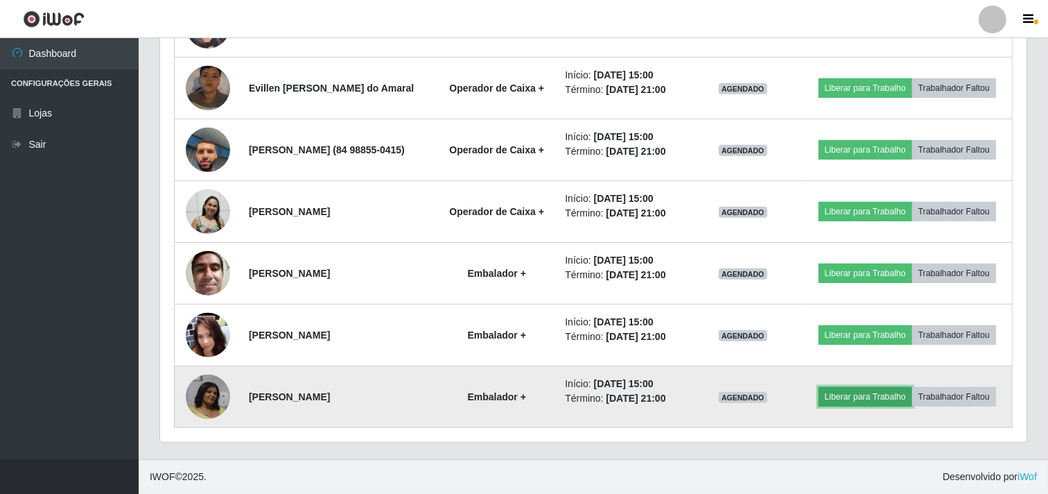
click at [891, 387] on button "Liberar para Trabalho" at bounding box center [866, 396] width 94 height 19
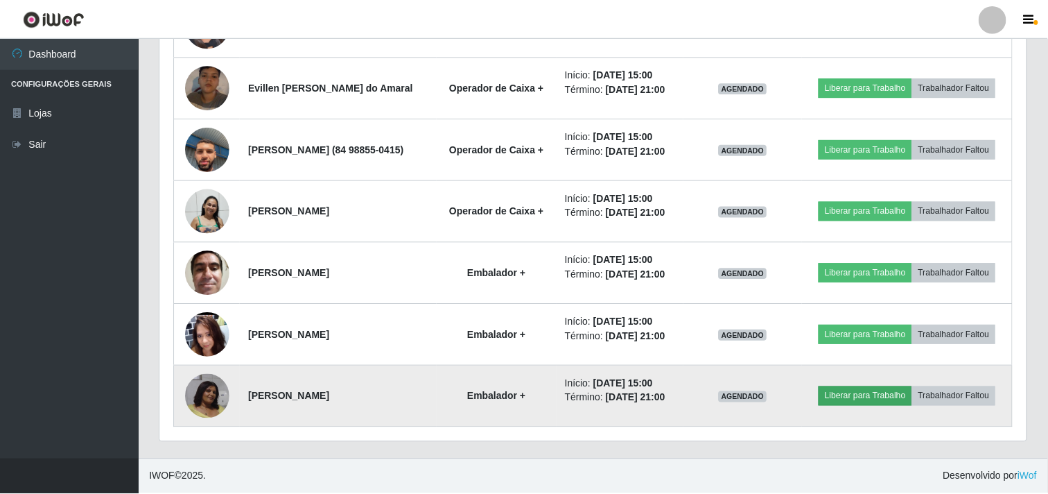
scroll to position [287, 858]
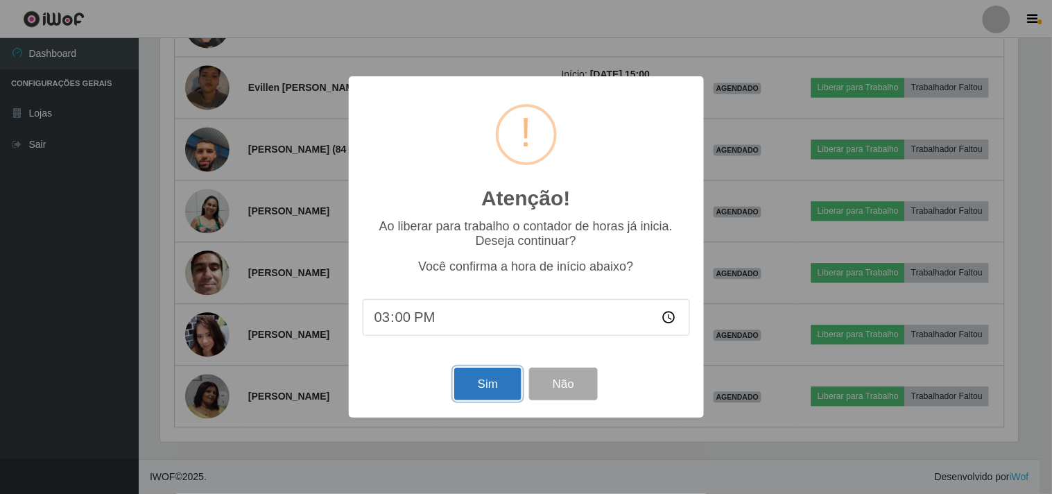
click at [461, 385] on button "Sim" at bounding box center [487, 383] width 67 height 33
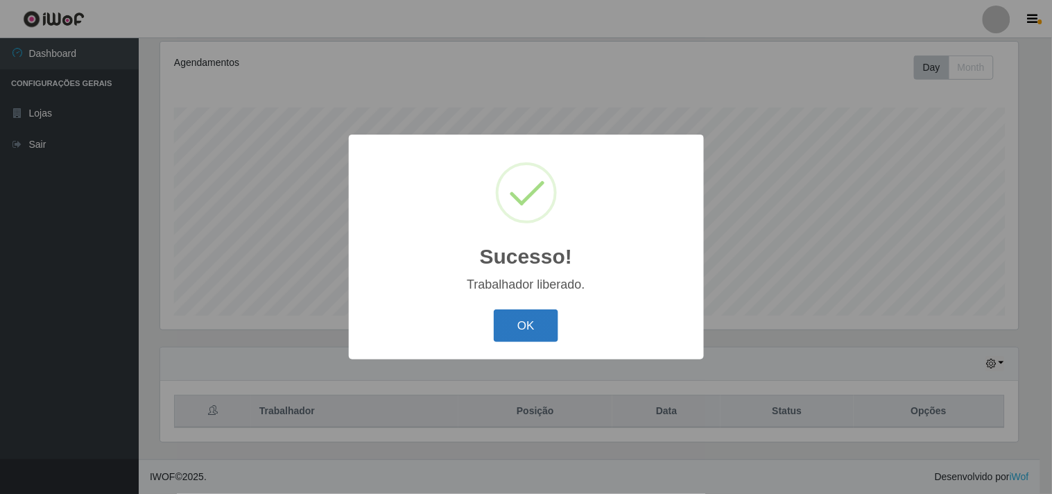
click at [532, 326] on button "OK" at bounding box center [526, 325] width 64 height 33
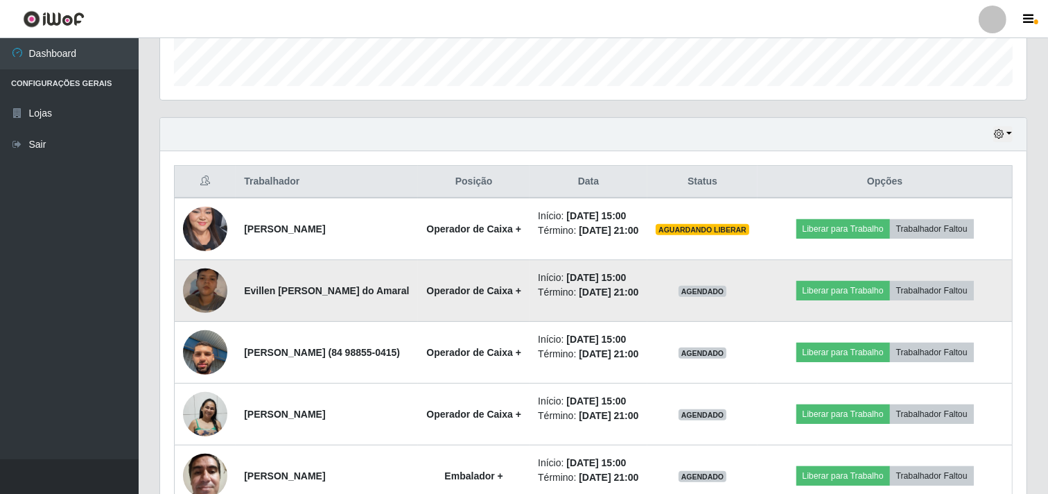
scroll to position [411, 0]
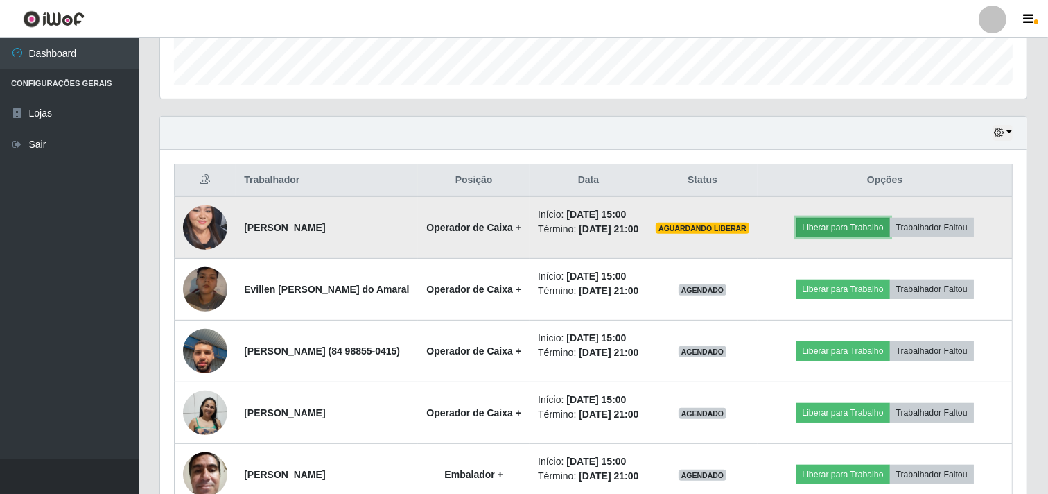
click at [828, 237] on button "Liberar para Trabalho" at bounding box center [844, 227] width 94 height 19
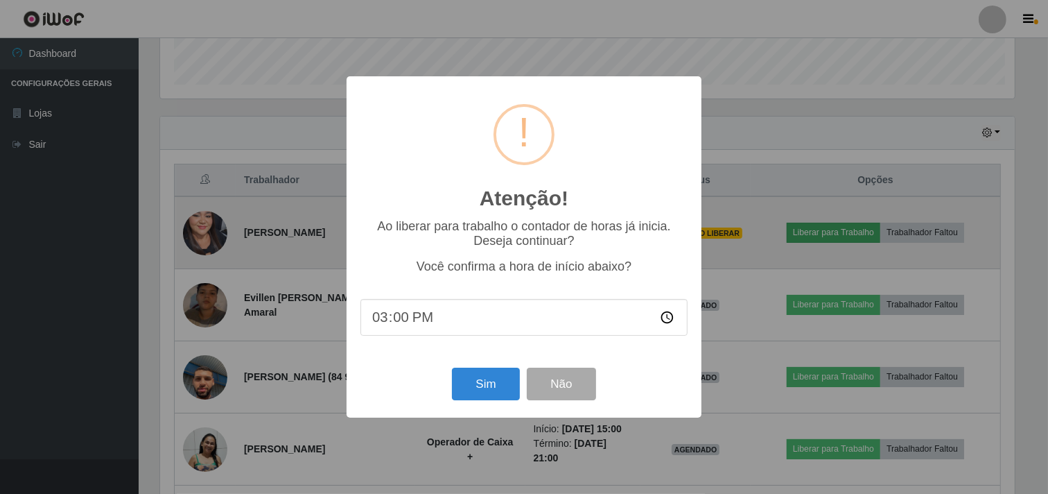
scroll to position [287, 858]
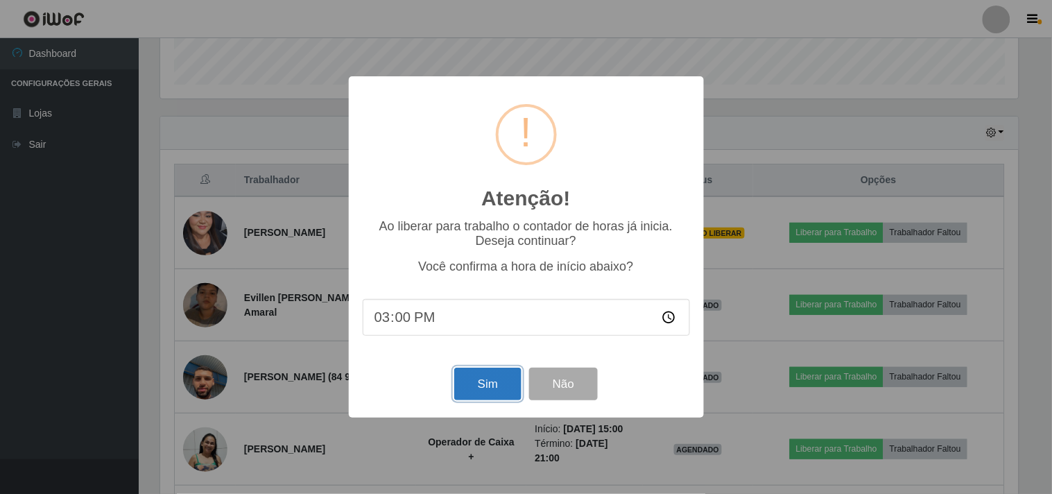
click at [471, 382] on button "Sim" at bounding box center [487, 383] width 67 height 33
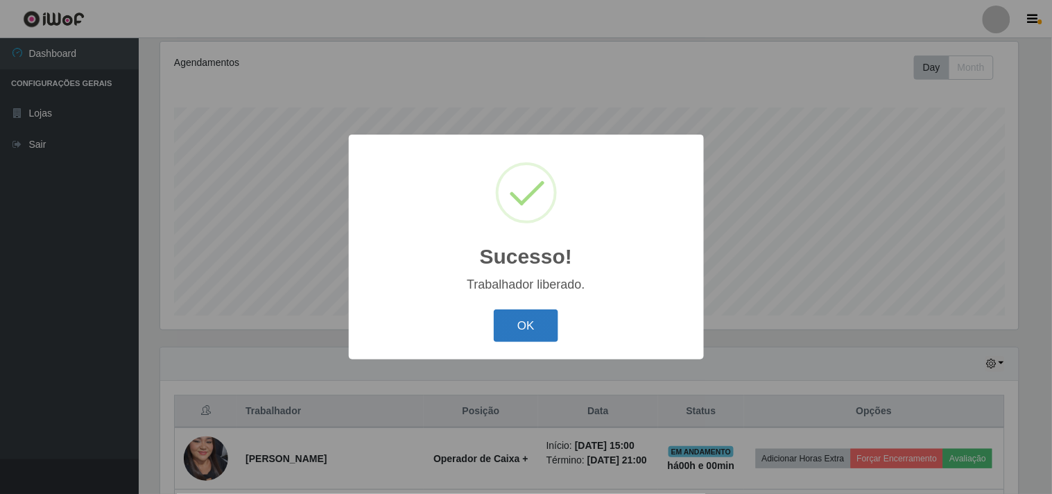
click at [505, 320] on button "OK" at bounding box center [526, 325] width 64 height 33
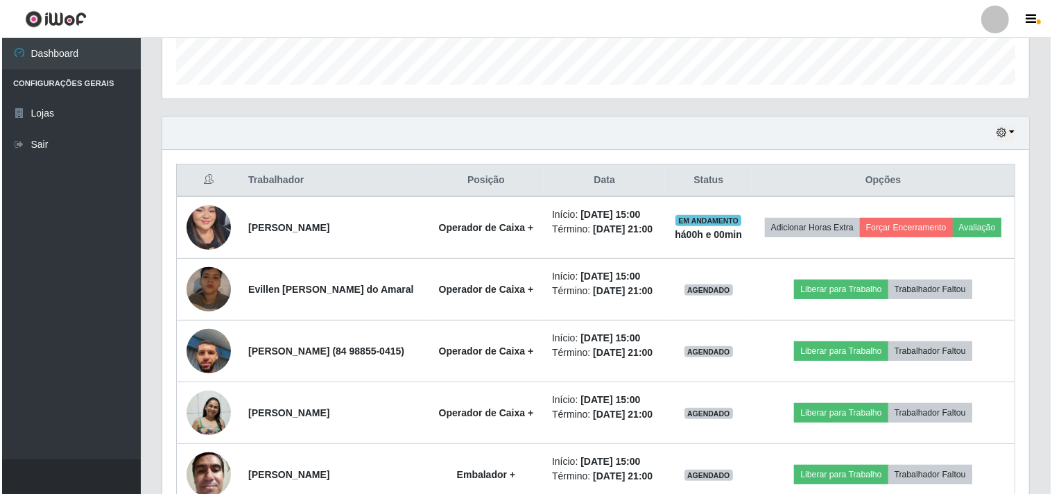
scroll to position [488, 0]
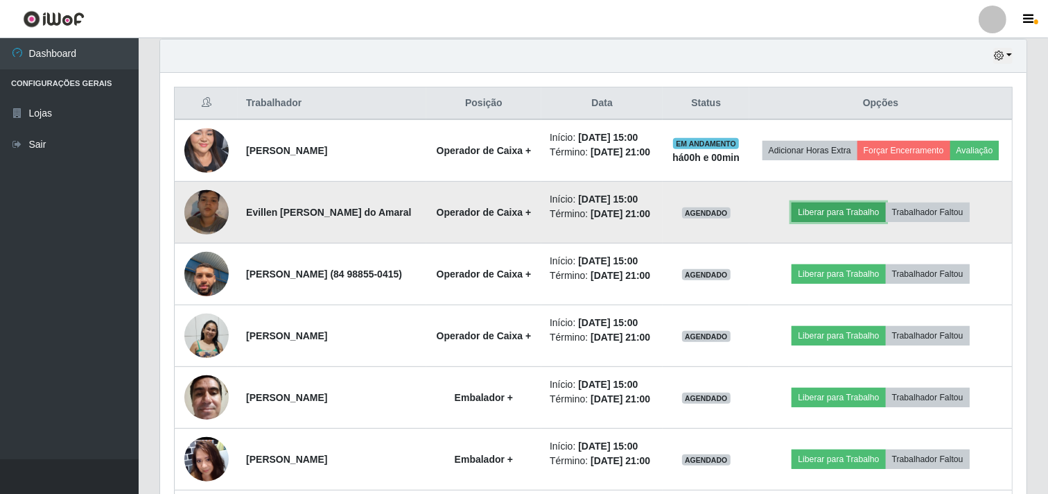
click at [827, 222] on button "Liberar para Trabalho" at bounding box center [839, 211] width 94 height 19
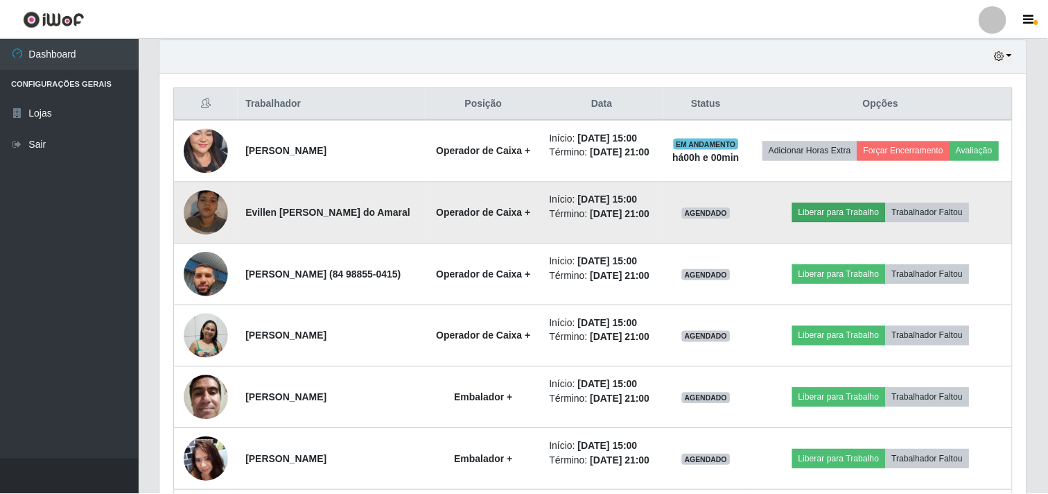
scroll to position [287, 858]
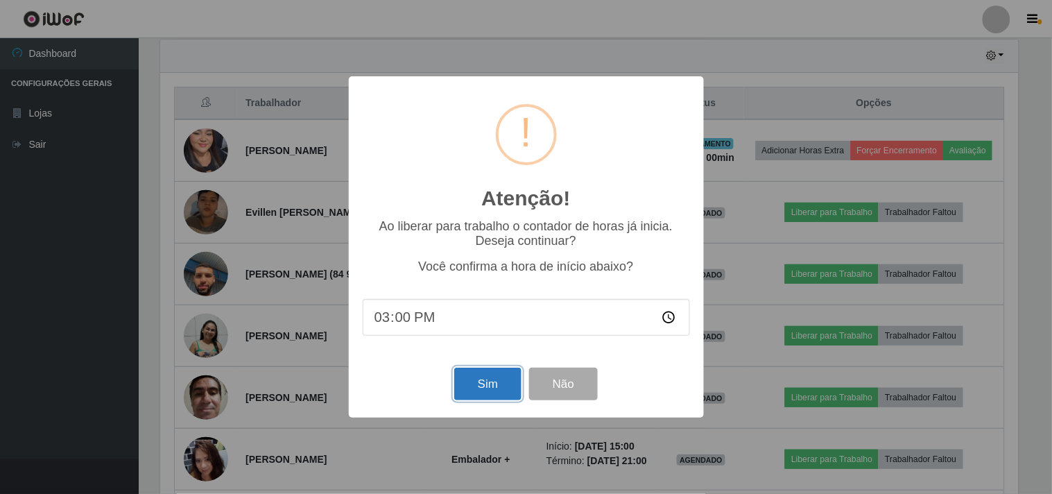
click at [482, 385] on button "Sim" at bounding box center [487, 383] width 67 height 33
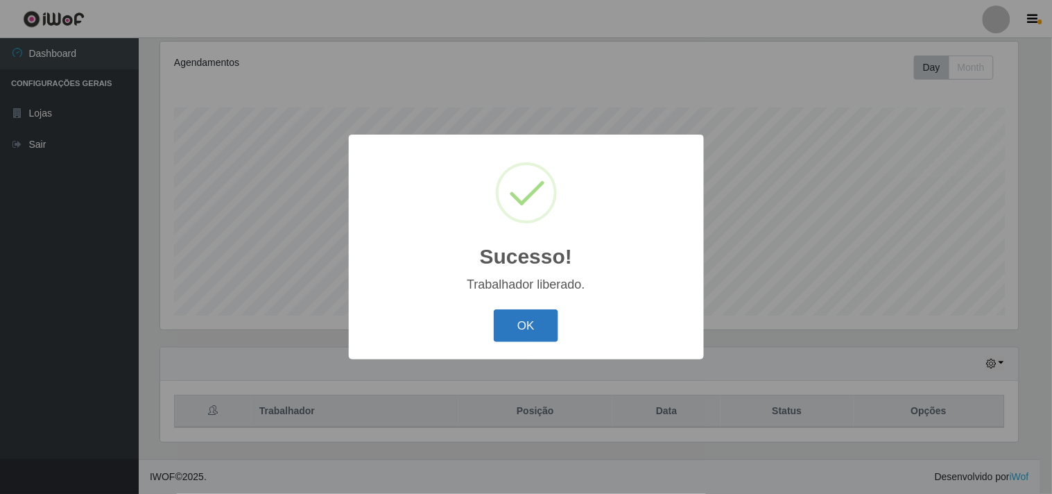
click at [518, 322] on button "OK" at bounding box center [526, 325] width 64 height 33
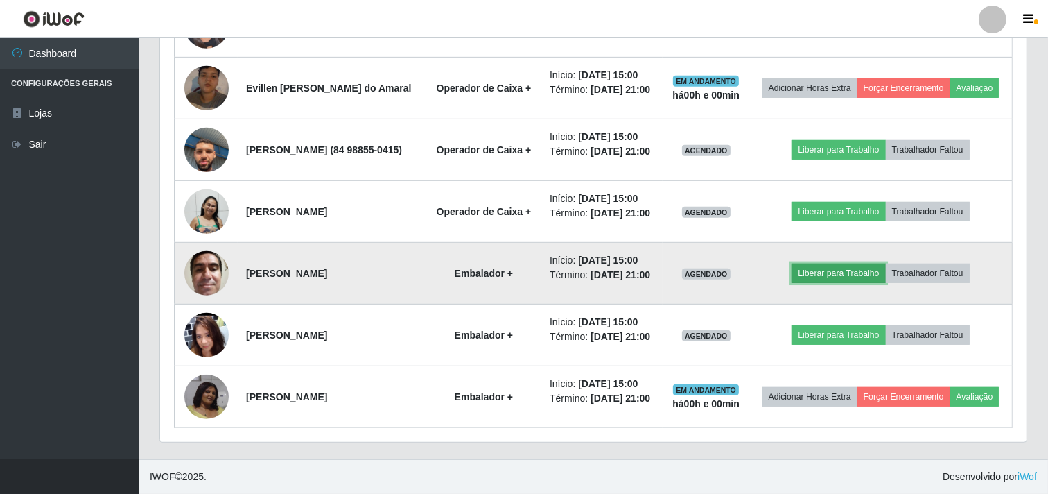
click at [851, 283] on button "Liberar para Trabalho" at bounding box center [839, 272] width 94 height 19
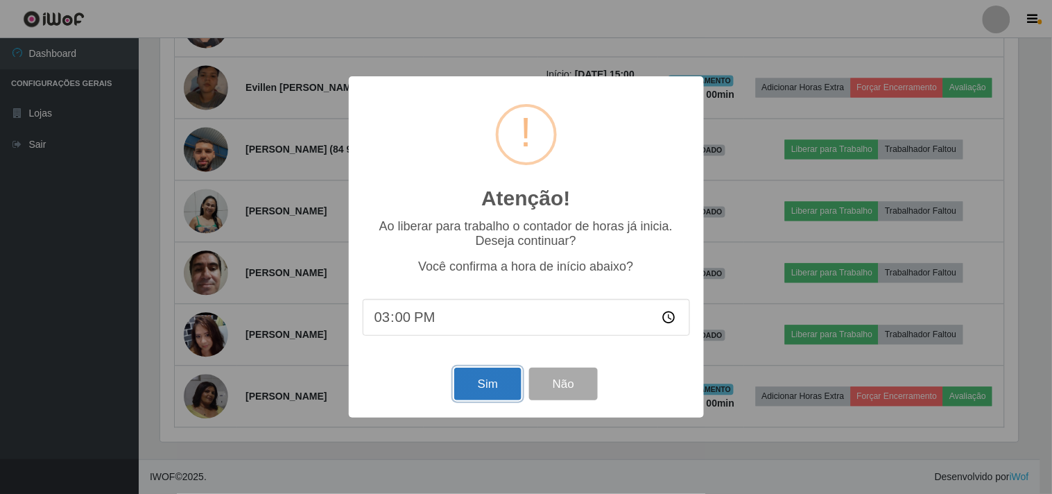
click at [488, 380] on button "Sim" at bounding box center [487, 383] width 67 height 33
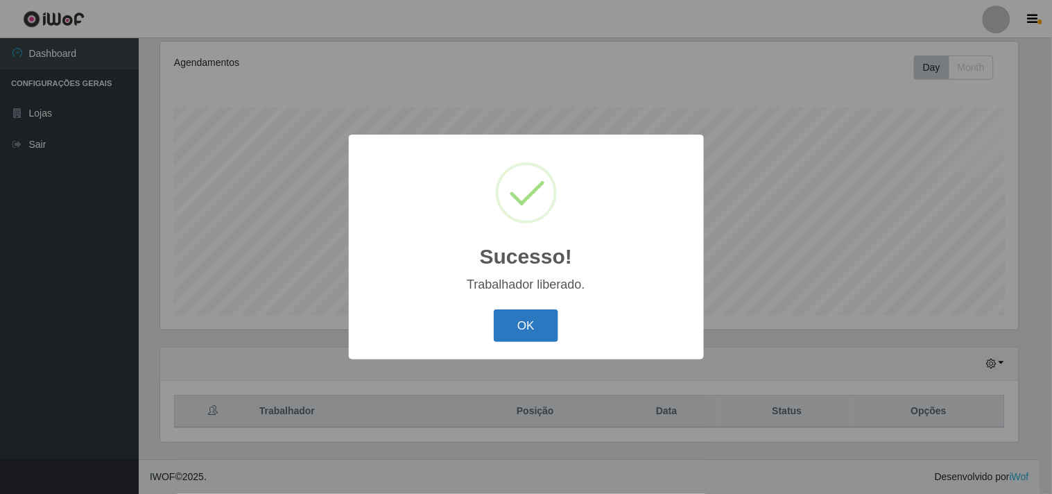
click at [523, 320] on button "OK" at bounding box center [526, 325] width 64 height 33
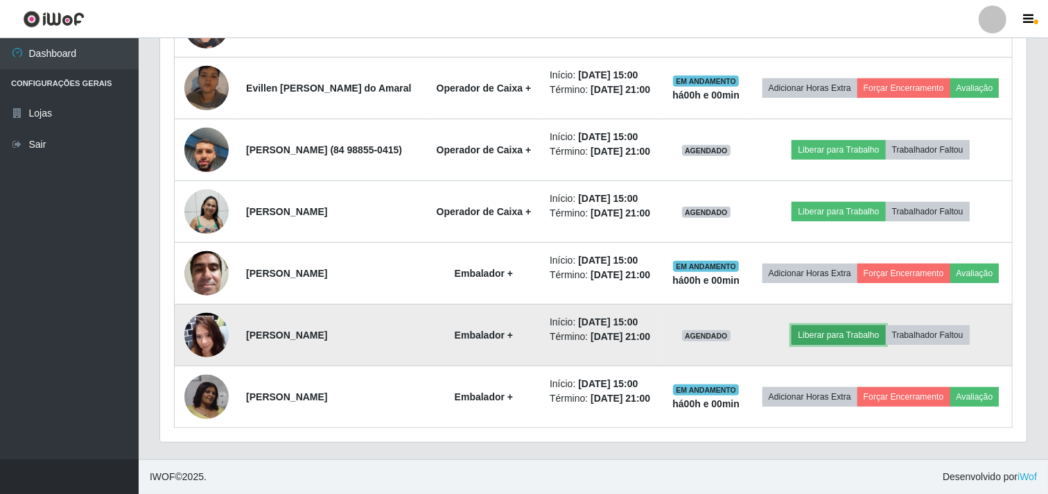
click at [868, 325] on button "Liberar para Trabalho" at bounding box center [839, 334] width 94 height 19
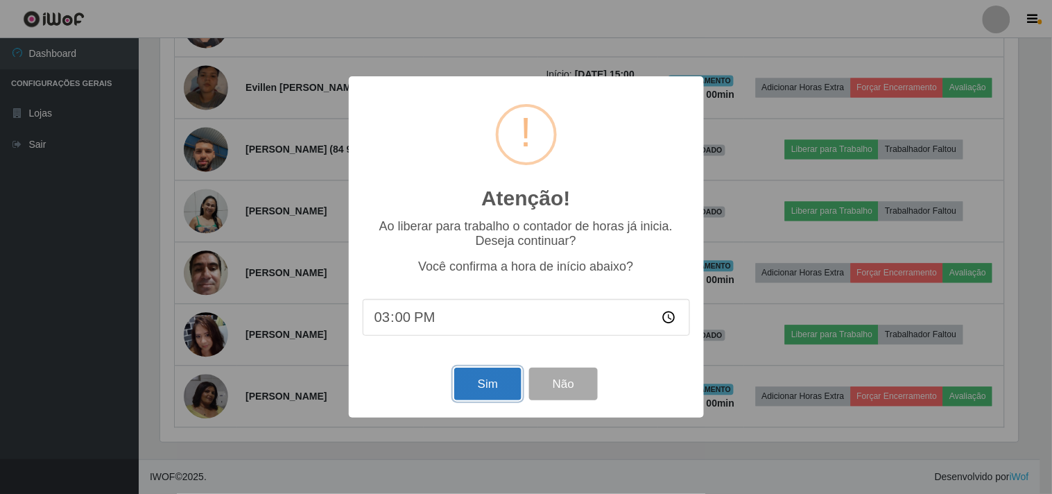
click at [494, 379] on button "Sim" at bounding box center [487, 383] width 67 height 33
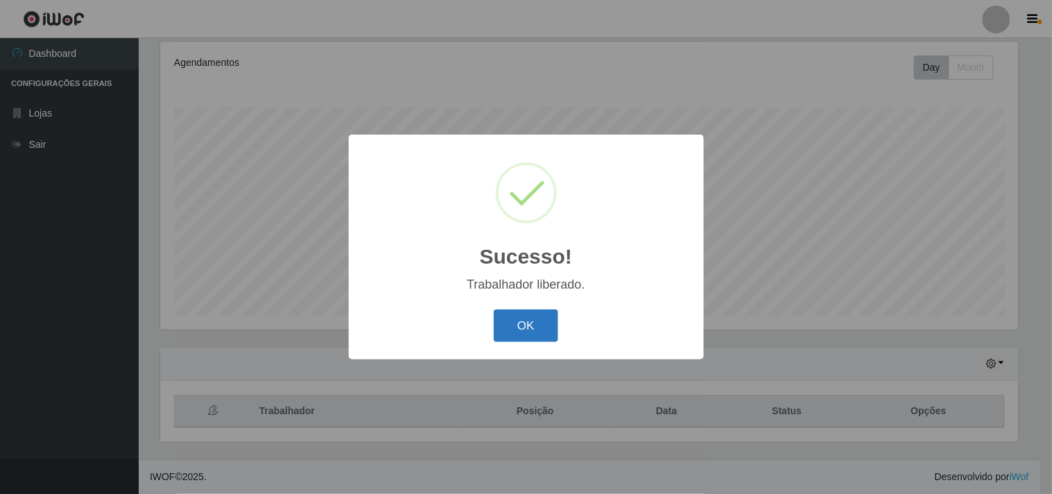
click at [531, 326] on button "OK" at bounding box center [526, 325] width 64 height 33
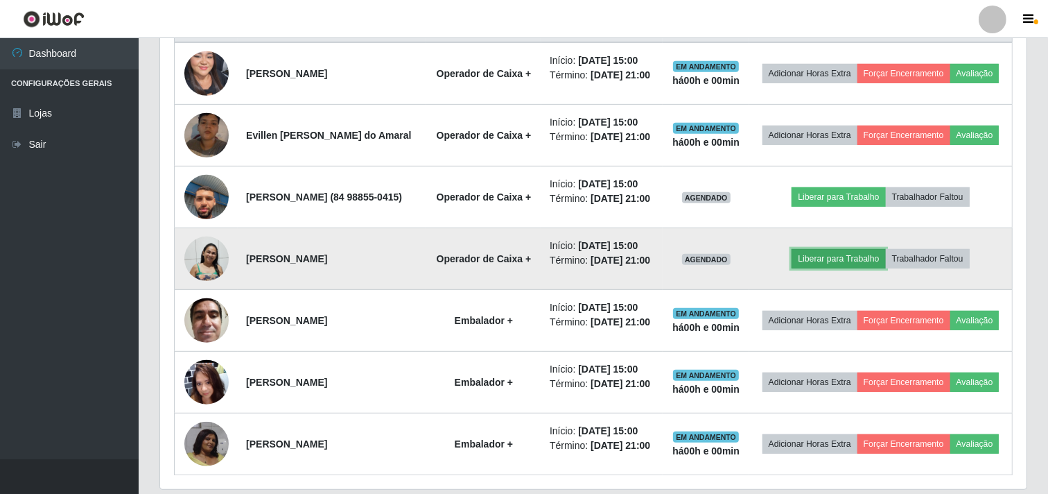
click at [858, 268] on button "Liberar para Trabalho" at bounding box center [839, 258] width 94 height 19
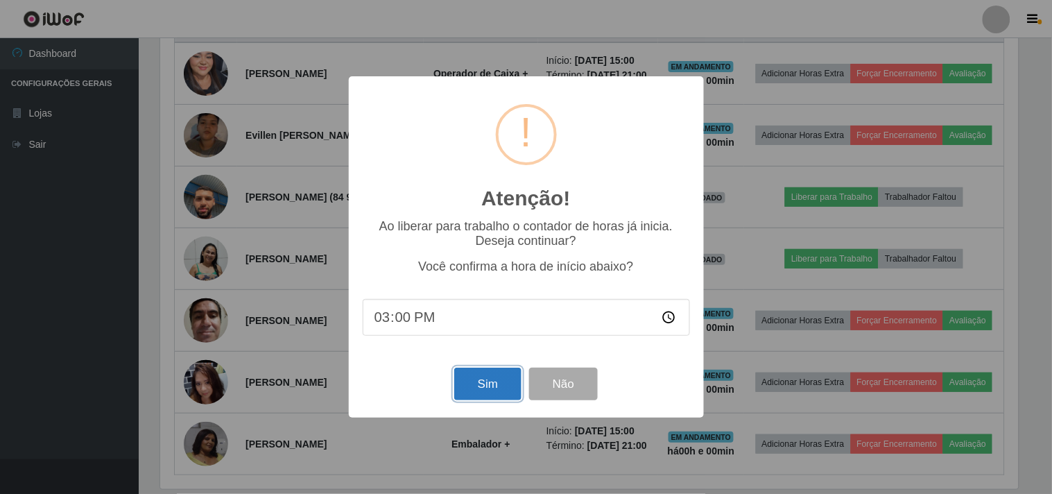
click at [478, 394] on button "Sim" at bounding box center [487, 383] width 67 height 33
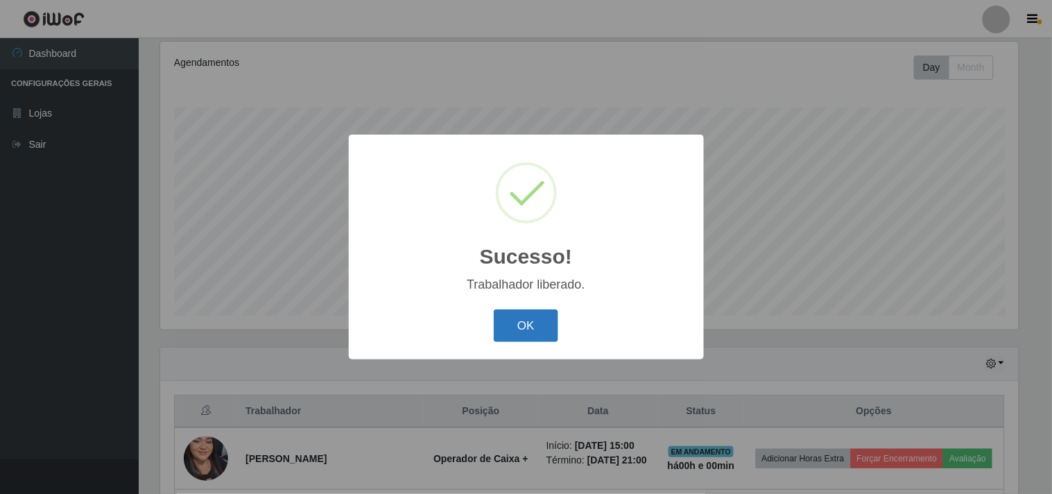
click at [553, 324] on button "OK" at bounding box center [526, 325] width 64 height 33
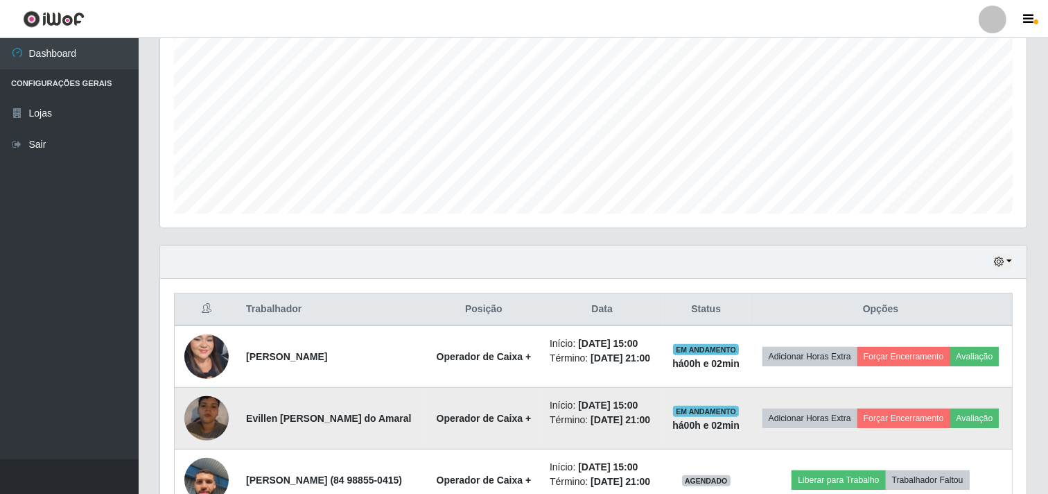
scroll to position [488, 0]
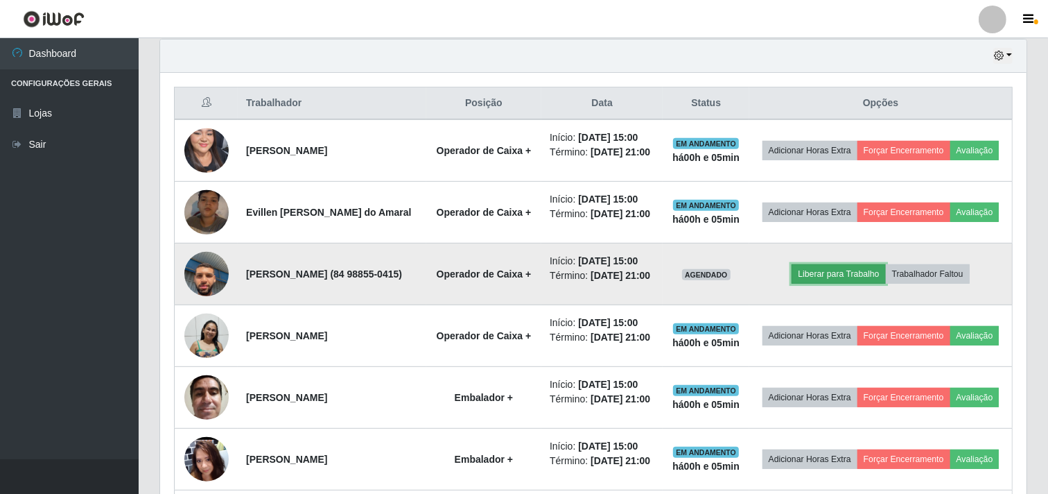
click at [819, 284] on button "Liberar para Trabalho" at bounding box center [839, 273] width 94 height 19
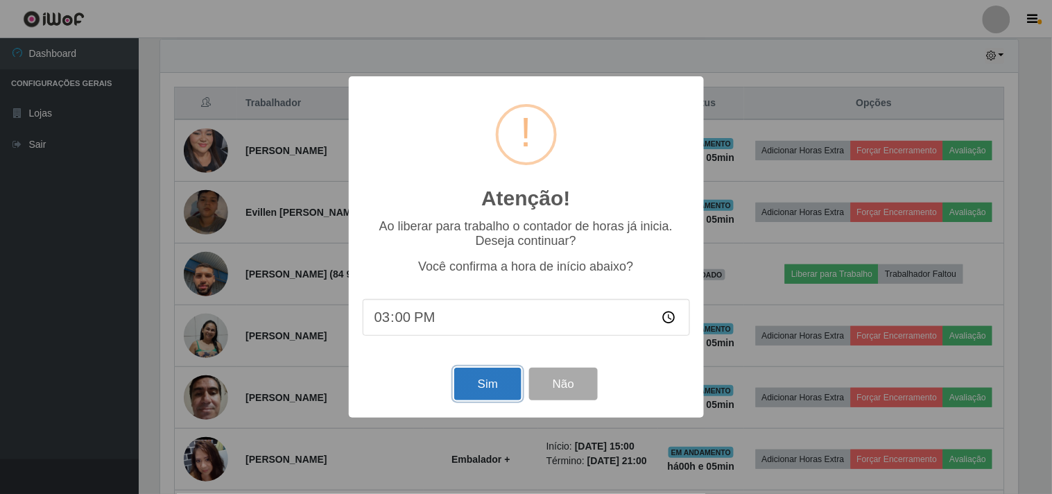
click at [485, 383] on button "Sim" at bounding box center [487, 383] width 67 height 33
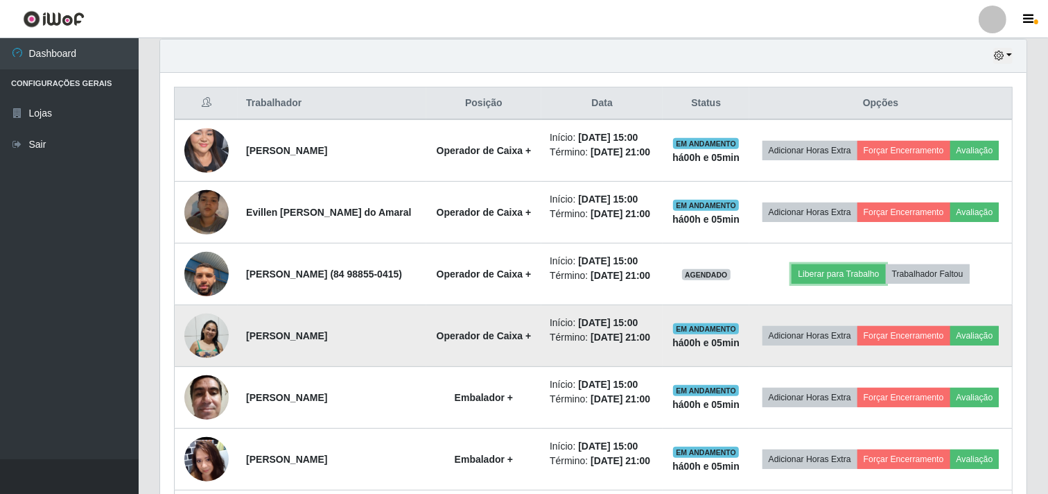
scroll to position [287, 867]
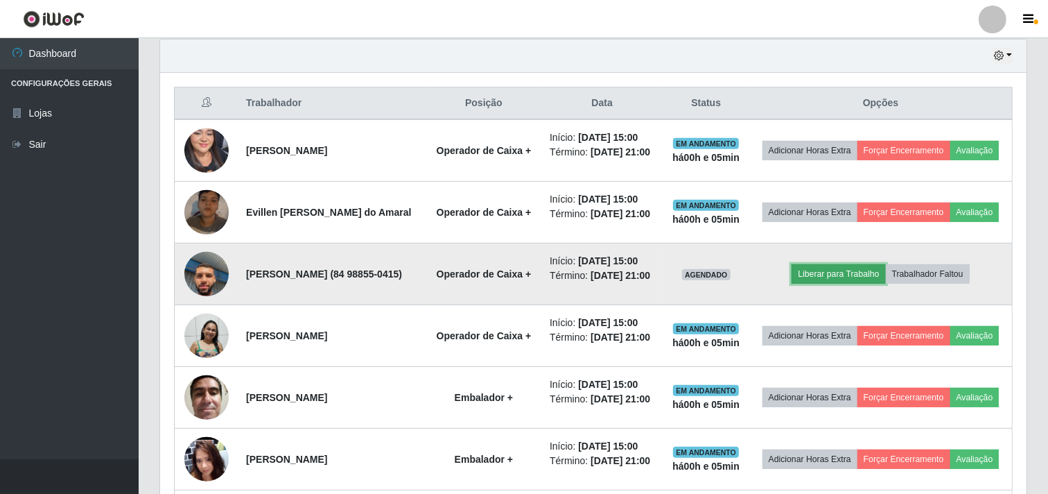
click at [840, 284] on button "Liberar para Trabalho" at bounding box center [839, 273] width 94 height 19
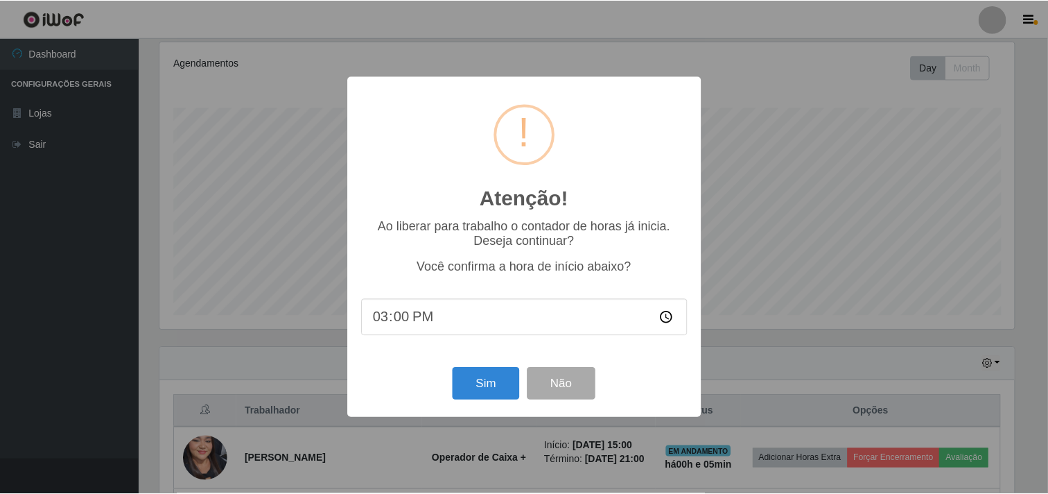
scroll to position [287, 858]
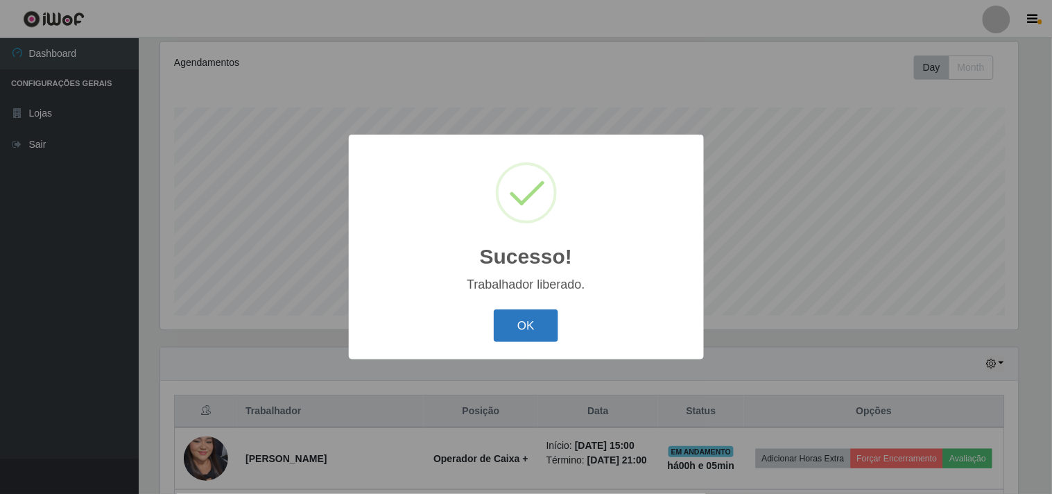
click at [532, 315] on button "OK" at bounding box center [526, 325] width 64 height 33
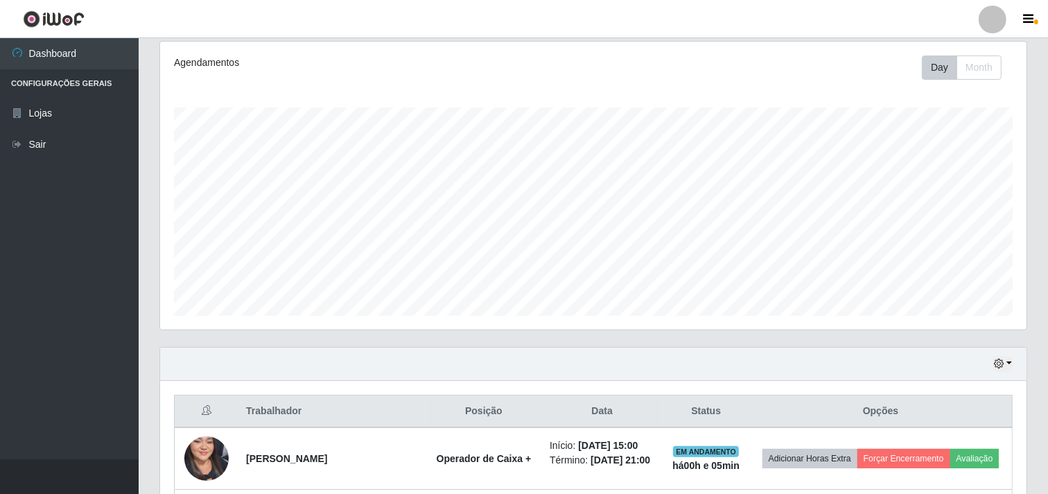
scroll to position [488, 0]
